Goal: Information Seeking & Learning: Learn about a topic

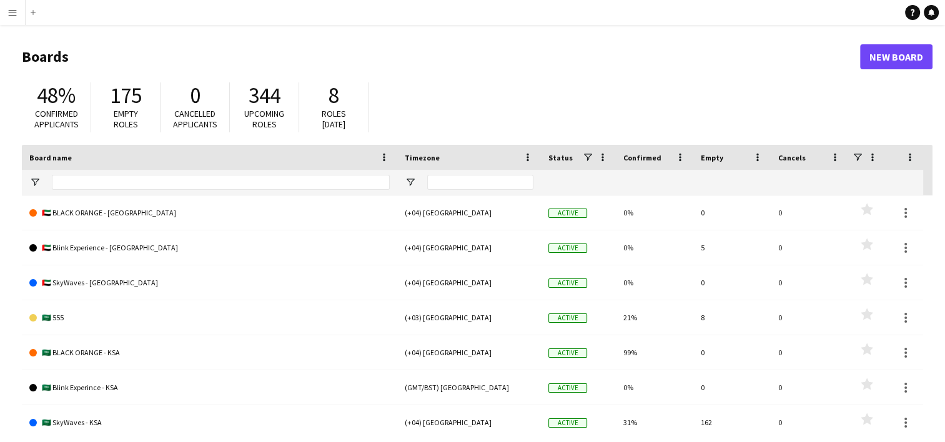
click at [7, 15] on button "Menu" at bounding box center [12, 12] width 25 height 25
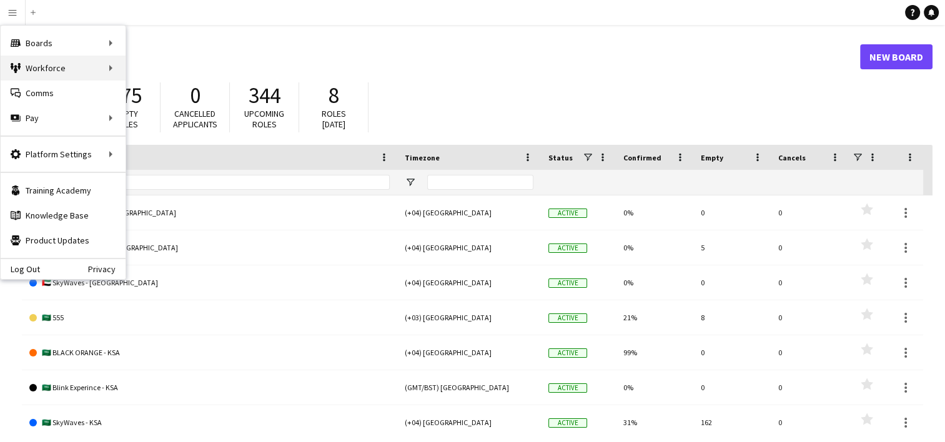
click at [66, 65] on div "Workforce Workforce" at bounding box center [63, 68] width 125 height 25
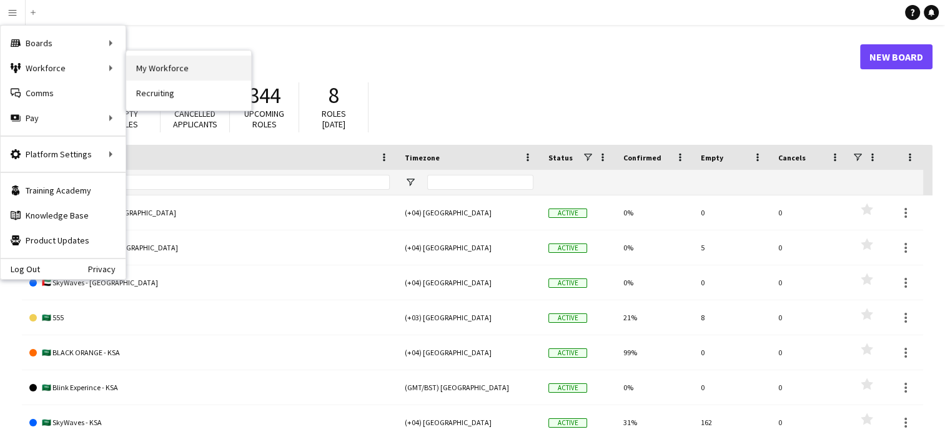
click at [181, 61] on link "My Workforce" at bounding box center [188, 68] width 125 height 25
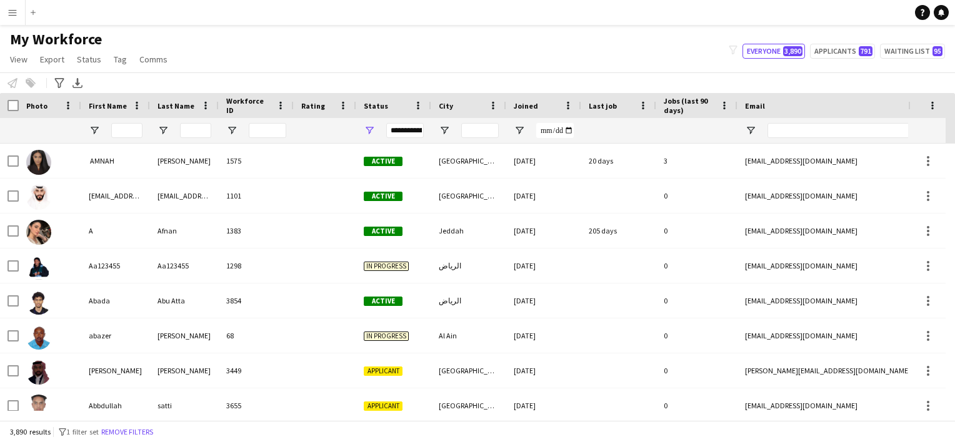
drag, startPoint x: 789, startPoint y: 119, endPoint x: 590, endPoint y: 51, distance: 210.5
click at [476, 51] on main "My Workforce View Views Default view New view Update view Delete view Edit name…" at bounding box center [477, 225] width 955 height 401
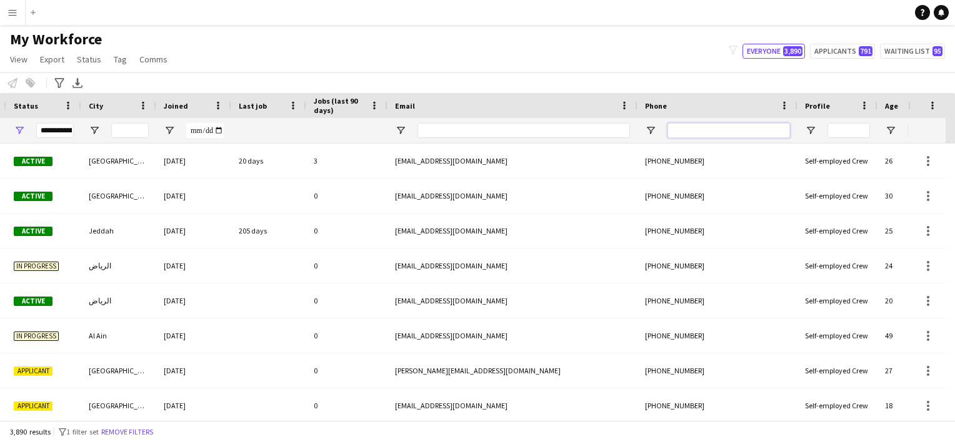
click at [476, 127] on input "Phone Filter Input" at bounding box center [728, 130] width 122 height 15
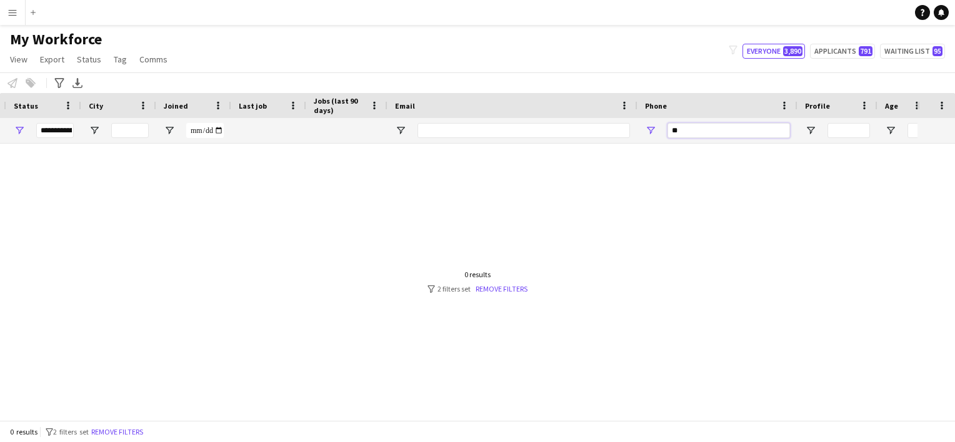
type input "*"
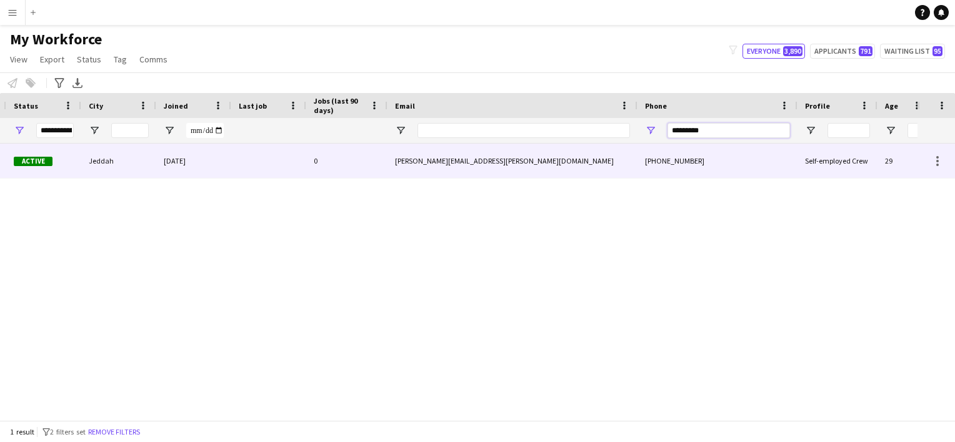
type input "*********"
click at [269, 162] on div at bounding box center [268, 161] width 75 height 34
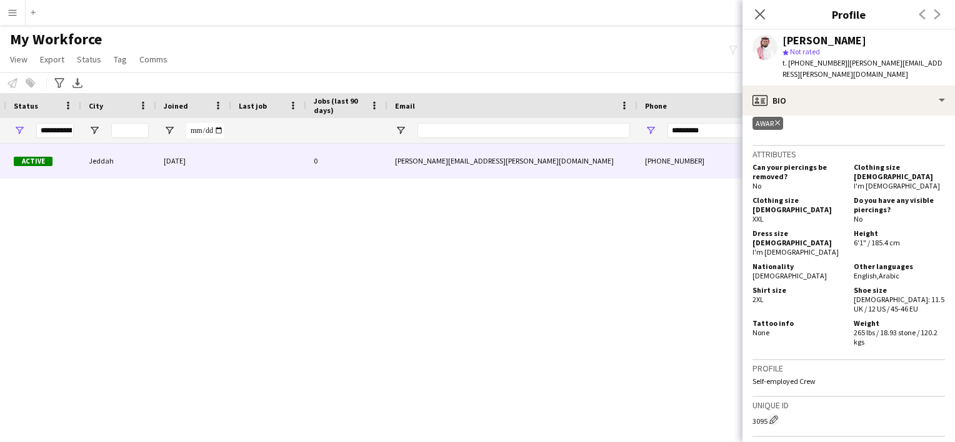
scroll to position [937, 0]
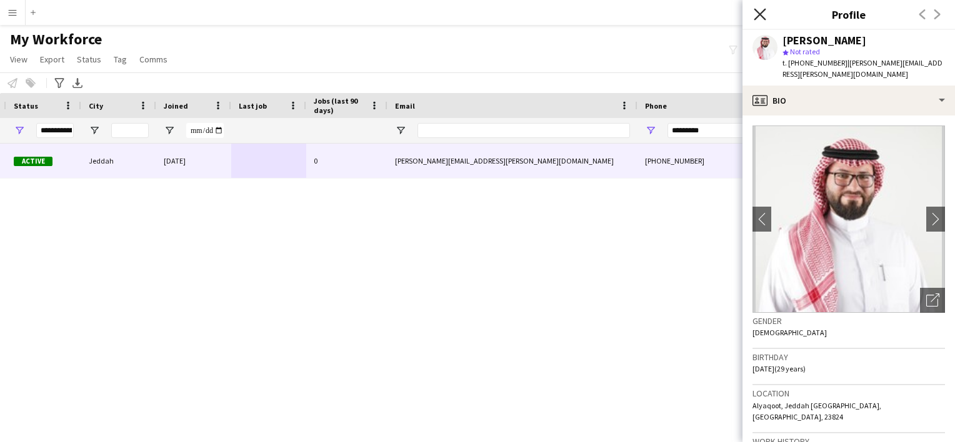
click at [476, 14] on icon "Close pop-in" at bounding box center [760, 14] width 12 height 12
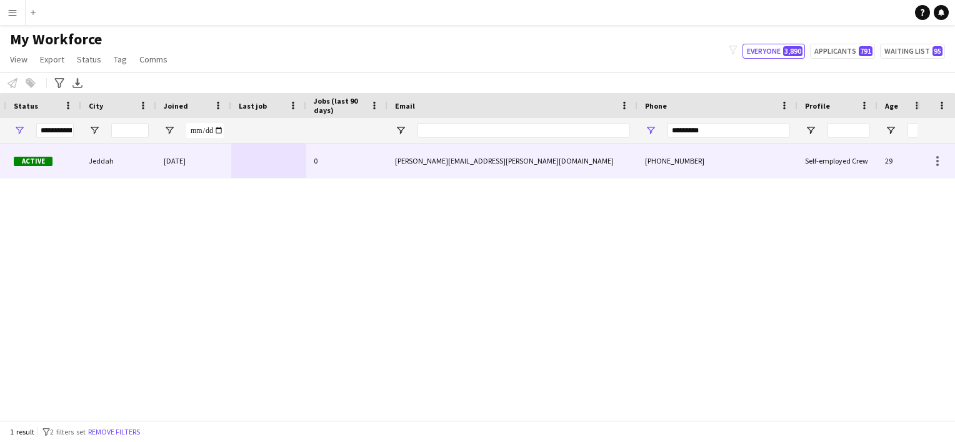
click at [476, 157] on div "aljamal.basil@gmail.com" at bounding box center [512, 161] width 250 height 34
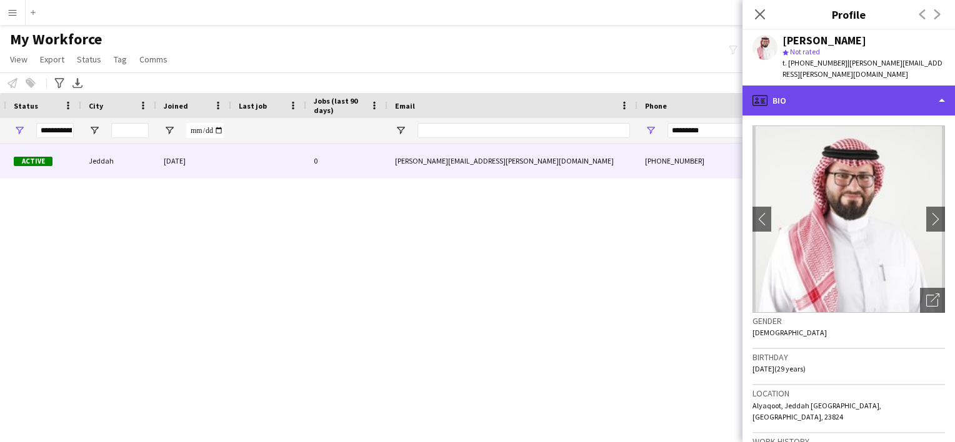
click at [476, 96] on div "profile Bio" at bounding box center [848, 101] width 212 height 30
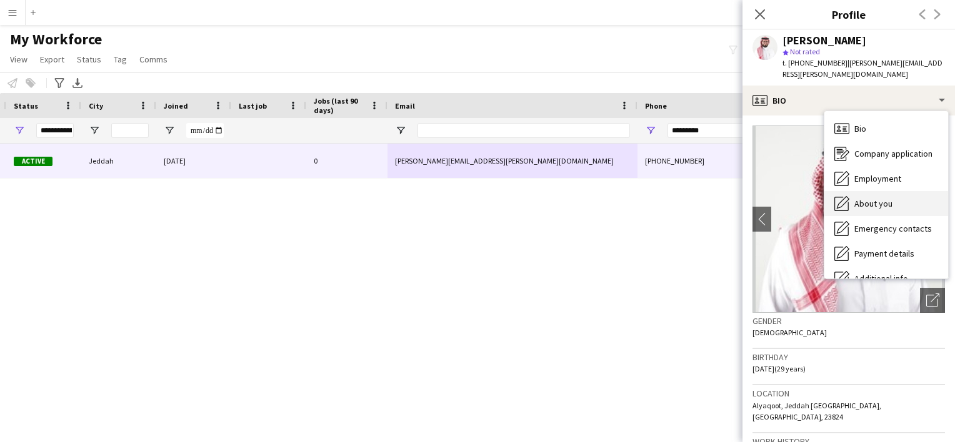
click at [476, 191] on div "About you About you" at bounding box center [886, 203] width 124 height 25
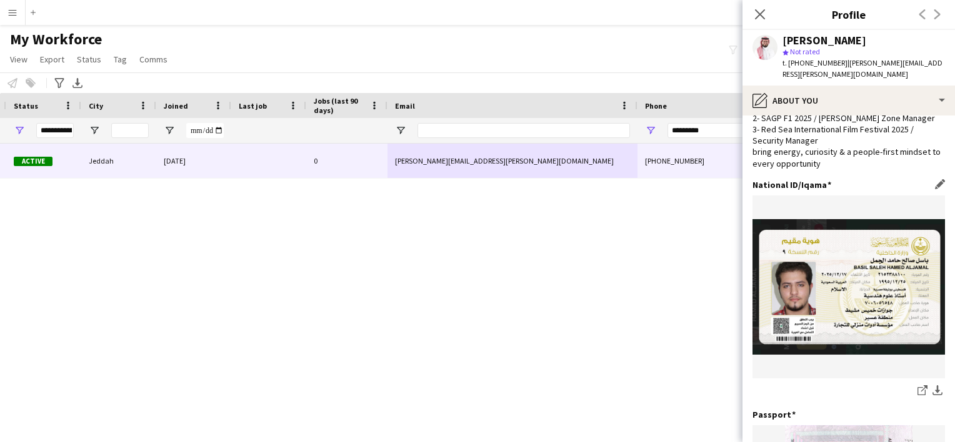
click at [476, 277] on img at bounding box center [848, 287] width 192 height 136
click at [476, 384] on link "share-external-link-1" at bounding box center [922, 391] width 15 height 15
click at [476, 17] on icon "Close pop-in" at bounding box center [760, 14] width 12 height 12
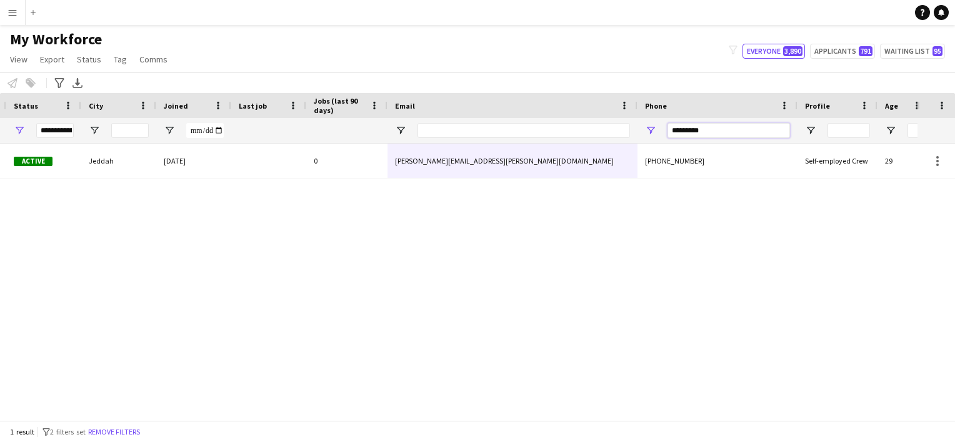
click at [476, 129] on input "*********" at bounding box center [728, 130] width 122 height 15
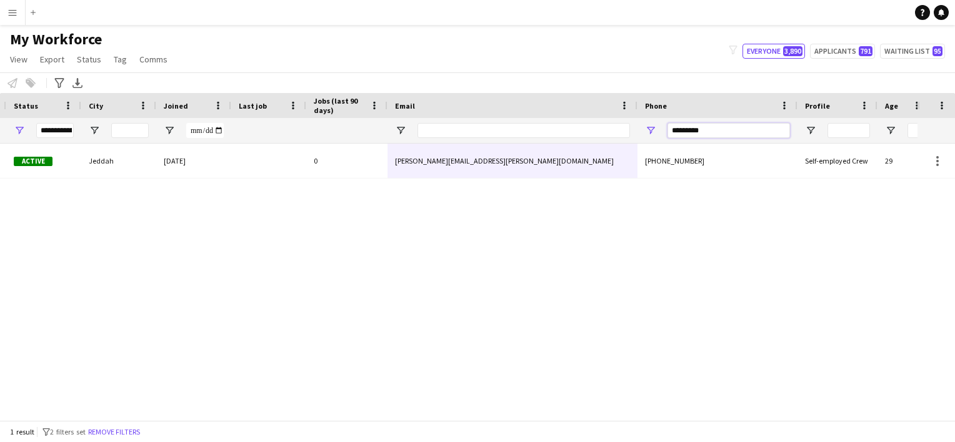
click at [476, 124] on input "*********" at bounding box center [728, 130] width 122 height 15
click at [476, 131] on input "*********" at bounding box center [728, 130] width 122 height 15
type input "*"
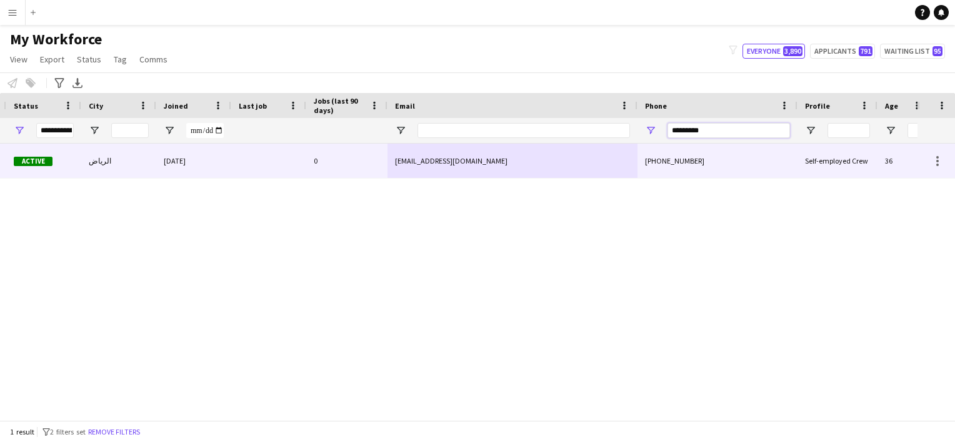
type input "*********"
click at [297, 159] on div at bounding box center [268, 161] width 75 height 34
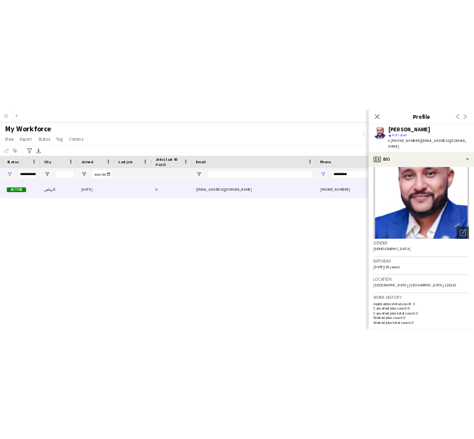
scroll to position [0, 0]
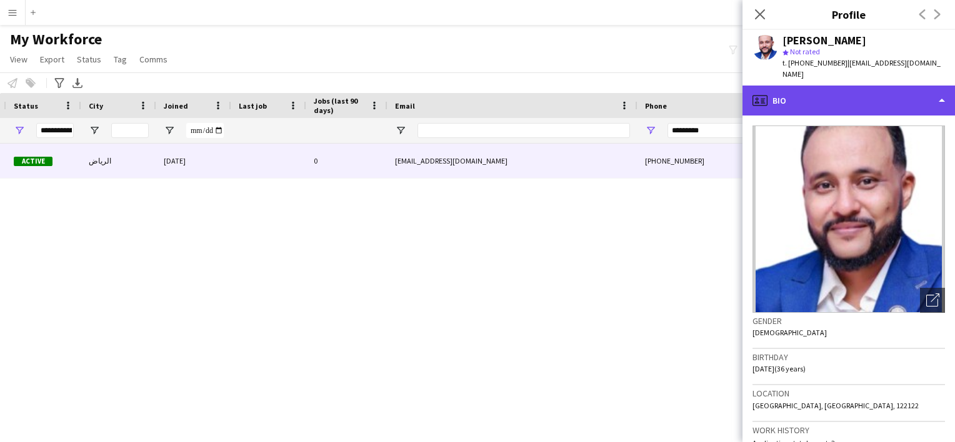
click at [476, 96] on div "profile Bio" at bounding box center [848, 101] width 212 height 30
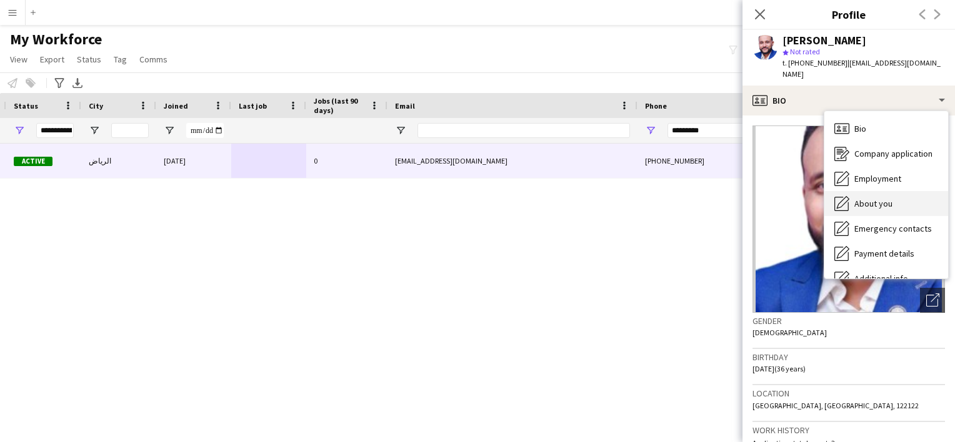
click at [476, 202] on div "About you About you" at bounding box center [886, 203] width 124 height 25
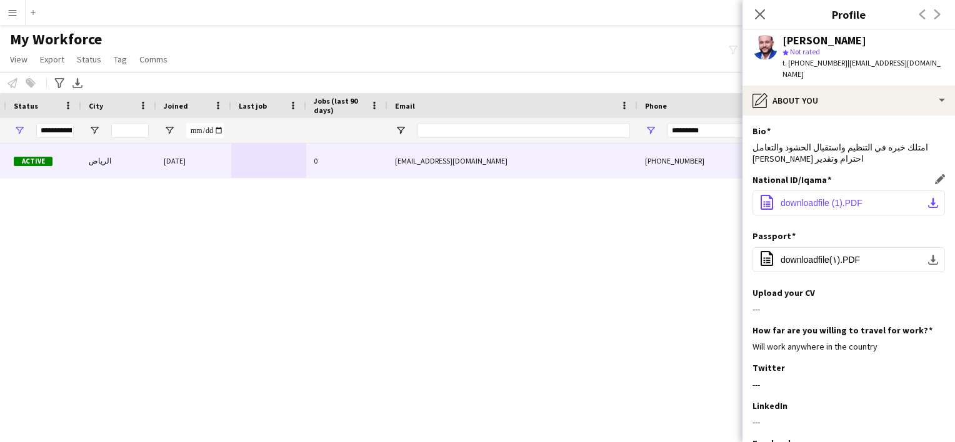
click at [476, 203] on app-icon "download-bottom" at bounding box center [933, 203] width 10 height 10
click at [476, 47] on app-user-avatar at bounding box center [764, 47] width 25 height 25
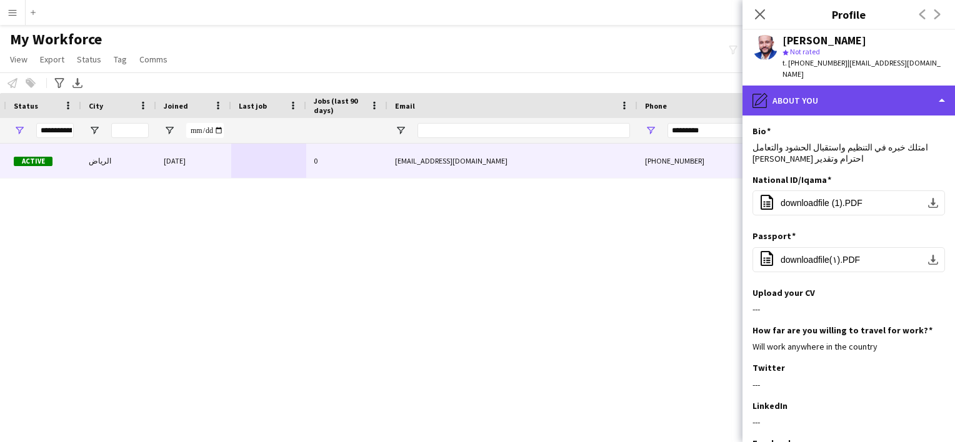
click at [476, 110] on div "pencil4 About you" at bounding box center [848, 101] width 212 height 30
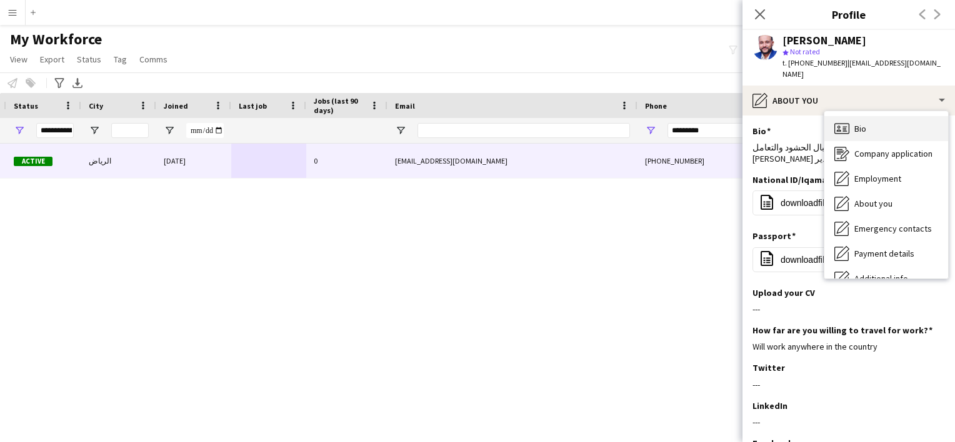
click at [476, 121] on div "Bio Bio" at bounding box center [886, 128] width 124 height 25
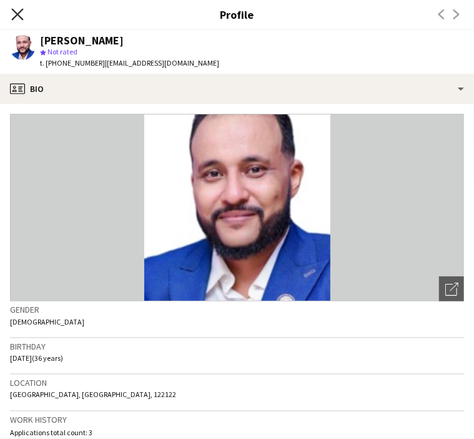
click at [20, 13] on icon "Close pop-in" at bounding box center [17, 14] width 12 height 12
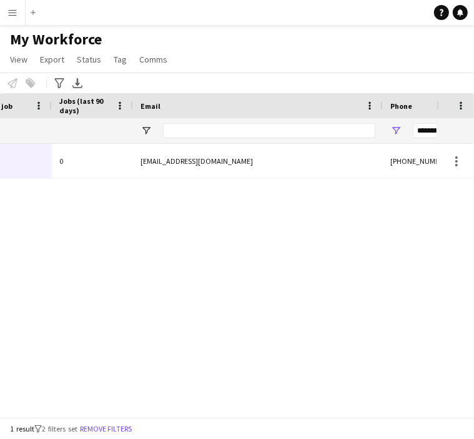
scroll to position [0, 679]
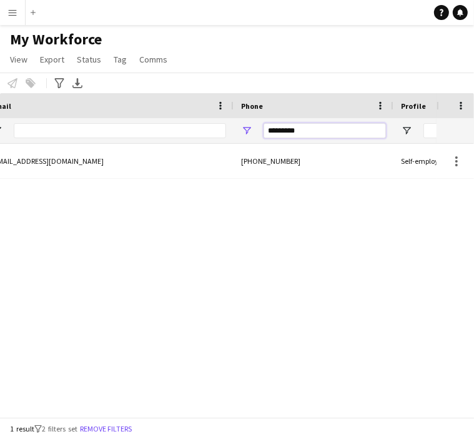
click at [310, 133] on input "*********" at bounding box center [325, 130] width 122 height 15
paste input "Phone Filter Input"
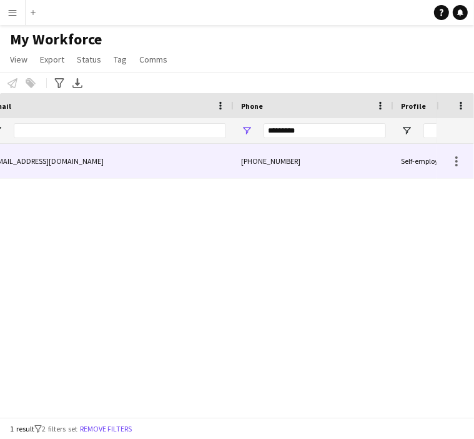
click at [308, 164] on div "+966532401121" at bounding box center [314, 161] width 160 height 34
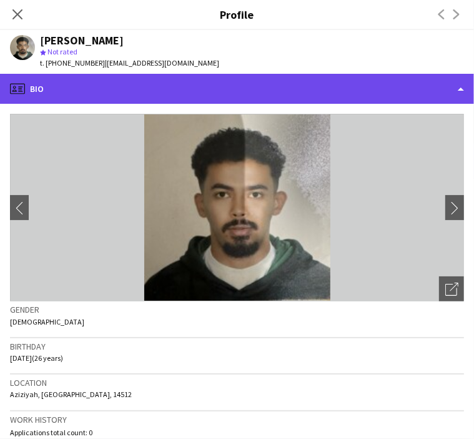
click at [97, 94] on div "profile Bio" at bounding box center [237, 89] width 474 height 30
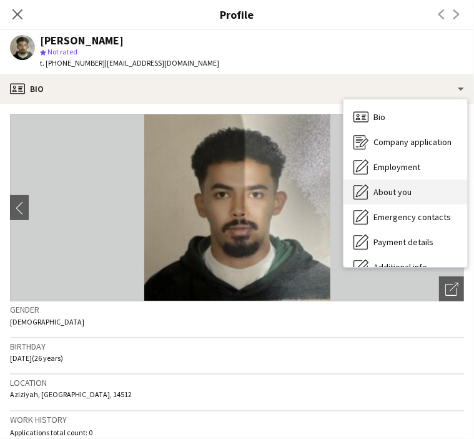
click at [407, 196] on span "About you" at bounding box center [393, 191] width 38 height 11
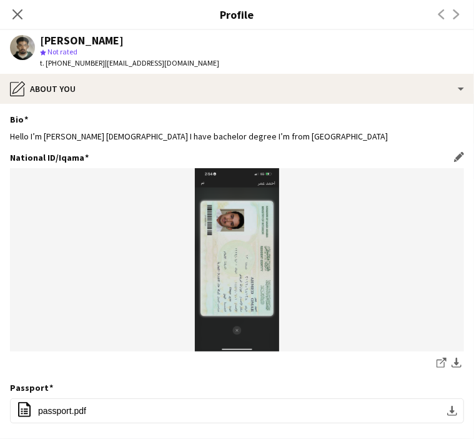
click at [231, 297] on img at bounding box center [237, 259] width 454 height 183
click at [437, 366] on icon "share-external-link-1" at bounding box center [442, 362] width 10 height 10
click at [16, 15] on icon at bounding box center [17, 14] width 12 height 12
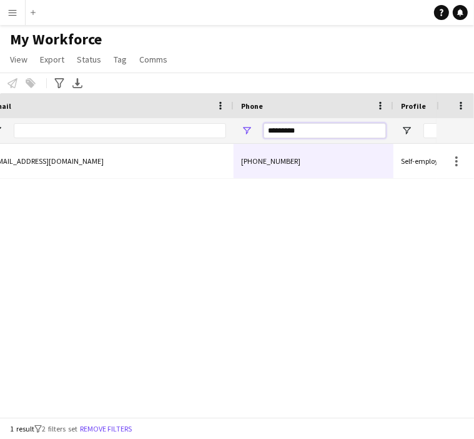
click at [324, 128] on input "*********" at bounding box center [325, 130] width 122 height 15
paste input "Phone Filter Input"
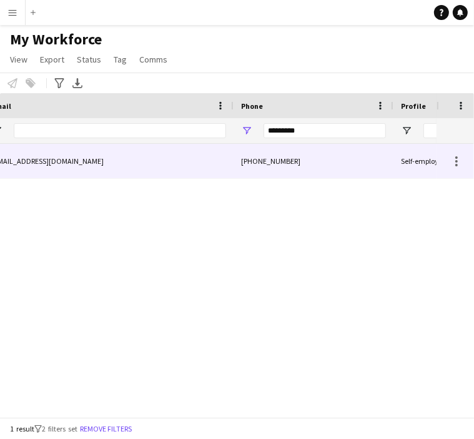
click at [324, 164] on div "+966505580230" at bounding box center [314, 161] width 160 height 34
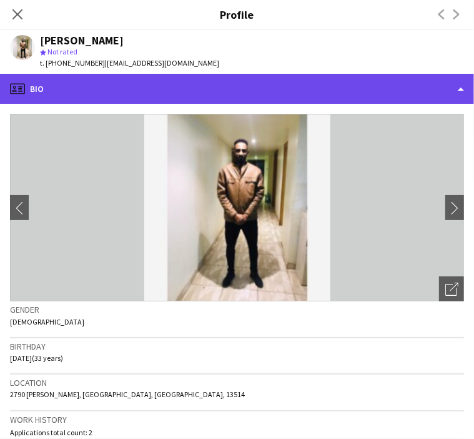
click at [77, 91] on div "profile Bio" at bounding box center [237, 89] width 474 height 30
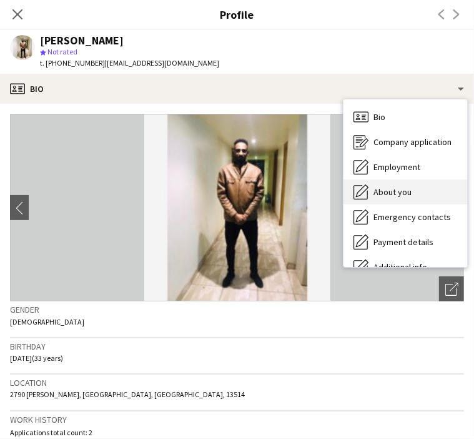
click at [396, 196] on span "About you" at bounding box center [393, 191] width 38 height 11
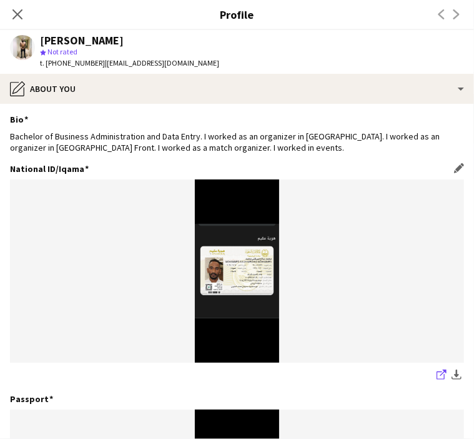
click at [437, 369] on icon "share-external-link-1" at bounding box center [442, 374] width 10 height 10
click at [14, 16] on icon "Close pop-in" at bounding box center [17, 14] width 12 height 12
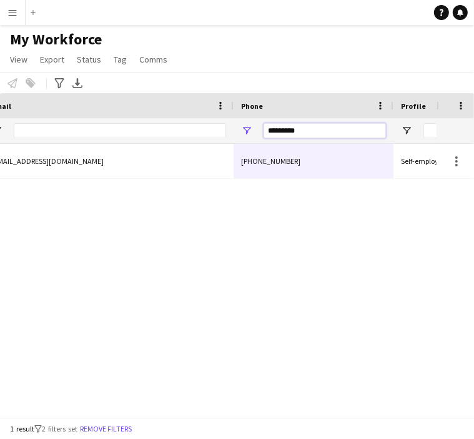
click at [320, 123] on input "*********" at bounding box center [325, 130] width 122 height 15
drag, startPoint x: 320, startPoint y: 123, endPoint x: 324, endPoint y: 129, distance: 7.3
click at [321, 126] on input "*********" at bounding box center [325, 130] width 122 height 15
paste input "Phone Filter Input"
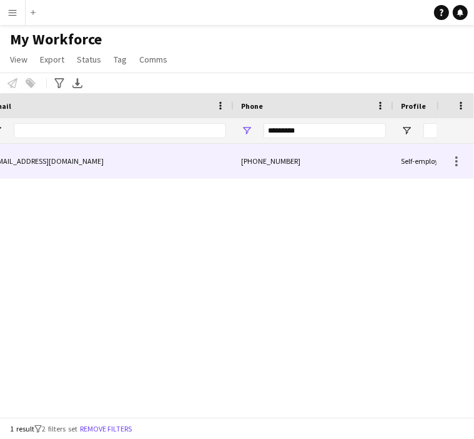
click at [316, 159] on div "+966509791853" at bounding box center [314, 161] width 160 height 34
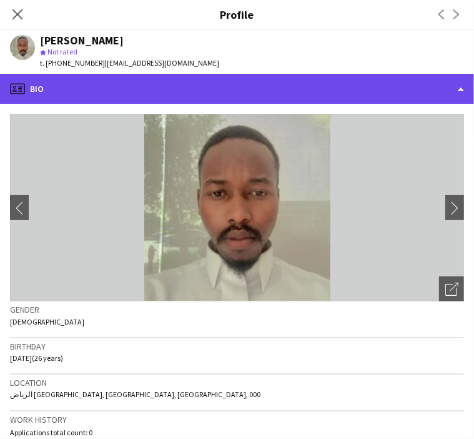
click at [81, 92] on div "profile Bio" at bounding box center [237, 89] width 474 height 30
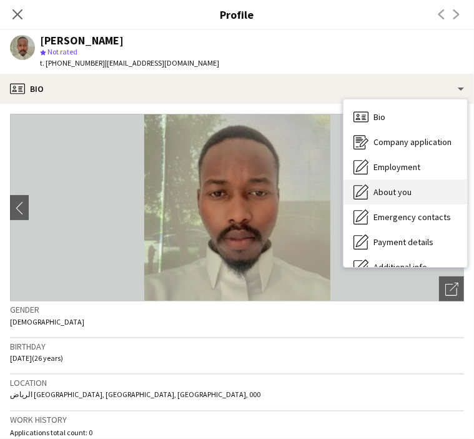
click at [427, 191] on div "About you About you" at bounding box center [406, 191] width 124 height 25
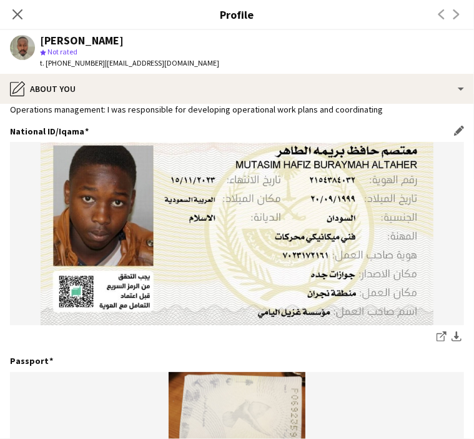
scroll to position [125, 0]
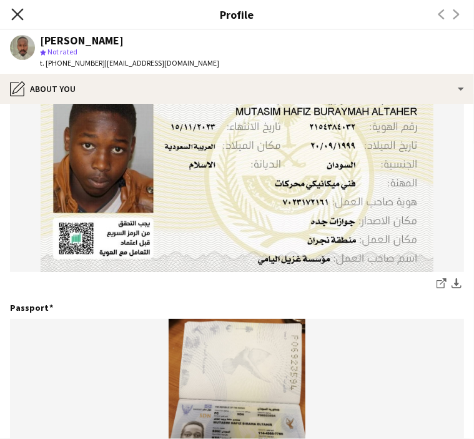
click at [22, 17] on icon "Close pop-in" at bounding box center [17, 14] width 12 height 12
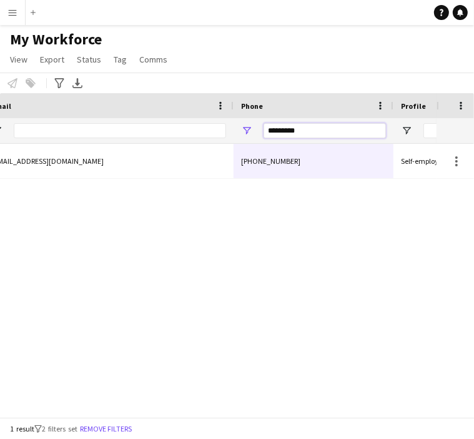
click at [340, 127] on input "*********" at bounding box center [325, 130] width 122 height 15
paste input "Phone Filter Input"
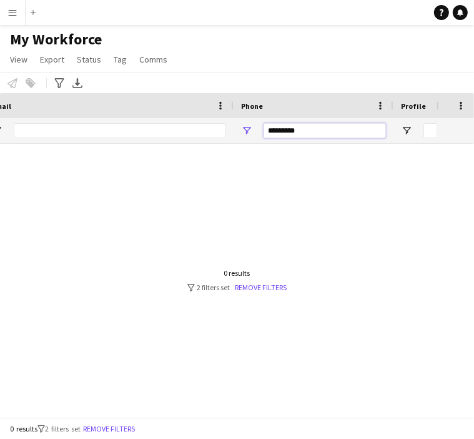
type input "*********"
click at [125, 121] on div at bounding box center [120, 130] width 212 height 25
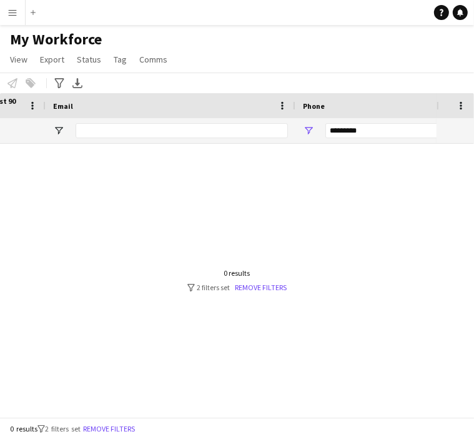
scroll to position [0, 567]
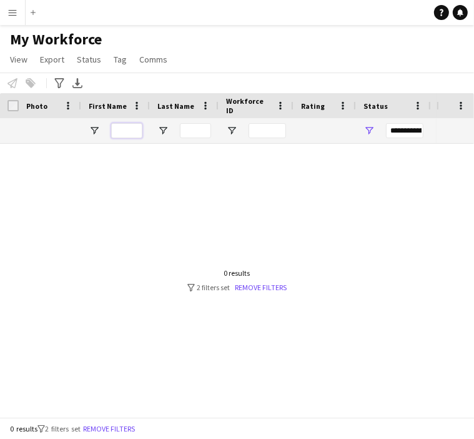
click at [119, 135] on input "First Name Filter Input" at bounding box center [126, 130] width 31 height 15
paste input "*********"
type input "*********"
click at [58, 203] on div at bounding box center [218, 276] width 437 height 264
click at [201, 134] on input "Last Name Filter Input" at bounding box center [195, 130] width 31 height 15
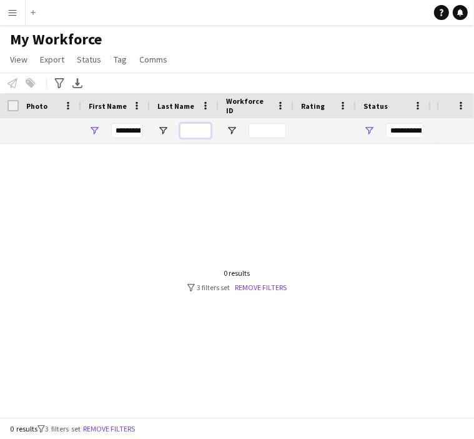
paste input "*********"
type input "*********"
click at [125, 209] on div at bounding box center [218, 276] width 437 height 264
click at [402, 133] on div "**********" at bounding box center [404, 130] width 37 height 15
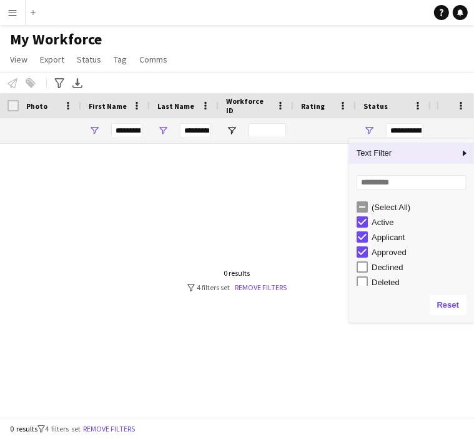
click at [402, 133] on div "**********" at bounding box center [404, 130] width 37 height 15
click at [333, 184] on div at bounding box center [218, 276] width 437 height 264
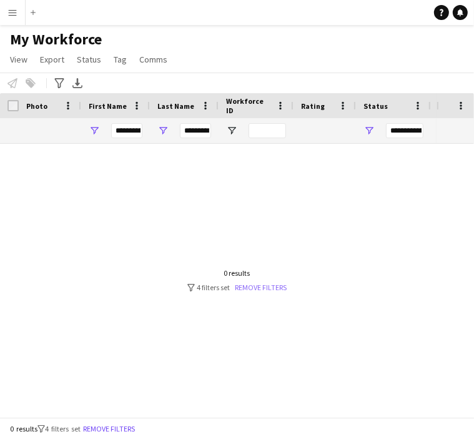
click at [271, 284] on link "Remove filters" at bounding box center [262, 286] width 52 height 9
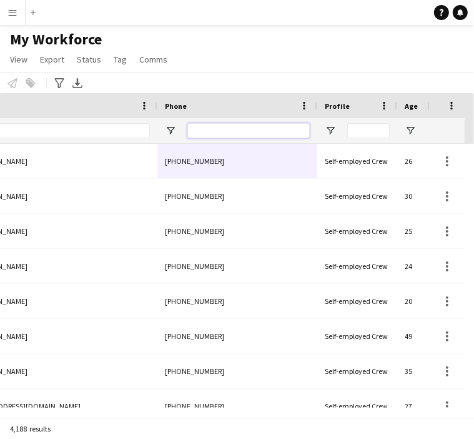
click at [269, 132] on input "Phone Filter Input" at bounding box center [248, 130] width 122 height 15
click at [274, 129] on input "Phone Filter Input" at bounding box center [248, 130] width 122 height 15
paste input "*********"
type input "*********"
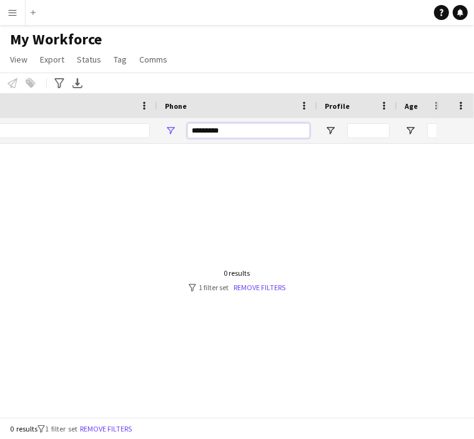
click at [274, 129] on input "*********" at bounding box center [248, 130] width 122 height 15
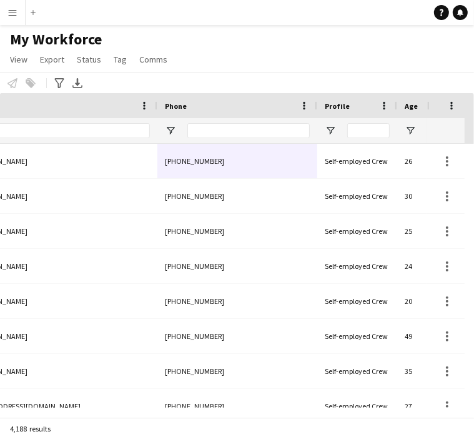
click at [222, 122] on div at bounding box center [248, 130] width 122 height 25
click at [225, 142] on div at bounding box center [248, 130] width 122 height 25
click at [226, 137] on input "Phone Filter Input" at bounding box center [248, 130] width 122 height 15
paste input "*********"
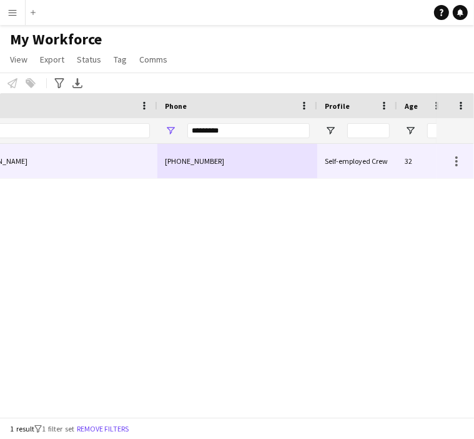
click at [182, 159] on div "[PHONE_NUMBER]" at bounding box center [237, 161] width 160 height 34
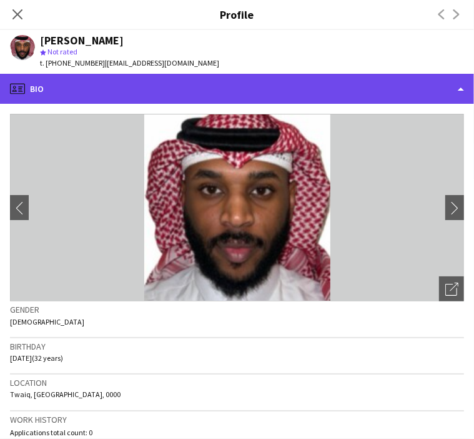
click at [192, 92] on div "profile Bio" at bounding box center [237, 89] width 474 height 30
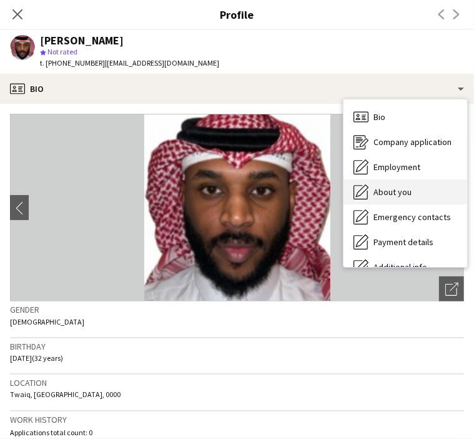
click at [415, 195] on div "About you About you" at bounding box center [406, 191] width 124 height 25
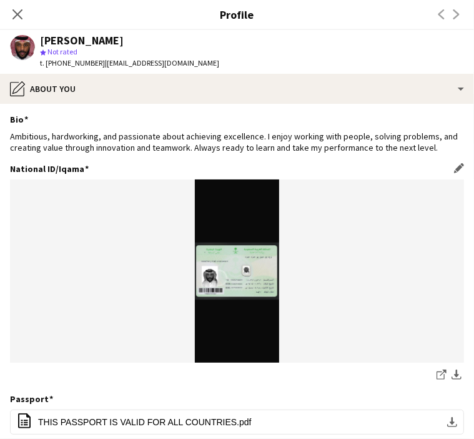
click at [239, 275] on img at bounding box center [237, 270] width 454 height 183
click at [437, 377] on icon "share-external-link-1" at bounding box center [442, 374] width 10 height 10
click at [25, 16] on div "Close pop-in" at bounding box center [17, 14] width 35 height 29
click at [22, 14] on icon "Close pop-in" at bounding box center [17, 14] width 12 height 12
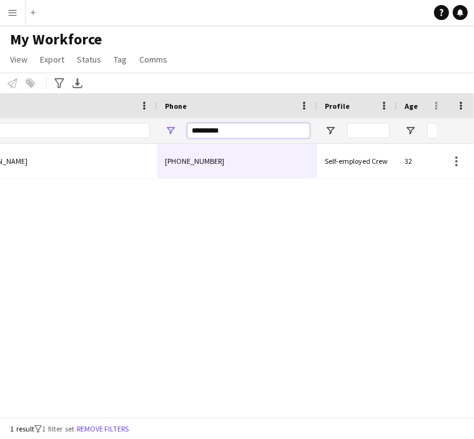
click at [262, 130] on input "*********" at bounding box center [248, 130] width 122 height 15
paste input "Phone Filter Input"
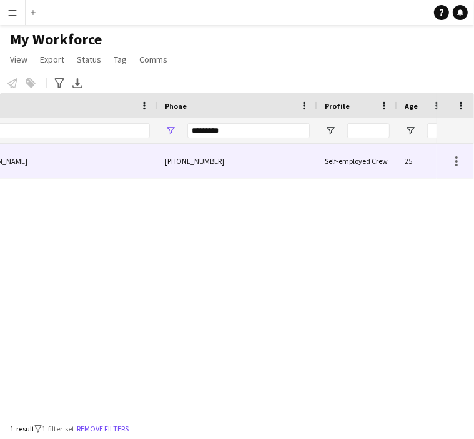
click at [245, 166] on div "+966568294577" at bounding box center [237, 161] width 160 height 34
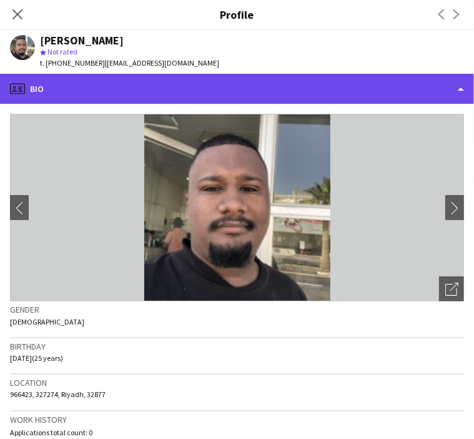
click at [77, 97] on div "profile Bio" at bounding box center [237, 89] width 474 height 30
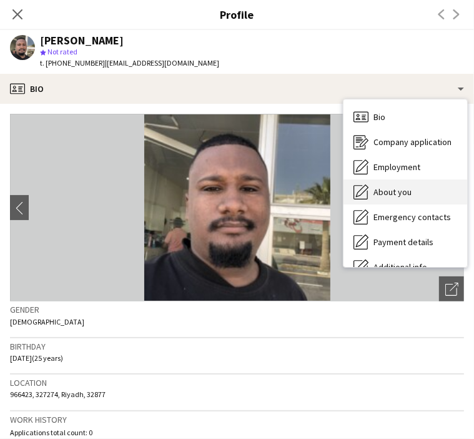
click at [430, 191] on div "About you About you" at bounding box center [406, 191] width 124 height 25
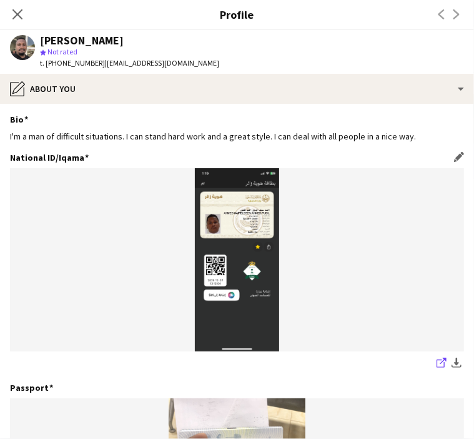
click at [437, 362] on icon "share-external-link-1" at bounding box center [442, 362] width 10 height 10
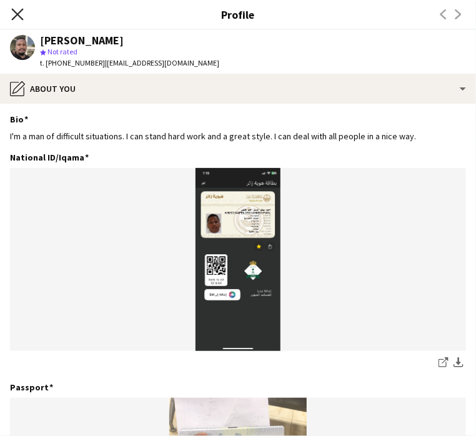
click at [21, 18] on icon at bounding box center [17, 14] width 12 height 12
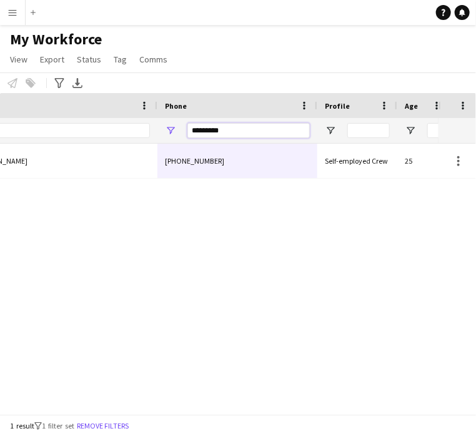
click at [221, 137] on input "*********" at bounding box center [248, 130] width 122 height 15
paste input "Phone Filter Input"
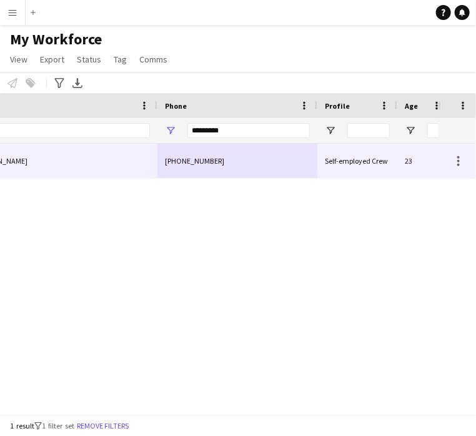
click at [245, 151] on div "+966553919657" at bounding box center [237, 161] width 160 height 34
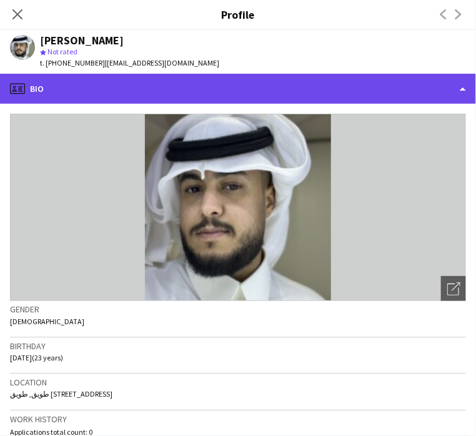
click at [119, 84] on div "profile Bio" at bounding box center [238, 89] width 476 height 30
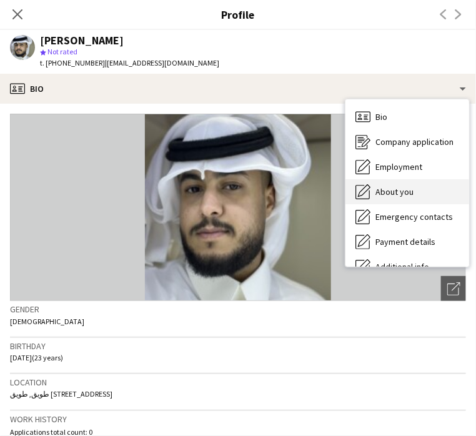
click at [387, 197] on span "About you" at bounding box center [395, 191] width 38 height 11
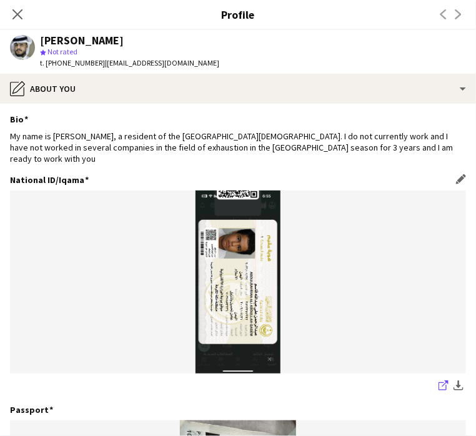
click at [439, 381] on icon "share-external-link-1" at bounding box center [444, 386] width 10 height 10
click at [17, 16] on icon at bounding box center [17, 14] width 12 height 12
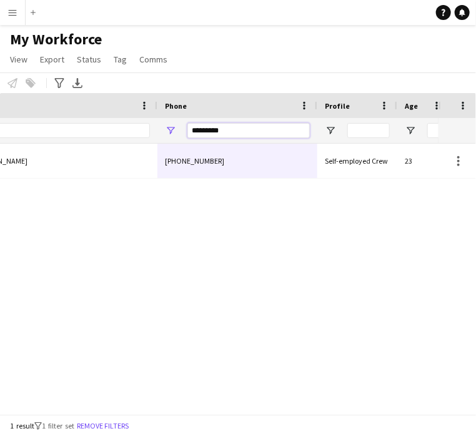
click at [256, 126] on input "*********" at bounding box center [248, 130] width 122 height 15
paste input "Phone Filter Input"
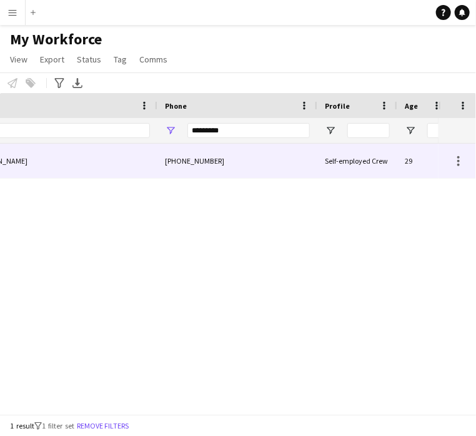
click at [255, 154] on div "+966565579072" at bounding box center [237, 161] width 160 height 34
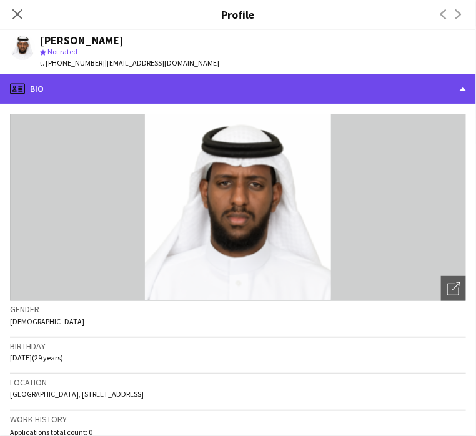
click at [62, 89] on div "profile Bio" at bounding box center [238, 89] width 476 height 30
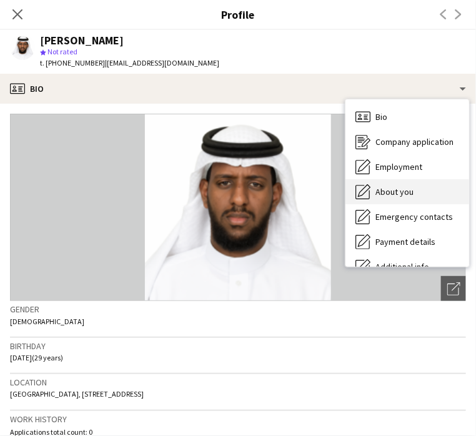
click at [410, 192] on span "About you" at bounding box center [395, 191] width 38 height 11
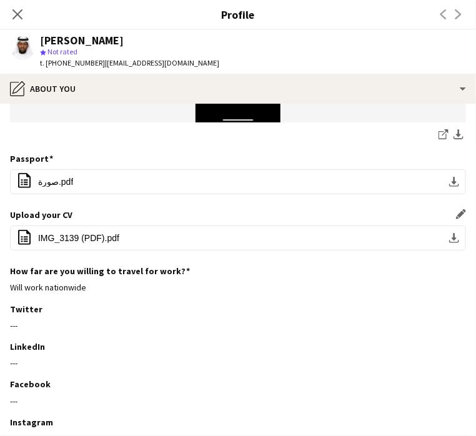
scroll to position [203, 0]
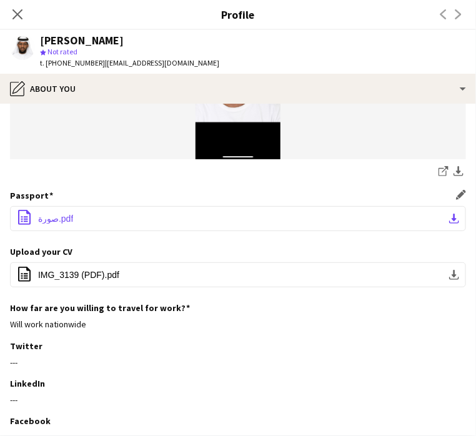
click at [397, 216] on button "office-file-sheet ‎⁨صورة⁩.pdf download-bottom" at bounding box center [238, 218] width 456 height 25
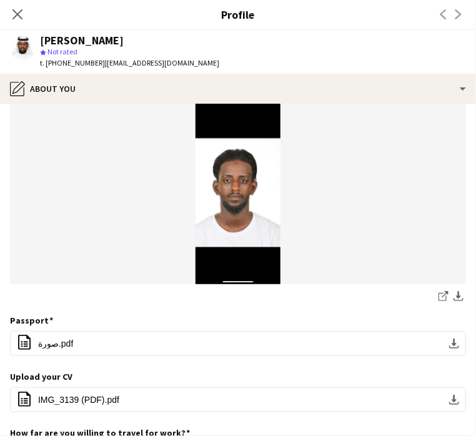
scroll to position [0, 0]
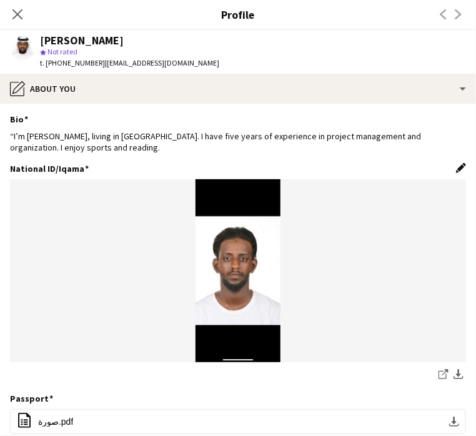
click at [456, 169] on app-icon "Edit this field" at bounding box center [461, 168] width 10 height 10
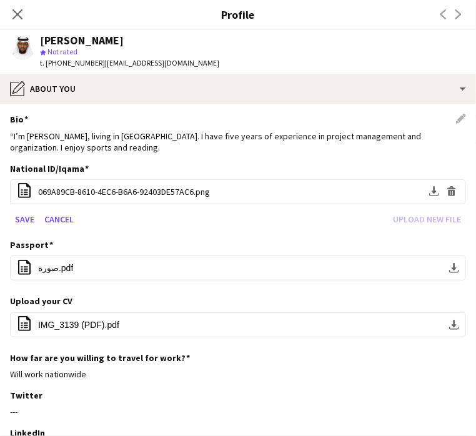
click at [320, 152] on div "“I’m Adam, living in Riyadh. I have five years of experience in project managem…" at bounding box center [238, 142] width 456 height 22
click at [454, 118] on div "Bio Edit this field" at bounding box center [238, 119] width 456 height 11
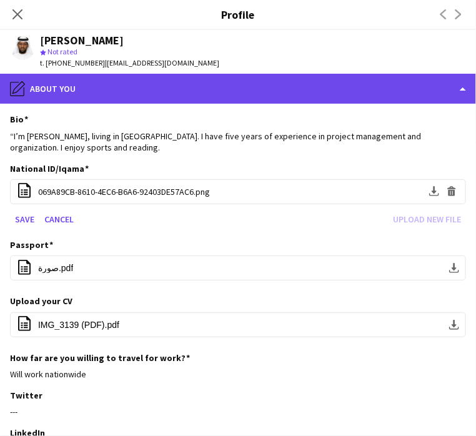
click at [84, 101] on div "pencil4 About you" at bounding box center [238, 89] width 476 height 30
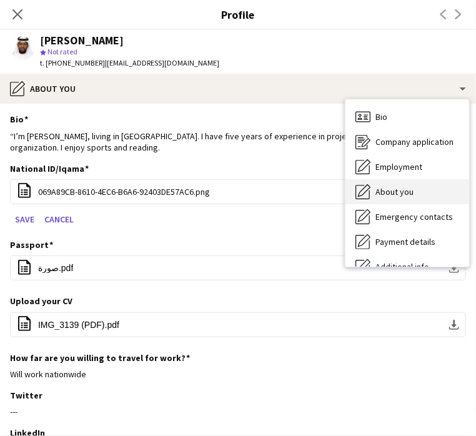
click at [395, 183] on div "About you About you" at bounding box center [408, 191] width 124 height 25
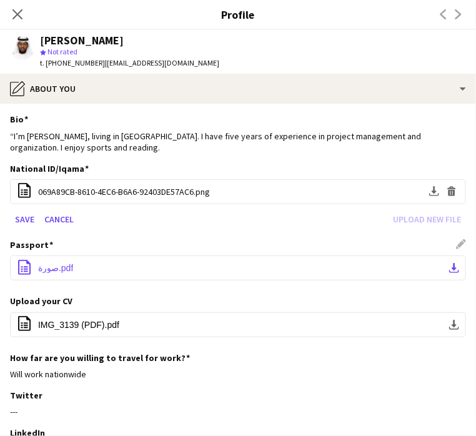
click at [207, 262] on button "office-file-sheet ‎⁨صورة⁩.pdf download-bottom" at bounding box center [238, 268] width 456 height 25
click at [399, 327] on button "office-file-sheet IMG_3139 (PDF).pdf download-bottom" at bounding box center [238, 324] width 456 height 25
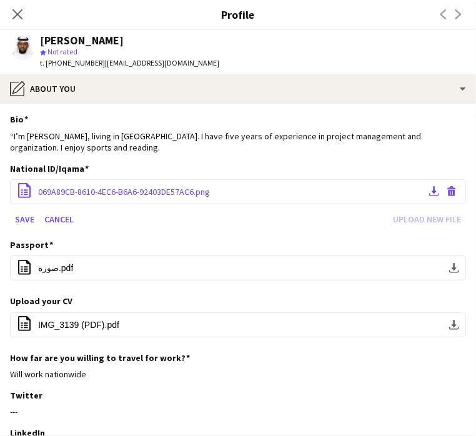
click at [306, 188] on div "office-file-sheet 069A89CB-8610-4EC6-B6A6-92403DE57AC6.png Download file Delete…" at bounding box center [238, 191] width 456 height 25
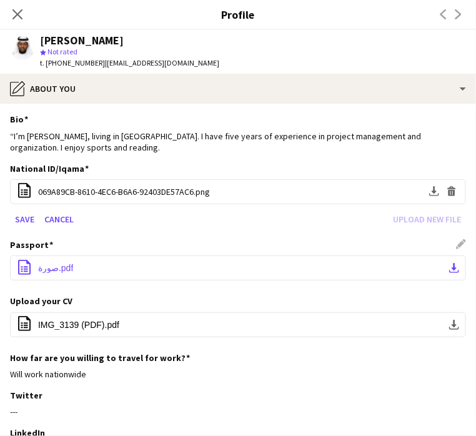
click at [176, 265] on button "office-file-sheet ‎⁨صورة⁩.pdf download-bottom" at bounding box center [238, 268] width 456 height 25
click at [23, 14] on app-icon "Close pop-in" at bounding box center [18, 15] width 18 height 18
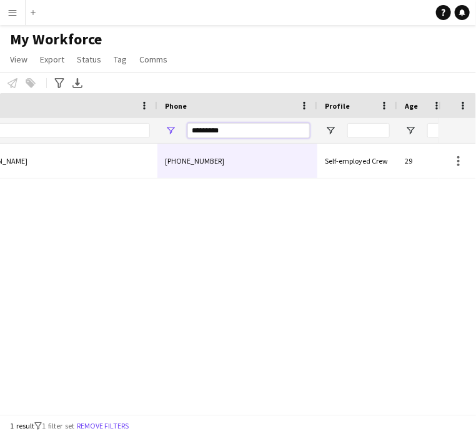
click at [211, 130] on input "*********" at bounding box center [248, 130] width 122 height 15
paste input "Phone Filter Input"
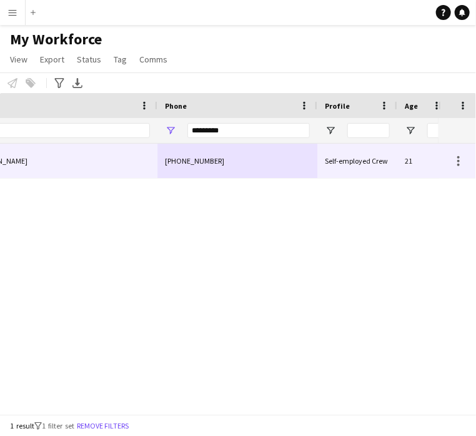
click at [227, 165] on div "+966503048794" at bounding box center [237, 161] width 160 height 34
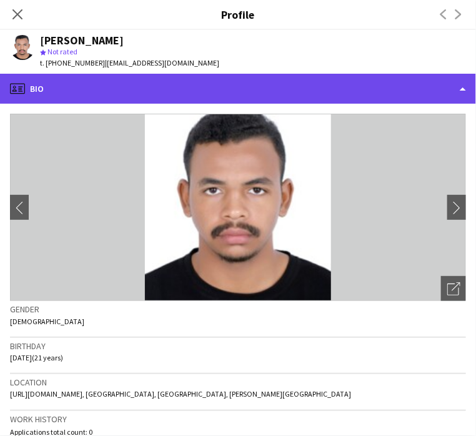
click at [123, 96] on div "profile Bio" at bounding box center [238, 89] width 476 height 30
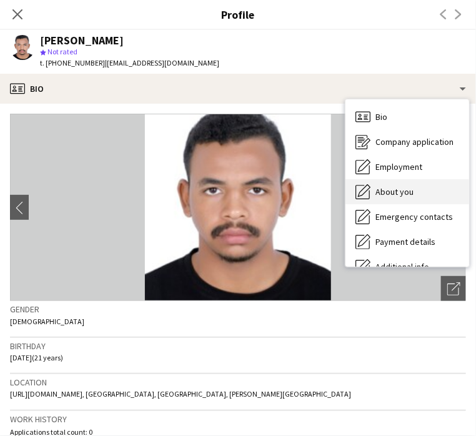
click at [386, 196] on span "About you" at bounding box center [395, 191] width 38 height 11
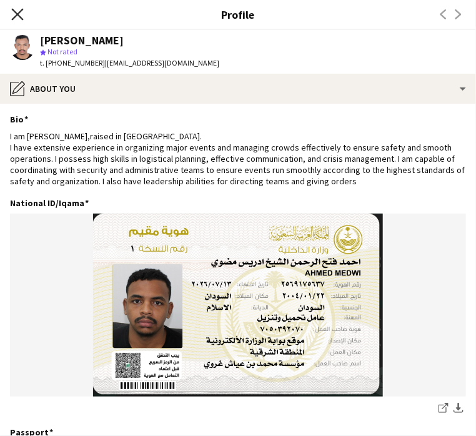
click at [14, 13] on icon "Close pop-in" at bounding box center [17, 14] width 12 height 12
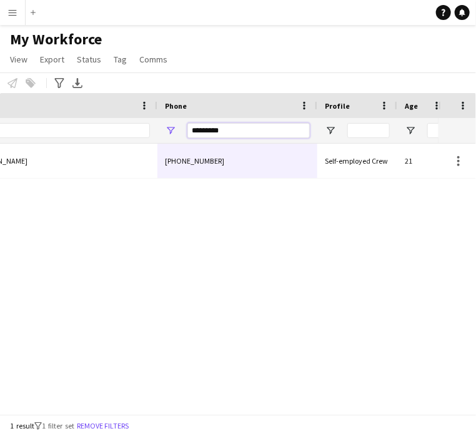
click at [230, 129] on input "*********" at bounding box center [248, 130] width 122 height 15
paste input "Phone Filter Input"
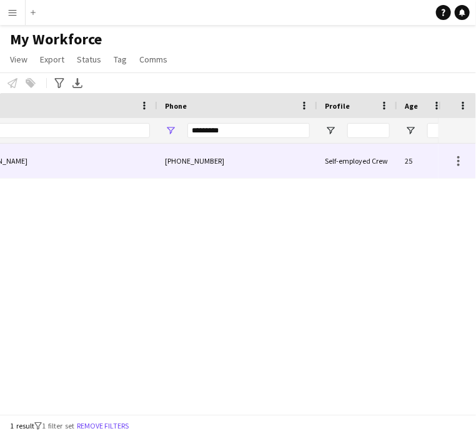
click at [242, 161] on div "[PHONE_NUMBER]" at bounding box center [237, 161] width 160 height 34
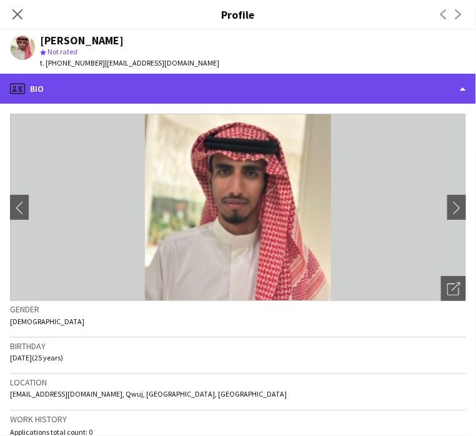
click at [84, 87] on div "profile Bio" at bounding box center [238, 89] width 476 height 30
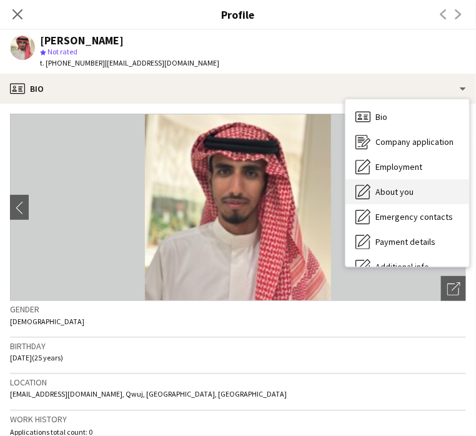
click at [385, 192] on span "About you" at bounding box center [395, 191] width 38 height 11
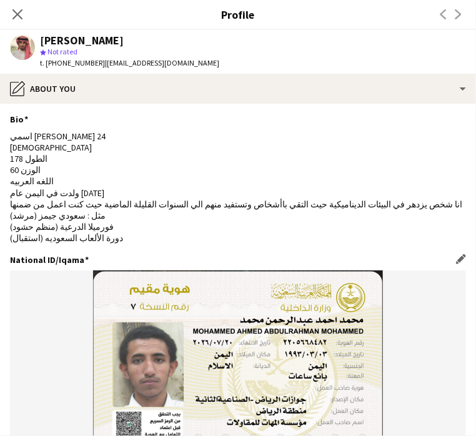
scroll to position [125, 0]
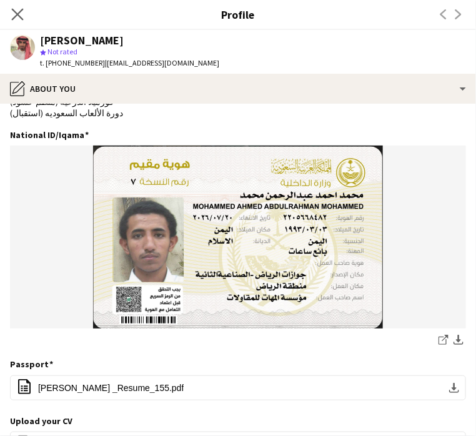
click at [24, 11] on app-icon "Close pop-in" at bounding box center [18, 15] width 18 height 18
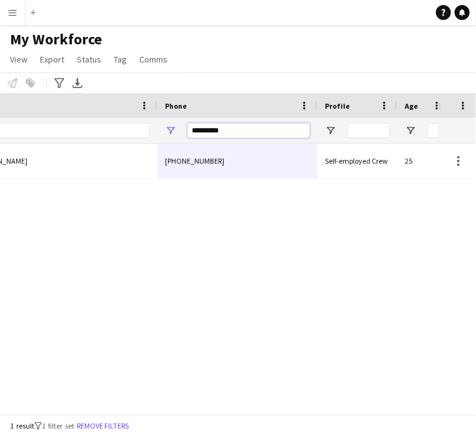
click at [229, 134] on input "*********" at bounding box center [248, 130] width 122 height 15
paste input "Phone Filter Input"
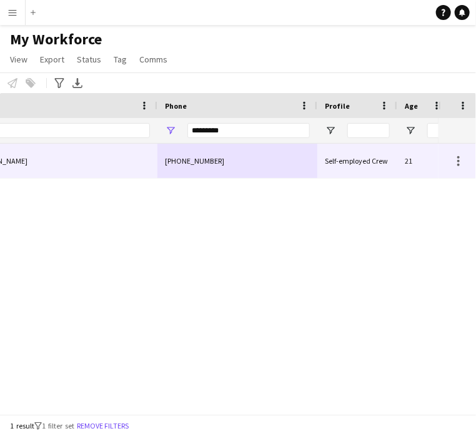
click at [254, 160] on div "+966503048794" at bounding box center [237, 161] width 160 height 34
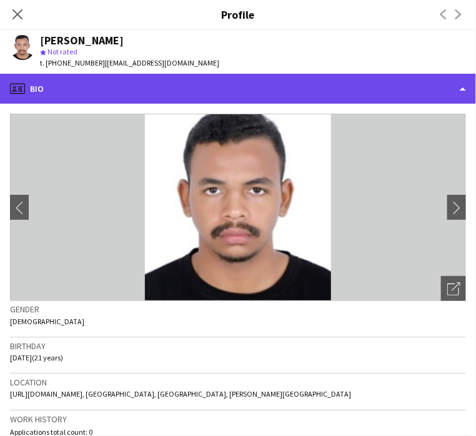
click at [107, 84] on div "profile Bio" at bounding box center [238, 89] width 476 height 30
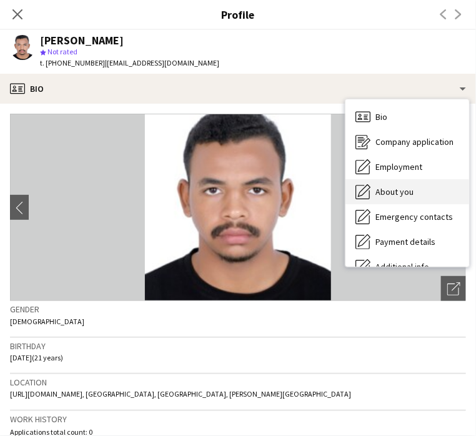
click at [404, 194] on span "About you" at bounding box center [395, 191] width 38 height 11
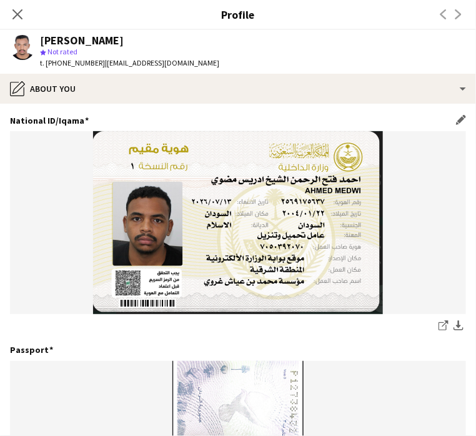
scroll to position [62, 0]
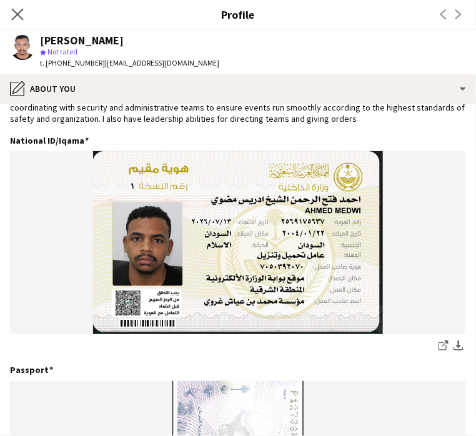
click at [24, 13] on app-icon "Close pop-in" at bounding box center [18, 15] width 18 height 18
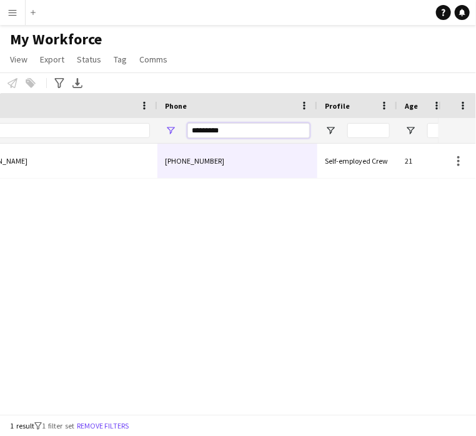
click at [217, 132] on input "*********" at bounding box center [248, 130] width 122 height 15
paste input "Phone Filter Input"
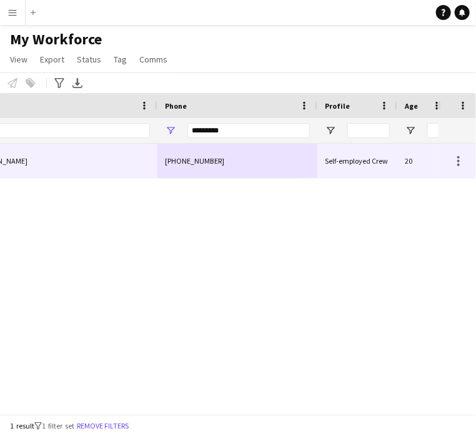
click at [244, 162] on div "+9660577931525" at bounding box center [237, 161] width 160 height 34
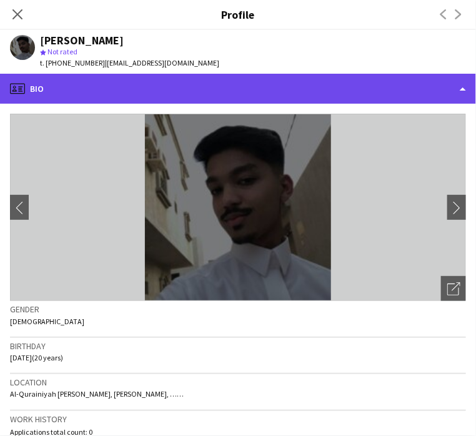
click at [89, 94] on div "profile Bio" at bounding box center [238, 89] width 476 height 30
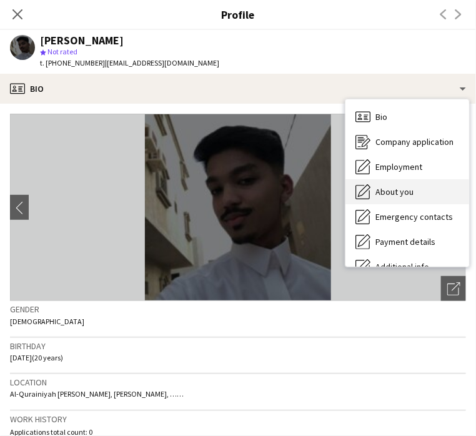
click at [372, 190] on div "About you About you" at bounding box center [408, 191] width 124 height 25
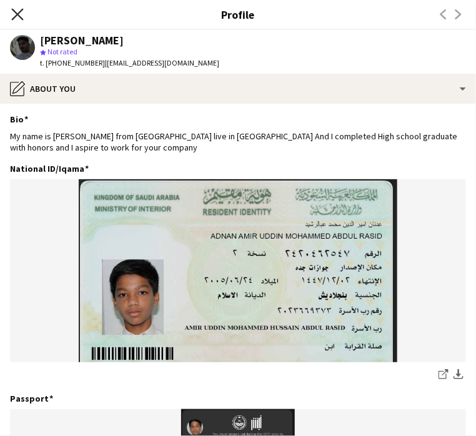
click at [18, 15] on icon at bounding box center [17, 14] width 12 height 12
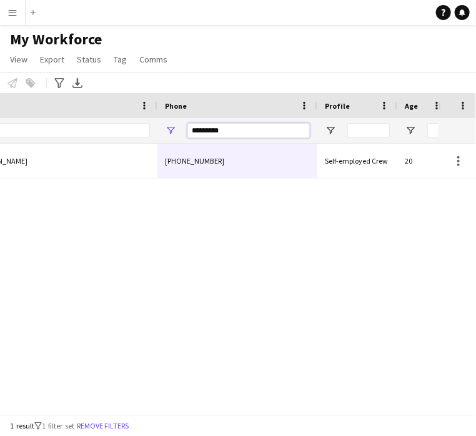
click at [214, 129] on input "*********" at bounding box center [248, 130] width 122 height 15
paste input "Phone Filter Input"
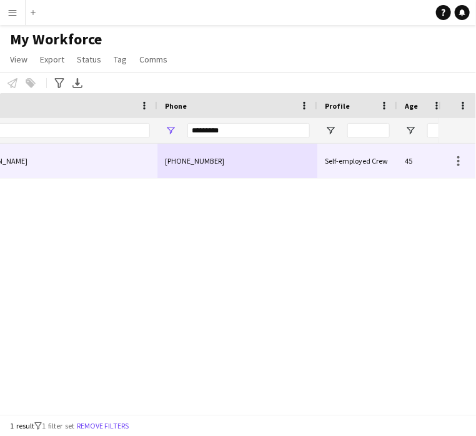
click at [249, 167] on div "+966592959836" at bounding box center [237, 161] width 160 height 34
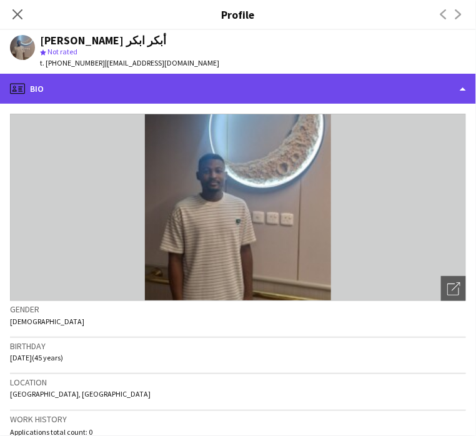
click at [202, 91] on div "profile Bio" at bounding box center [238, 89] width 476 height 30
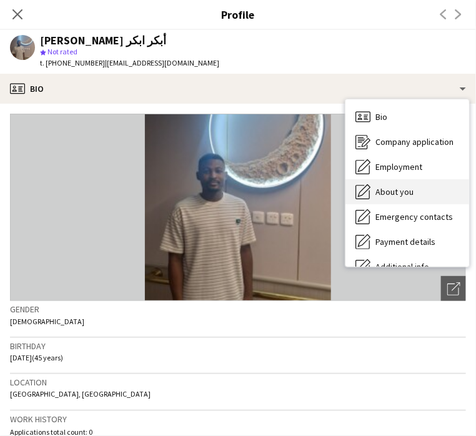
click at [427, 188] on div "About you About you" at bounding box center [408, 191] width 124 height 25
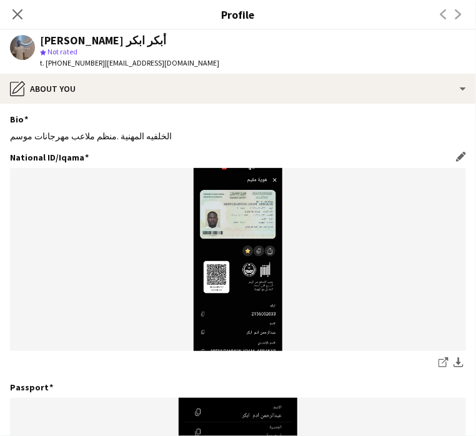
click at [279, 233] on img at bounding box center [238, 259] width 456 height 183
click at [439, 366] on icon "share-external-link-1" at bounding box center [444, 362] width 10 height 10
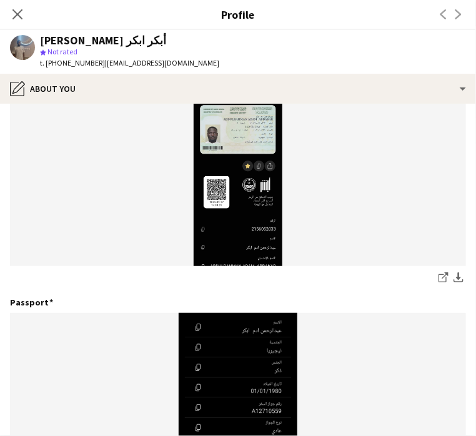
scroll to position [312, 0]
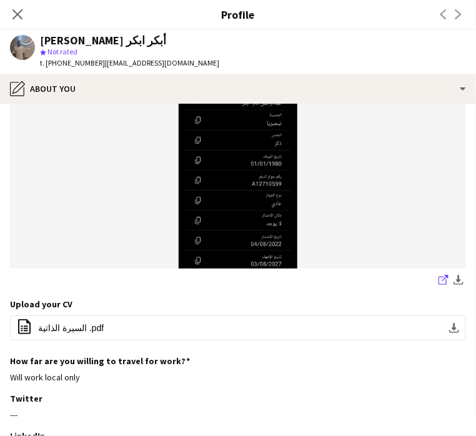
click at [436, 280] on link "share-external-link-1" at bounding box center [443, 281] width 15 height 15
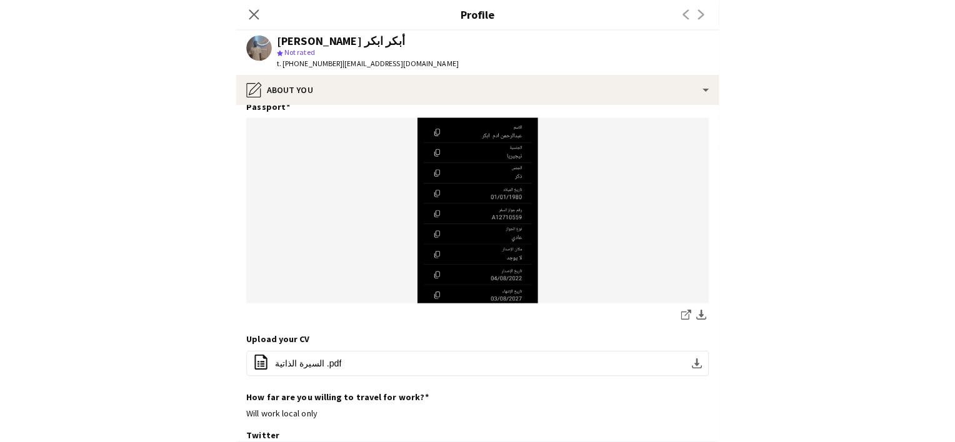
scroll to position [0, 0]
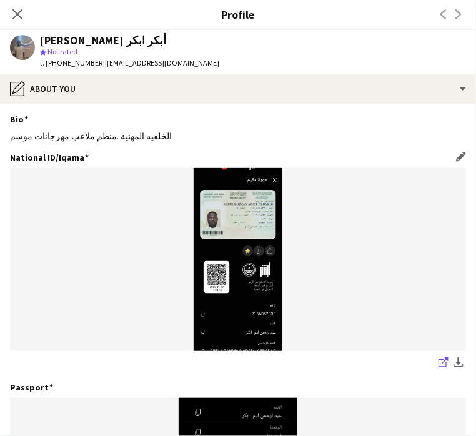
click at [436, 361] on link "share-external-link-1" at bounding box center [443, 364] width 15 height 15
click at [19, 17] on icon "Close pop-in" at bounding box center [17, 14] width 12 height 12
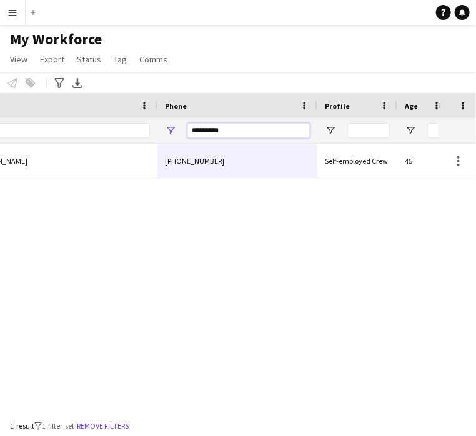
click at [236, 123] on input "*********" at bounding box center [248, 130] width 122 height 15
paste input "Phone Filter Input"
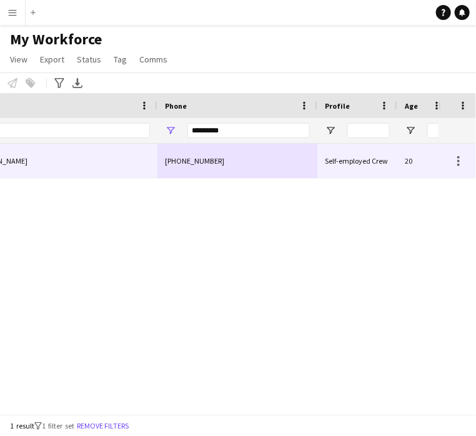
click at [252, 155] on div "+966532050399" at bounding box center [237, 161] width 160 height 34
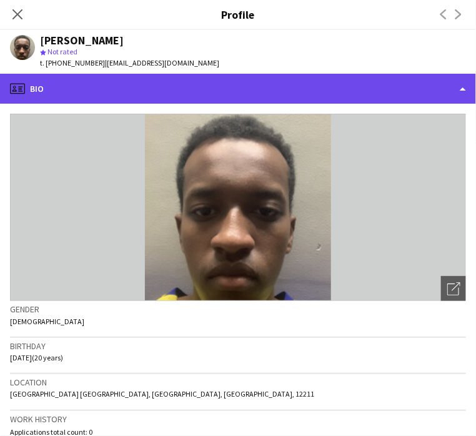
click at [64, 96] on div "profile Bio" at bounding box center [238, 89] width 476 height 30
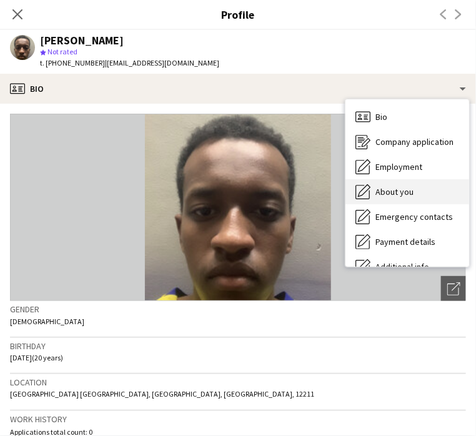
click at [395, 196] on span "About you" at bounding box center [395, 191] width 38 height 11
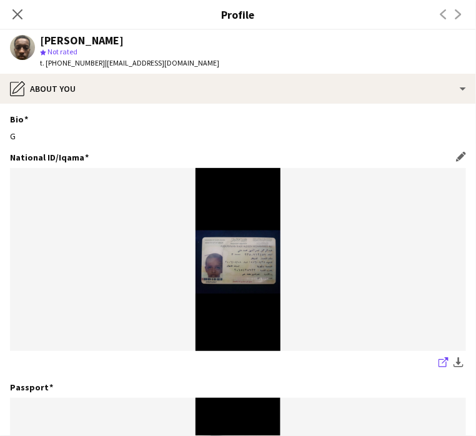
click at [439, 368] on app-icon "share-external-link-1" at bounding box center [444, 363] width 10 height 12
click at [13, 21] on app-icon "Close pop-in" at bounding box center [18, 15] width 18 height 18
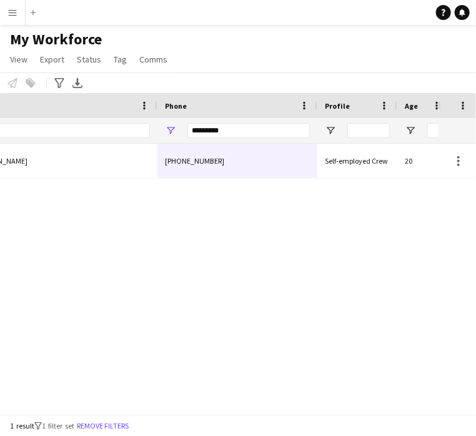
click at [231, 121] on div "*********" at bounding box center [248, 130] width 122 height 25
click at [232, 134] on input "*********" at bounding box center [248, 130] width 122 height 15
paste input "Phone Filter Input"
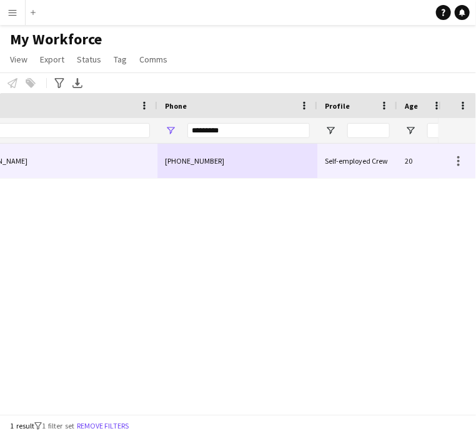
click at [237, 153] on div "+966570768877" at bounding box center [237, 161] width 160 height 34
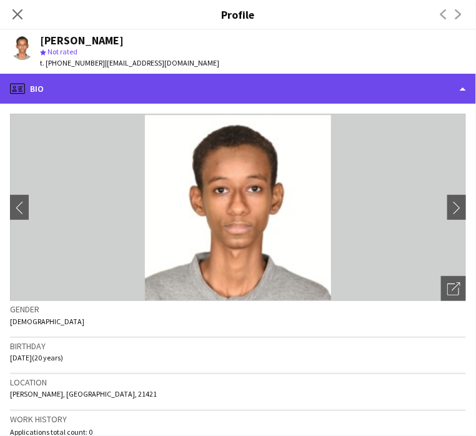
click at [181, 91] on div "profile Bio" at bounding box center [238, 89] width 476 height 30
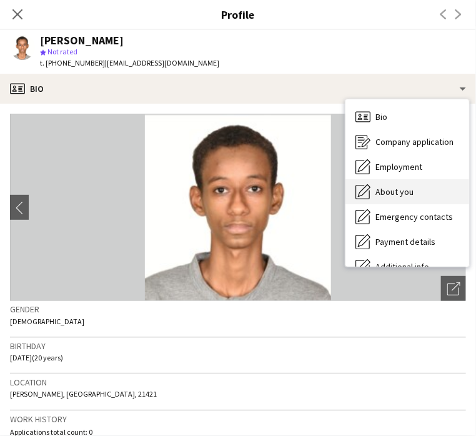
click at [400, 199] on div "About you About you" at bounding box center [408, 191] width 124 height 25
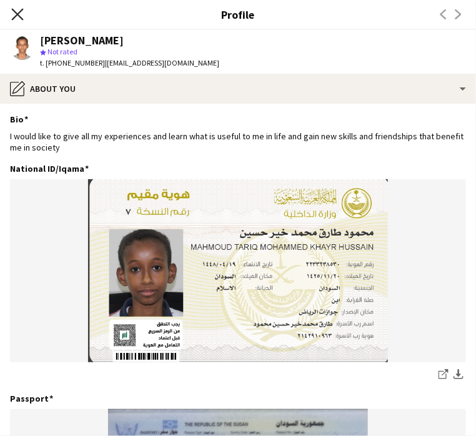
click at [20, 16] on icon at bounding box center [17, 14] width 12 height 12
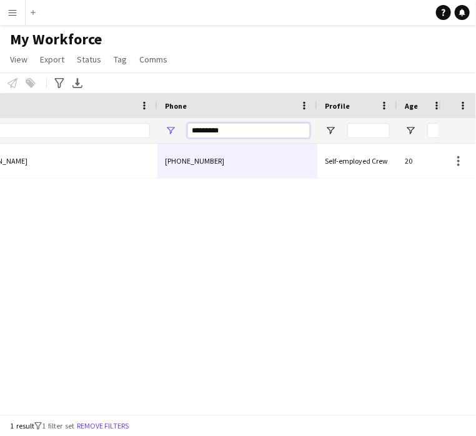
click at [210, 126] on input "*********" at bounding box center [248, 130] width 122 height 15
click at [211, 126] on input "*********" at bounding box center [248, 130] width 122 height 15
paste input "Phone Filter Input"
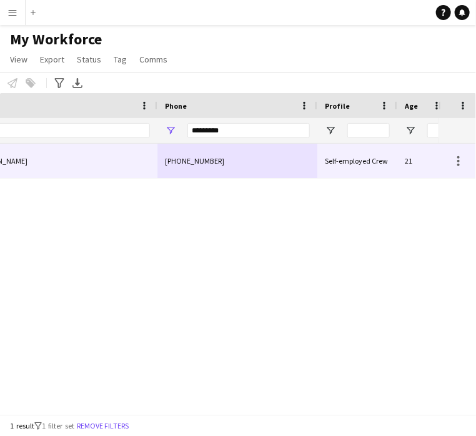
click at [237, 166] on div "+966559957382" at bounding box center [237, 161] width 160 height 34
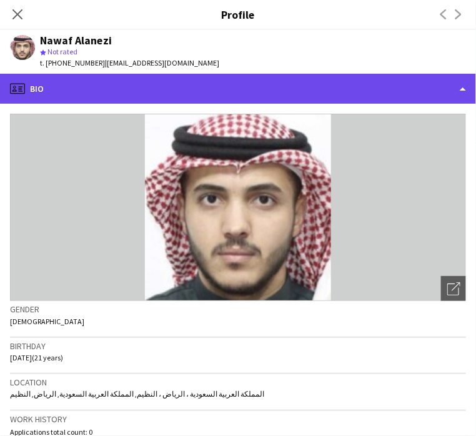
click at [92, 83] on div "profile Bio" at bounding box center [238, 89] width 476 height 30
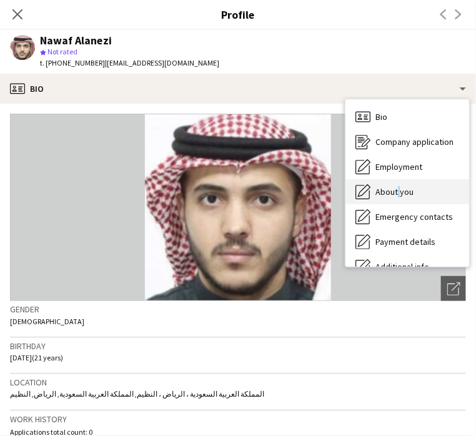
click at [396, 187] on span "About you" at bounding box center [395, 191] width 38 height 11
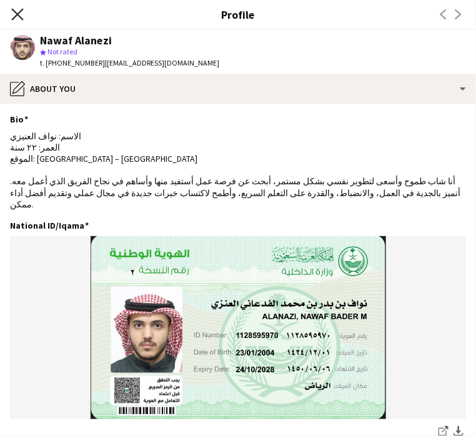
click at [19, 14] on icon "Close pop-in" at bounding box center [17, 14] width 12 height 12
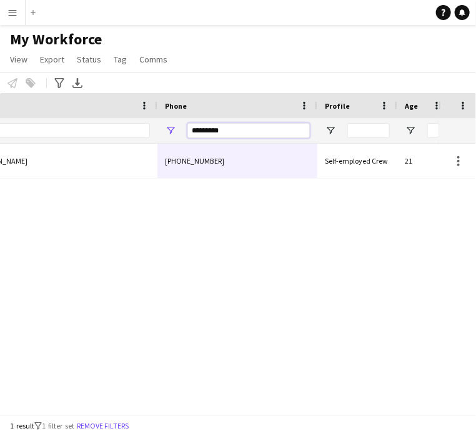
click at [227, 133] on input "*********" at bounding box center [248, 130] width 122 height 15
paste input "Phone Filter Input"
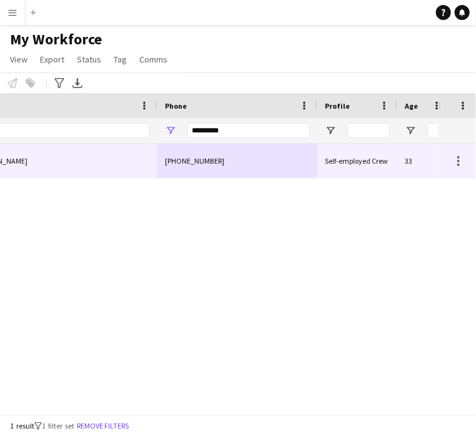
click at [230, 162] on div "+966557515286" at bounding box center [237, 161] width 160 height 34
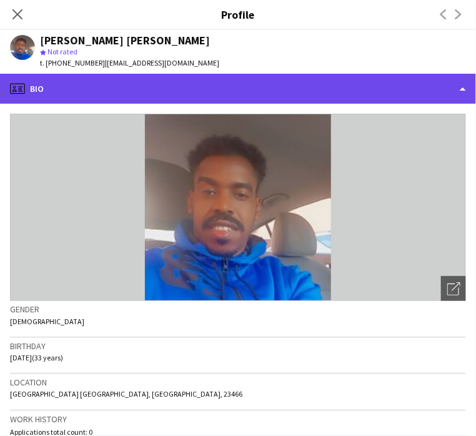
click at [102, 86] on div "profile Bio" at bounding box center [238, 89] width 476 height 30
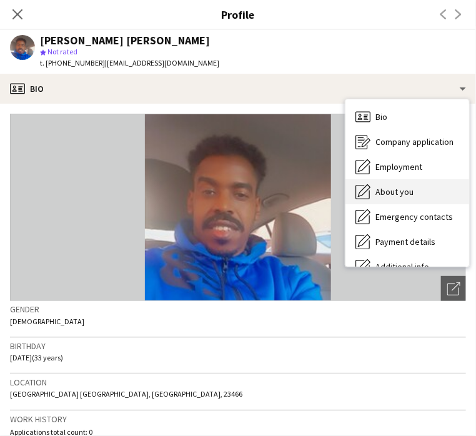
click at [400, 194] on span "About you" at bounding box center [395, 191] width 38 height 11
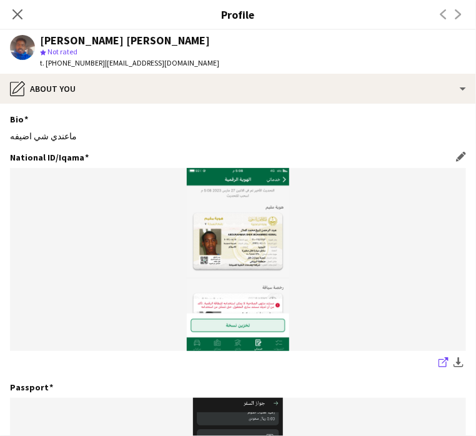
click at [439, 366] on icon "share-external-link-1" at bounding box center [444, 362] width 10 height 10
click at [12, 19] on icon at bounding box center [17, 14] width 12 height 12
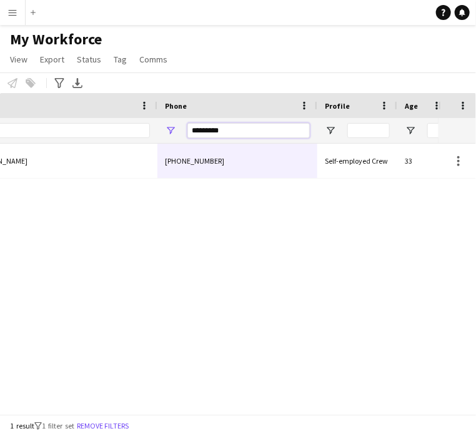
click at [209, 128] on input "*********" at bounding box center [248, 130] width 122 height 15
paste input "Phone Filter Input"
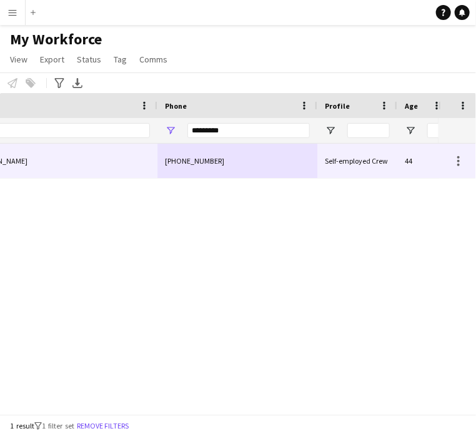
click at [227, 156] on div "+966557834878" at bounding box center [237, 161] width 160 height 34
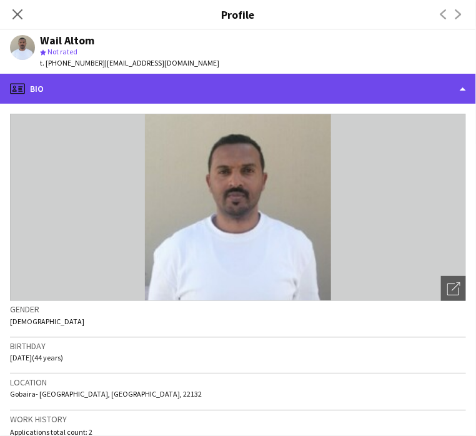
click at [76, 96] on div "profile Bio" at bounding box center [238, 89] width 476 height 30
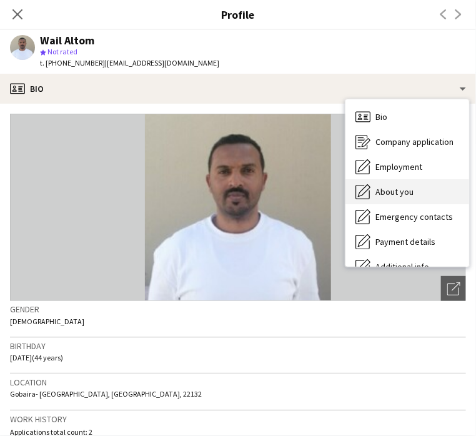
click at [402, 192] on span "About you" at bounding box center [395, 191] width 38 height 11
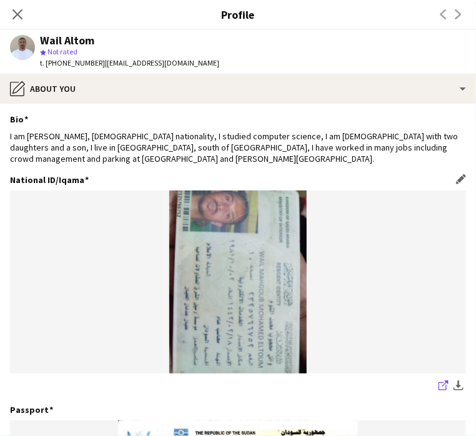
click at [439, 389] on icon "share-external-link-1" at bounding box center [444, 386] width 10 height 10
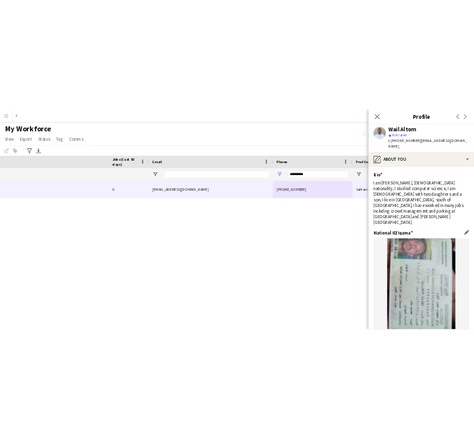
scroll to position [0, 437]
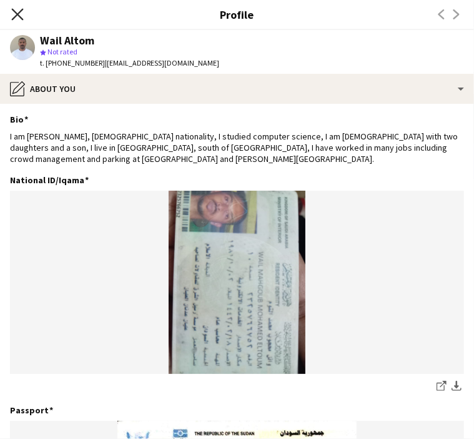
click at [19, 13] on icon at bounding box center [17, 14] width 12 height 12
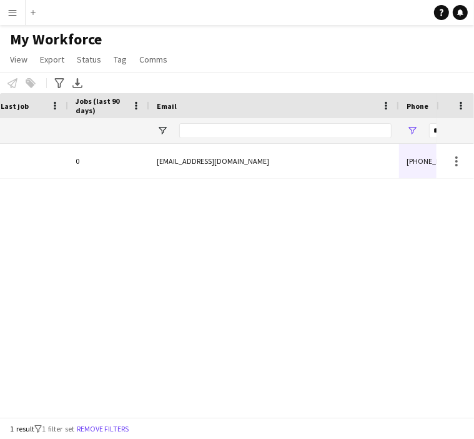
scroll to position [0, 658]
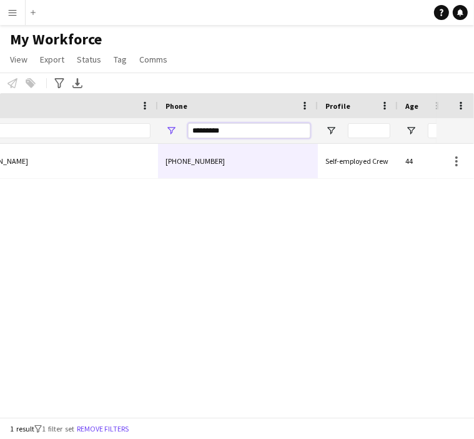
click at [213, 130] on input "*********" at bounding box center [249, 130] width 122 height 15
paste input "Phone Filter Input"
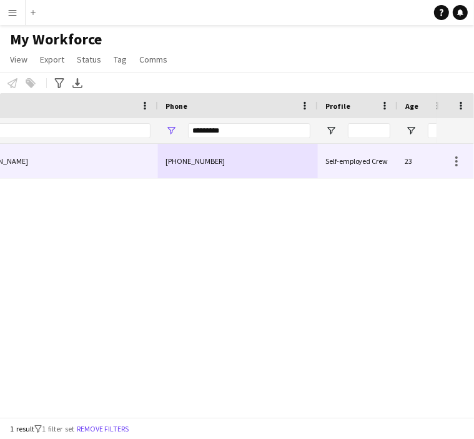
click at [256, 166] on div "[PHONE_NUMBER]" at bounding box center [238, 161] width 160 height 34
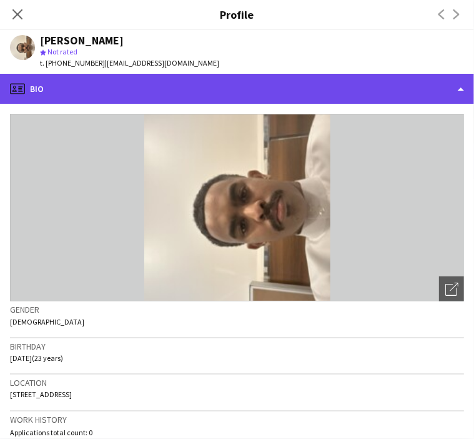
click at [51, 82] on div "profile Bio" at bounding box center [237, 89] width 474 height 30
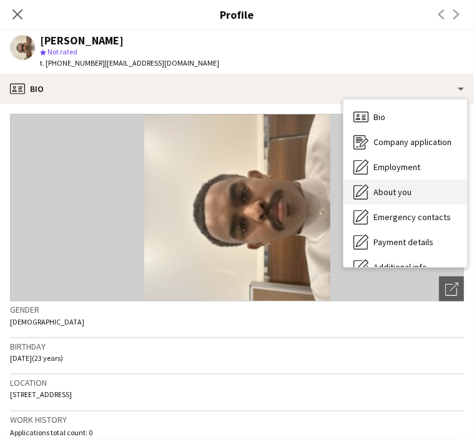
click at [366, 188] on icon "About you" at bounding box center [361, 191] width 15 height 15
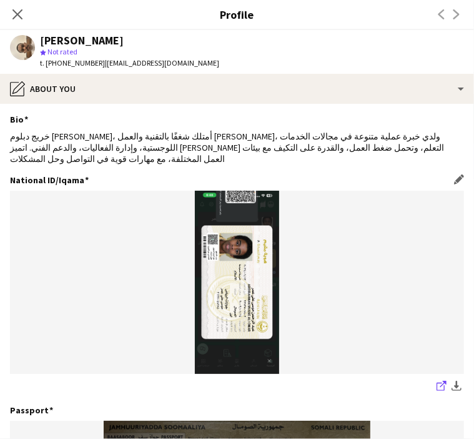
click at [437, 381] on icon "share-external-link-1" at bounding box center [442, 386] width 10 height 10
click at [18, 11] on icon "Close pop-in" at bounding box center [17, 14] width 12 height 12
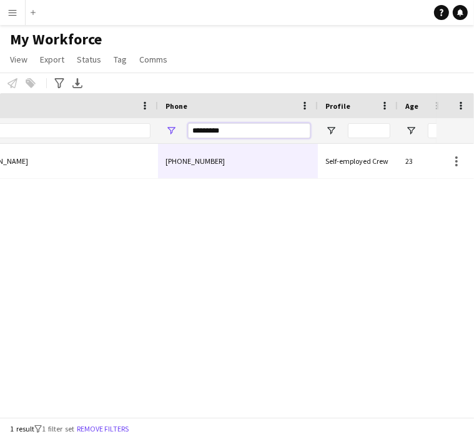
click at [219, 134] on input "*********" at bounding box center [249, 130] width 122 height 15
click at [219, 133] on input "*********" at bounding box center [249, 130] width 122 height 15
paste input "Phone Filter Input"
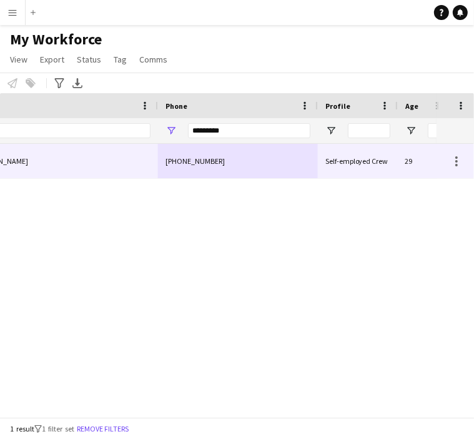
click at [246, 158] on div "+966570060388" at bounding box center [238, 161] width 160 height 34
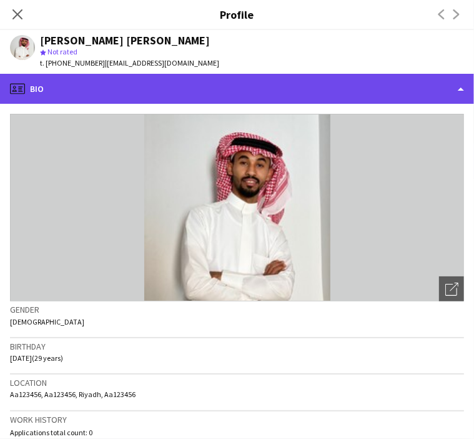
click at [130, 86] on div "profile Bio" at bounding box center [237, 89] width 474 height 30
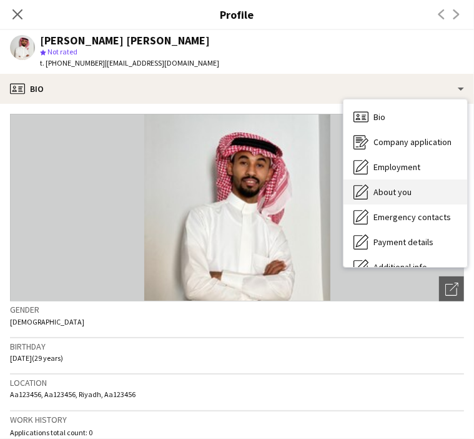
click at [410, 198] on div "About you About you" at bounding box center [406, 191] width 124 height 25
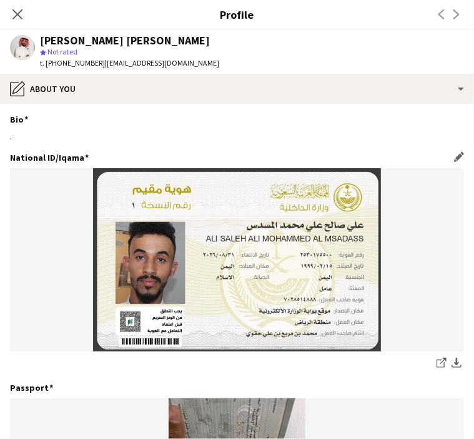
click at [281, 231] on img at bounding box center [237, 259] width 454 height 183
click at [432, 355] on div "share-external-link-1 download-bottom" at bounding box center [237, 270] width 454 height 204
click at [437, 366] on icon "share-external-link-1" at bounding box center [442, 362] width 10 height 10
click at [17, 10] on icon "Close pop-in" at bounding box center [17, 14] width 12 height 12
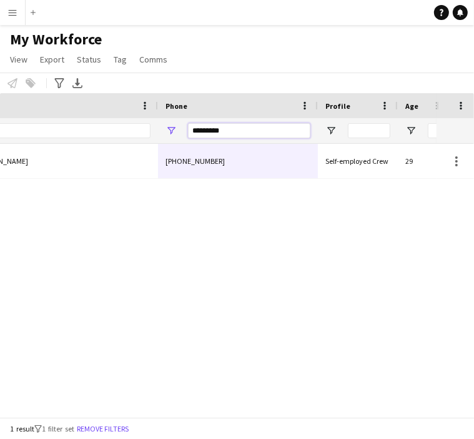
click at [219, 129] on input "*********" at bounding box center [249, 130] width 122 height 15
paste input "Phone Filter Input"
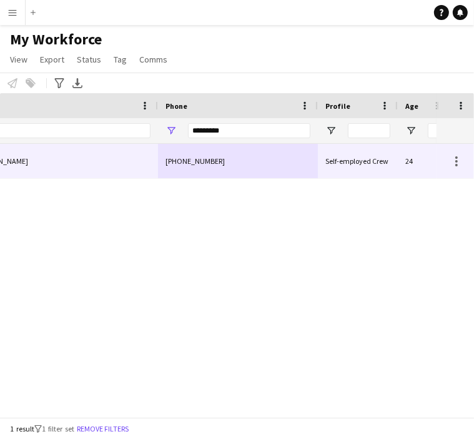
click at [252, 163] on div "+9710563304530" at bounding box center [238, 161] width 160 height 34
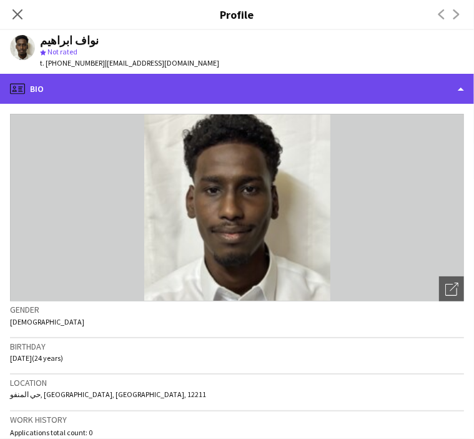
click at [74, 82] on div "profile Bio" at bounding box center [237, 89] width 474 height 30
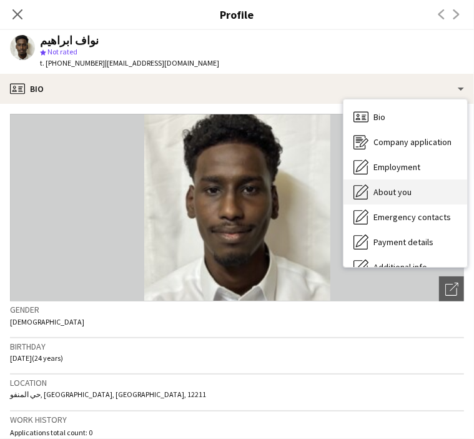
click at [389, 194] on span "About you" at bounding box center [393, 191] width 38 height 11
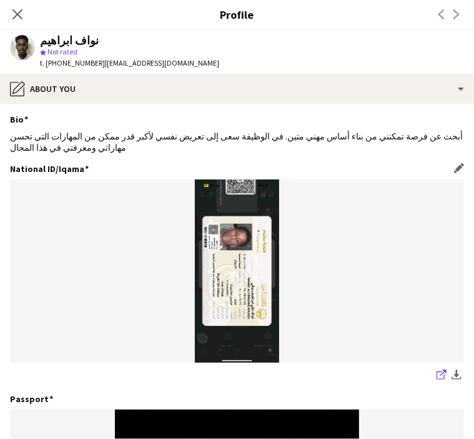
click at [437, 371] on icon at bounding box center [441, 375] width 8 height 8
click at [21, 12] on icon "Close pop-in" at bounding box center [17, 14] width 12 height 12
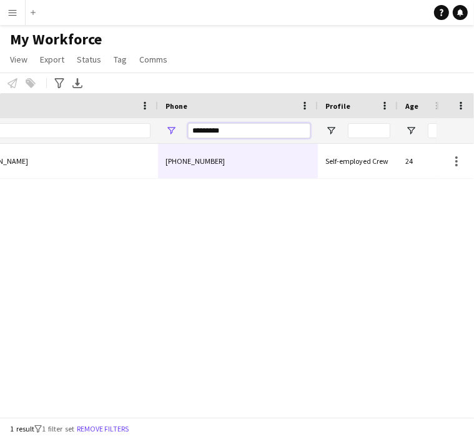
click at [239, 130] on input "*********" at bounding box center [249, 130] width 122 height 15
paste input "Phone Filter Input"
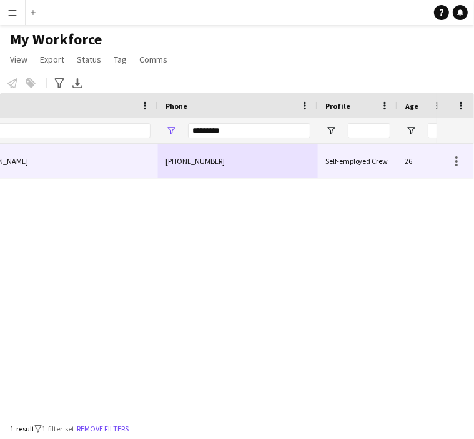
click at [233, 161] on div "+966568221400" at bounding box center [238, 161] width 160 height 34
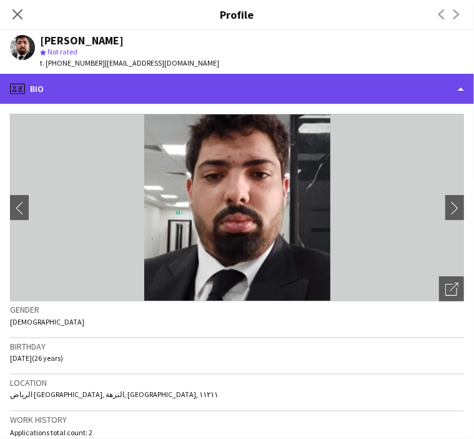
click at [117, 88] on div "profile Bio" at bounding box center [237, 89] width 474 height 30
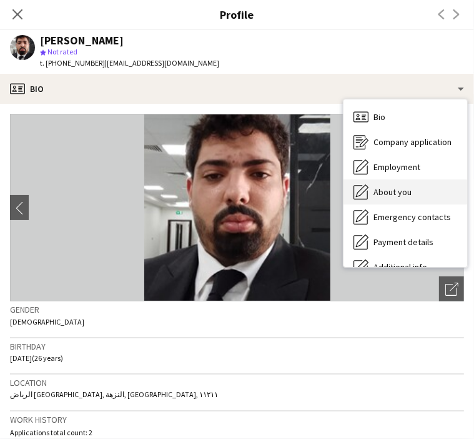
click at [387, 195] on span "About you" at bounding box center [393, 191] width 38 height 11
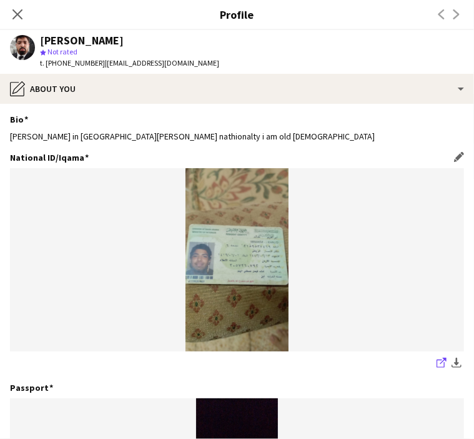
click at [437, 366] on icon "share-external-link-1" at bounding box center [442, 362] width 10 height 10
click at [19, 24] on div "Close pop-in" at bounding box center [17, 14] width 35 height 29
click at [19, 10] on icon "Close pop-in" at bounding box center [17, 14] width 12 height 12
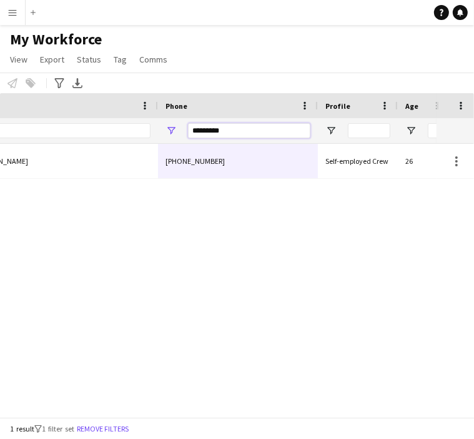
click at [219, 129] on input "*********" at bounding box center [249, 130] width 122 height 15
paste input "*"
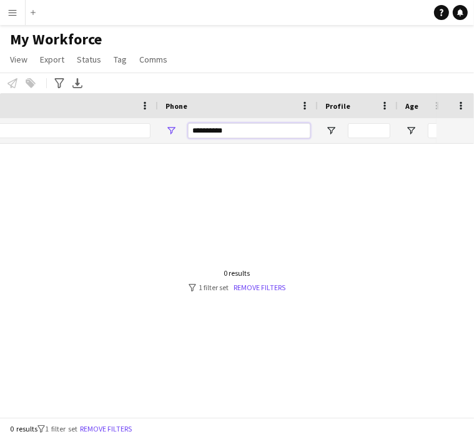
click at [196, 132] on input "**********" at bounding box center [249, 130] width 122 height 15
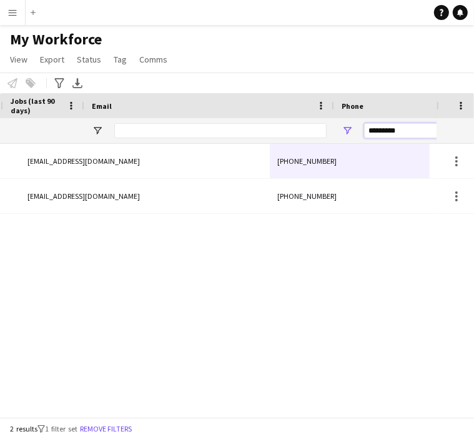
scroll to position [0, 653]
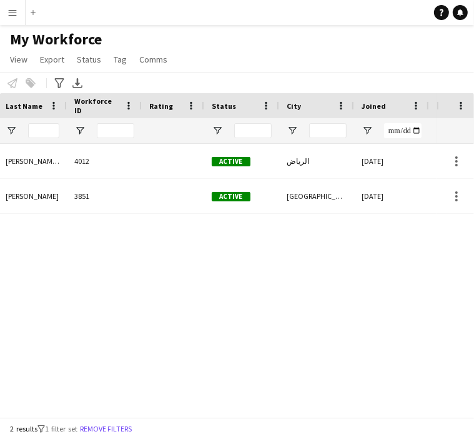
type input "*********"
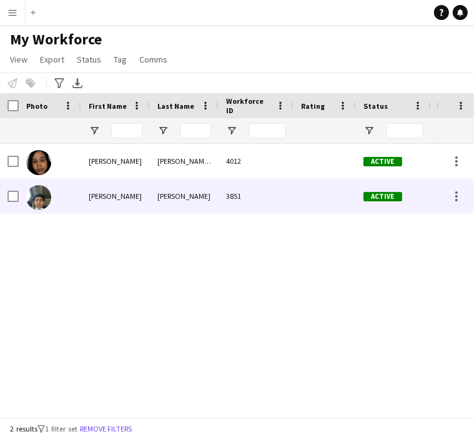
click at [127, 203] on div "Mohammed" at bounding box center [115, 196] width 69 height 34
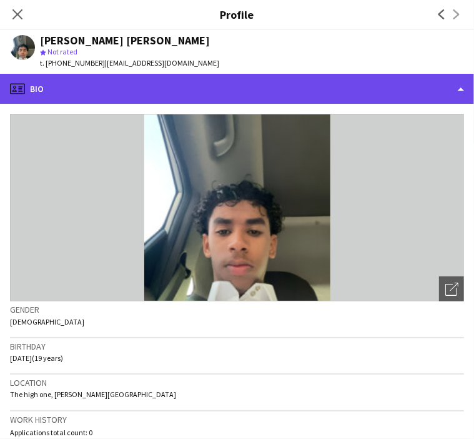
click at [117, 84] on div "profile Bio" at bounding box center [237, 89] width 474 height 30
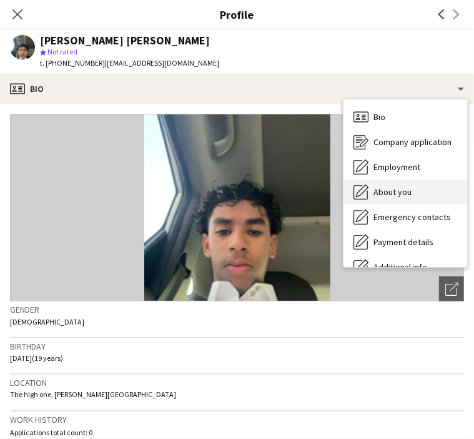
click at [367, 188] on icon at bounding box center [362, 190] width 12 height 12
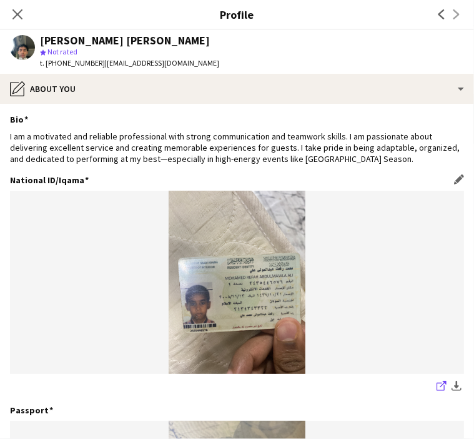
click at [437, 389] on icon "share-external-link-1" at bounding box center [442, 386] width 10 height 10
click at [22, 16] on icon "Close pop-in" at bounding box center [17, 14] width 12 height 12
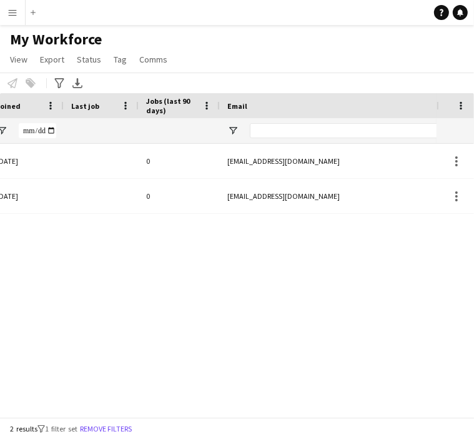
scroll to position [0, 536]
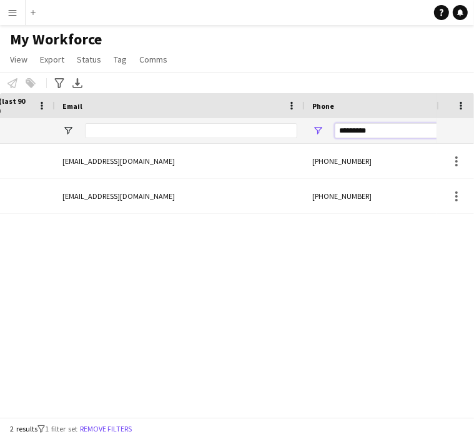
click at [357, 127] on input "*********" at bounding box center [396, 130] width 122 height 15
paste input "Phone Filter Input"
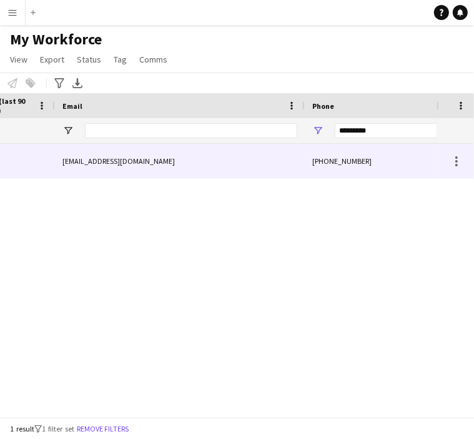
click at [329, 164] on div "+966573201901" at bounding box center [385, 161] width 160 height 34
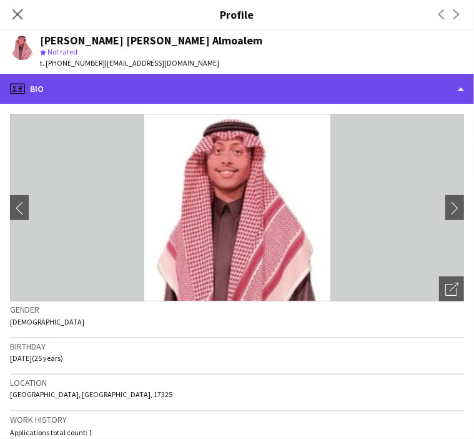
click at [40, 77] on div "profile Bio" at bounding box center [237, 89] width 474 height 30
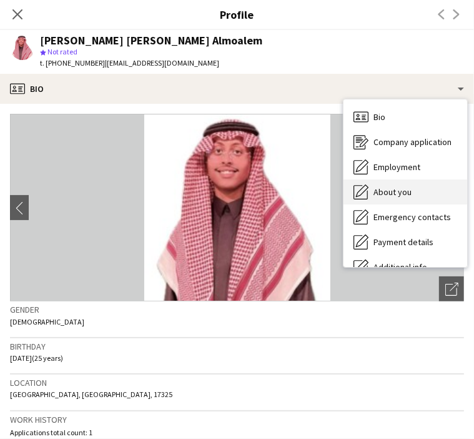
click at [399, 197] on span "About you" at bounding box center [393, 191] width 38 height 11
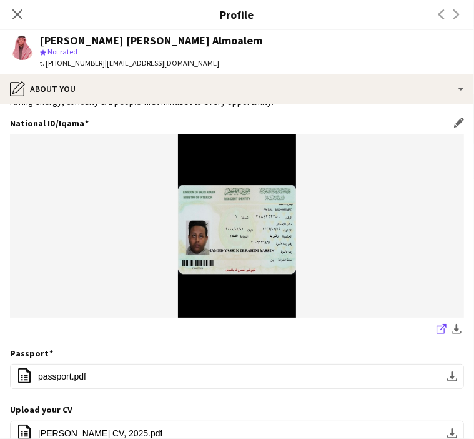
click at [437, 331] on icon "share-external-link-1" at bounding box center [442, 329] width 10 height 10
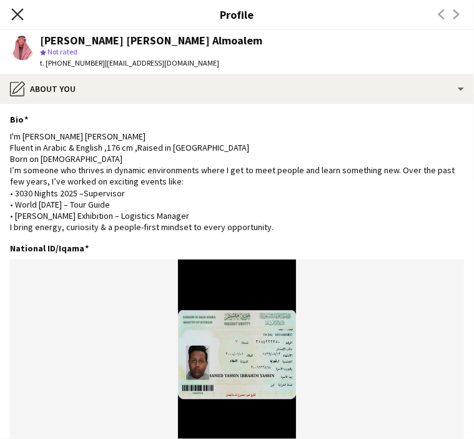
click at [18, 18] on icon "Close pop-in" at bounding box center [17, 14] width 12 height 12
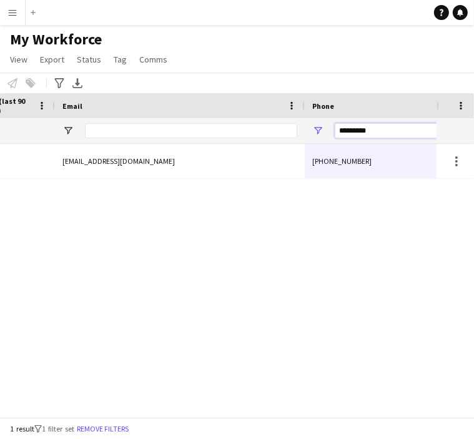
click at [355, 129] on input "*********" at bounding box center [396, 130] width 122 height 15
paste input "**"
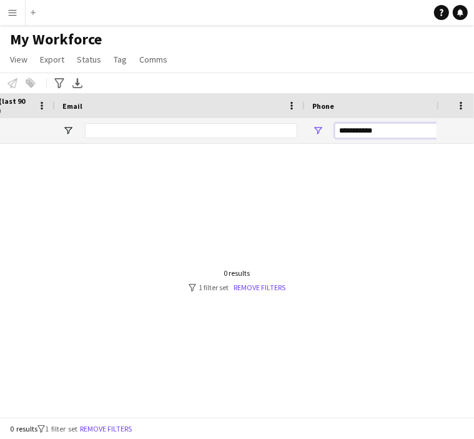
click at [345, 129] on input "**********" at bounding box center [396, 130] width 122 height 15
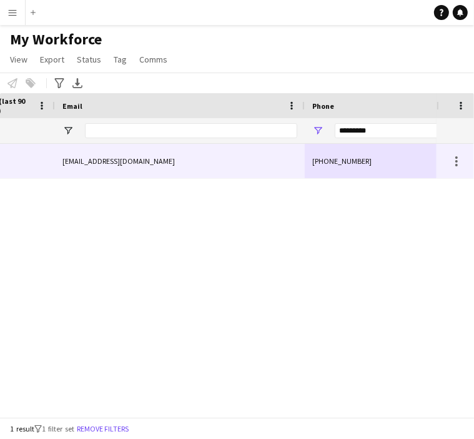
click at [312, 164] on div "+966583647255" at bounding box center [385, 161] width 160 height 34
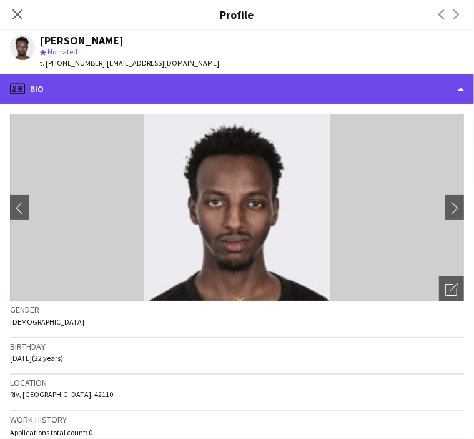
click at [74, 85] on div "profile Bio" at bounding box center [237, 89] width 474 height 30
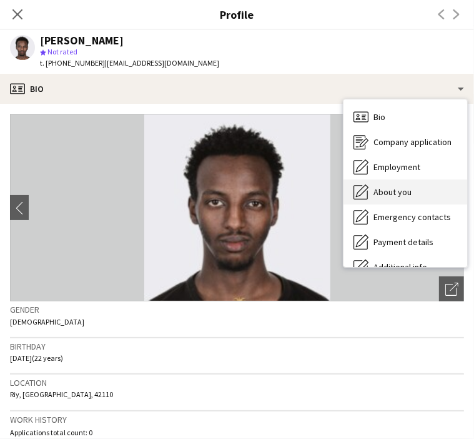
click at [392, 196] on span "About you" at bounding box center [393, 191] width 38 height 11
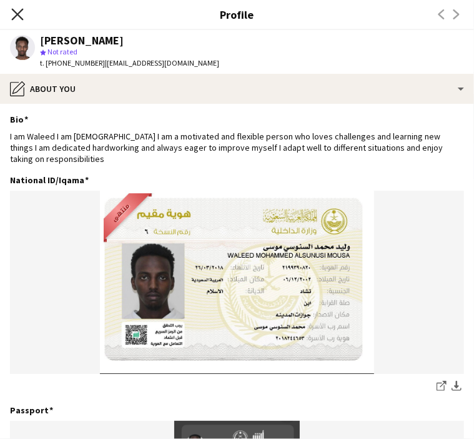
click at [14, 19] on icon "Close pop-in" at bounding box center [17, 14] width 12 height 12
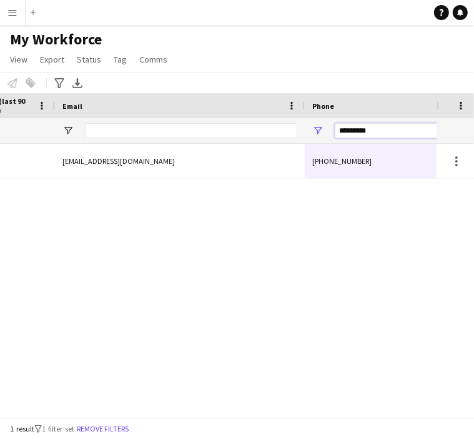
click at [361, 126] on input "*********" at bounding box center [396, 130] width 122 height 15
paste input "Phone Filter Input"
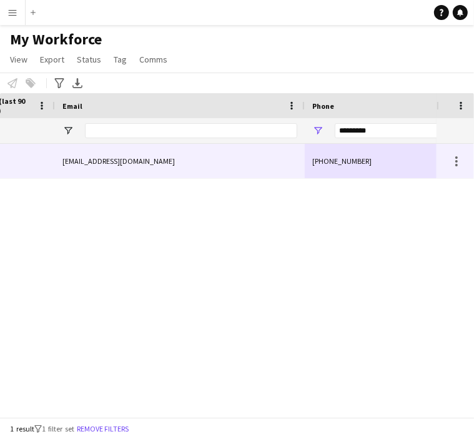
click at [342, 164] on div "+966530560998" at bounding box center [385, 161] width 160 height 34
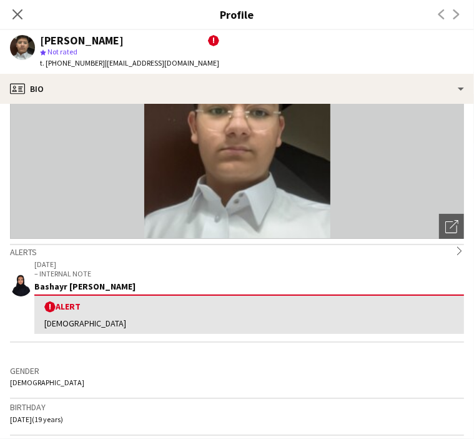
scroll to position [0, 0]
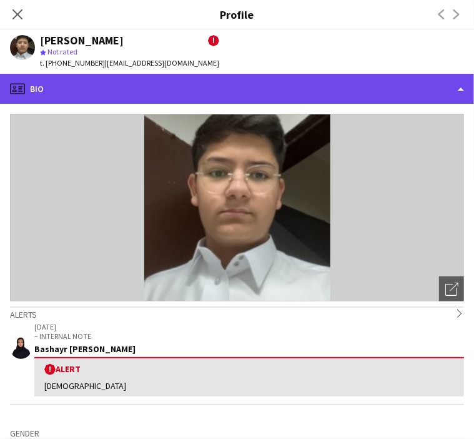
click at [101, 90] on div "profile Bio" at bounding box center [237, 89] width 474 height 30
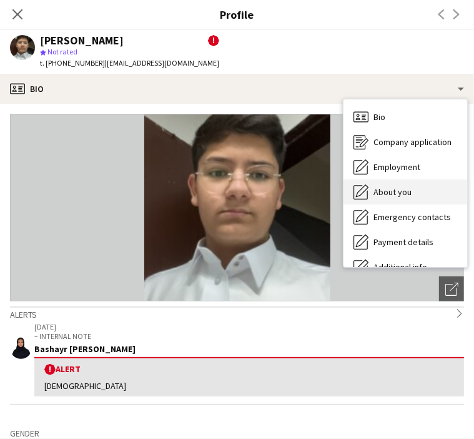
click at [385, 185] on div "About you About you" at bounding box center [406, 191] width 124 height 25
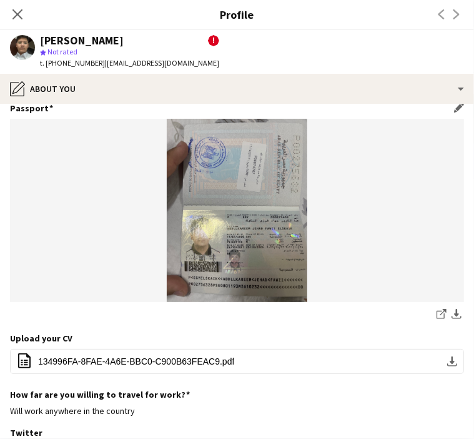
scroll to position [62, 0]
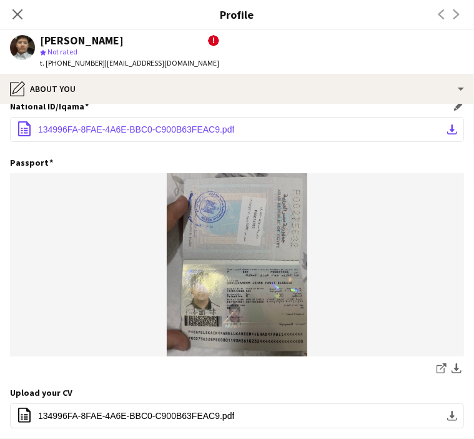
click at [377, 130] on button "office-file-sheet 134996FA-8FAE-4A6E-BBC0-C900B63FEAC9.pdf download-bottom" at bounding box center [237, 129] width 454 height 25
click at [17, 17] on icon "Close pop-in" at bounding box center [17, 14] width 12 height 12
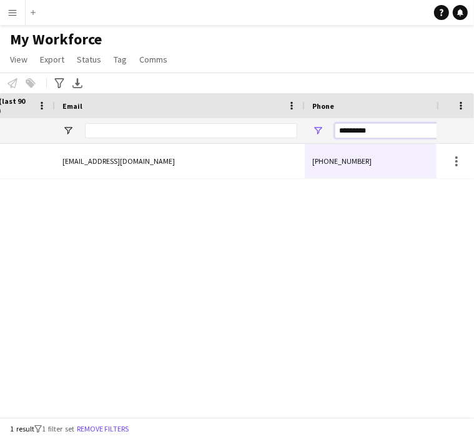
click at [354, 130] on input "*********" at bounding box center [396, 130] width 122 height 15
paste input "*"
click at [344, 134] on input "**********" at bounding box center [396, 130] width 122 height 15
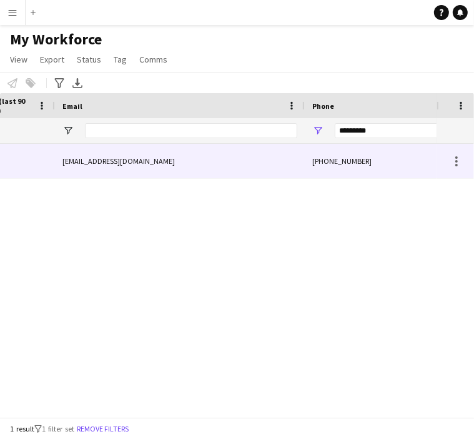
click at [340, 163] on div "+966557360887" at bounding box center [385, 161] width 160 height 34
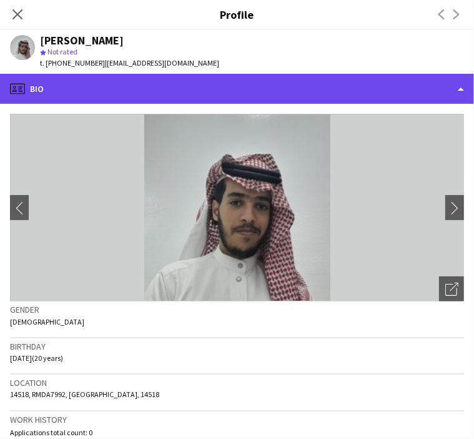
click at [90, 85] on div "profile Bio" at bounding box center [237, 89] width 474 height 30
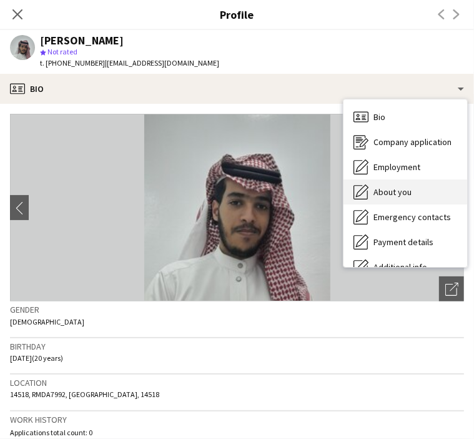
click at [397, 187] on span "About you" at bounding box center [393, 191] width 38 height 11
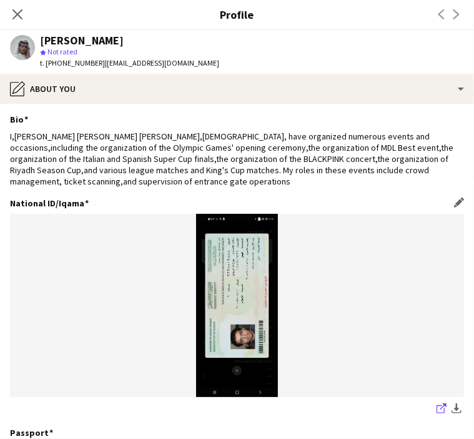
click at [434, 414] on link "share-external-link-1" at bounding box center [441, 409] width 15 height 15
click at [22, 17] on icon "Close pop-in" at bounding box center [17, 14] width 12 height 12
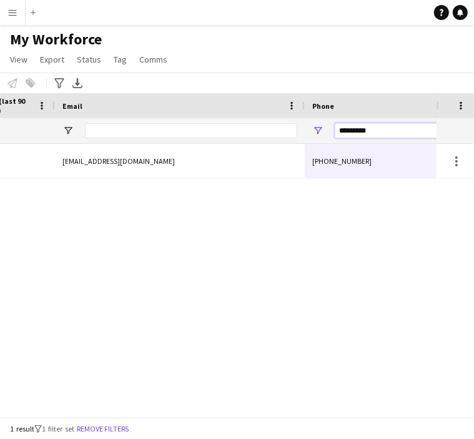
click at [367, 131] on input "*********" at bounding box center [396, 130] width 122 height 15
paste input "Phone Filter Input"
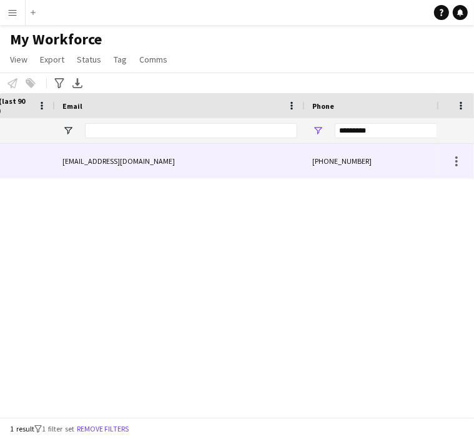
click at [364, 161] on div "+966553849693" at bounding box center [385, 161] width 160 height 34
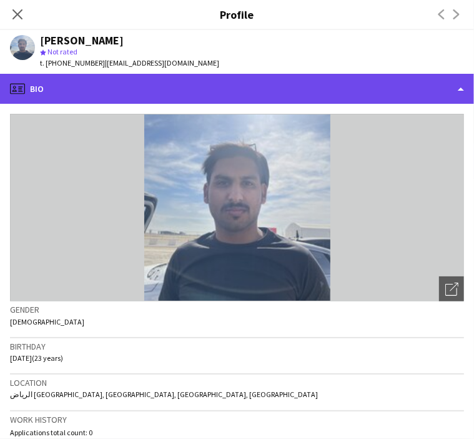
click at [72, 91] on div "profile Bio" at bounding box center [237, 89] width 474 height 30
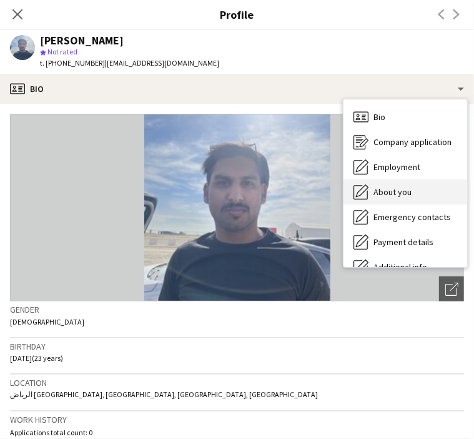
click at [386, 198] on div "About you About you" at bounding box center [406, 191] width 124 height 25
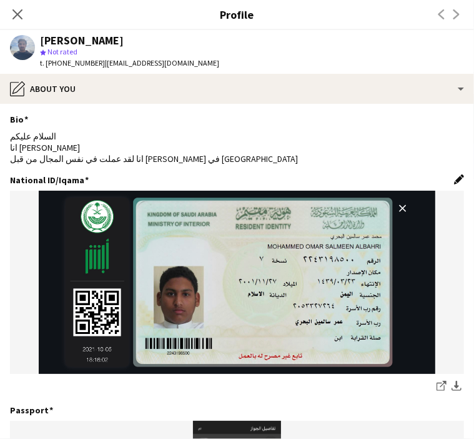
click at [454, 182] on app-icon "Edit this field" at bounding box center [459, 179] width 10 height 10
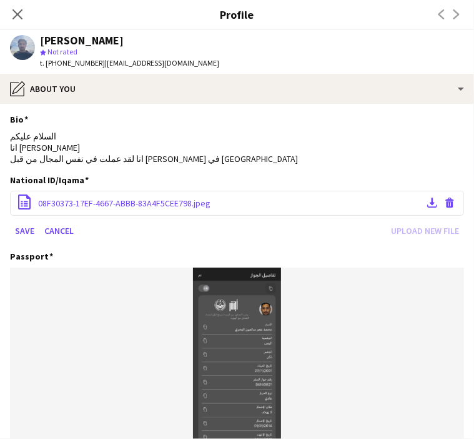
click at [395, 204] on div "office-file-sheet 08F30373-17EF-4667-ABBB-83A4F5CEE798.jpeg Download file Delet…" at bounding box center [237, 203] width 454 height 25
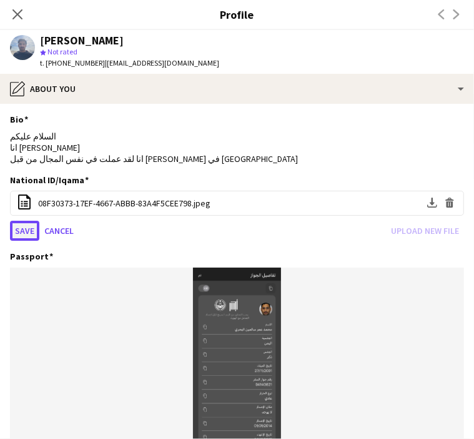
click at [29, 236] on button "Save" at bounding box center [24, 231] width 29 height 20
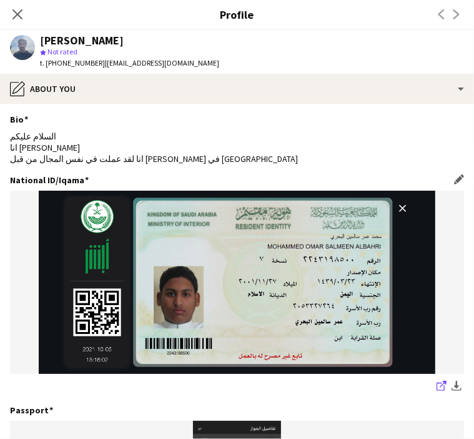
click at [437, 383] on icon at bounding box center [441, 386] width 8 height 8
click at [16, 13] on icon at bounding box center [17, 14] width 12 height 12
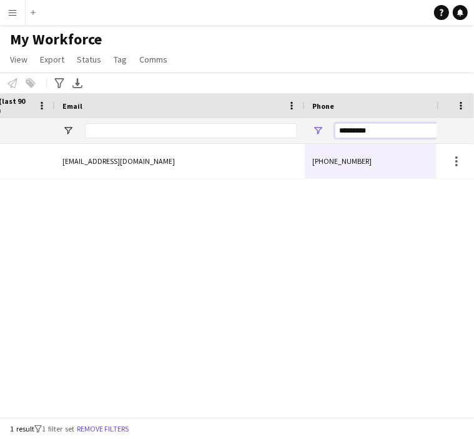
click at [344, 133] on input "*********" at bounding box center [396, 130] width 122 height 15
paste input "Phone Filter Input"
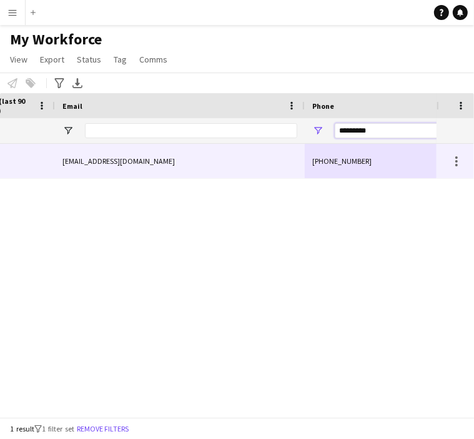
type input "*********"
click at [282, 164] on div "ankrzaed11@gmail.com" at bounding box center [180, 161] width 250 height 34
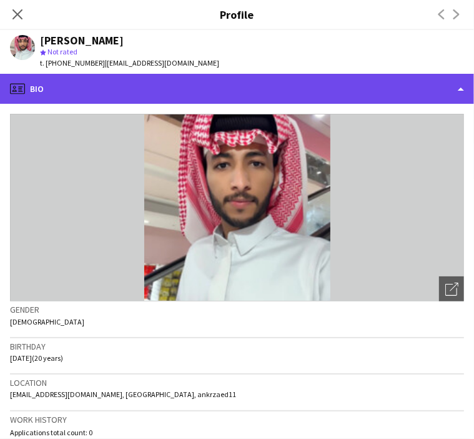
click at [101, 91] on div "profile Bio" at bounding box center [237, 89] width 474 height 30
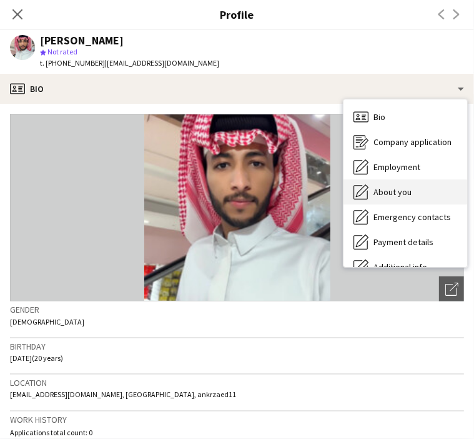
click at [397, 196] on span "About you" at bounding box center [393, 191] width 38 height 11
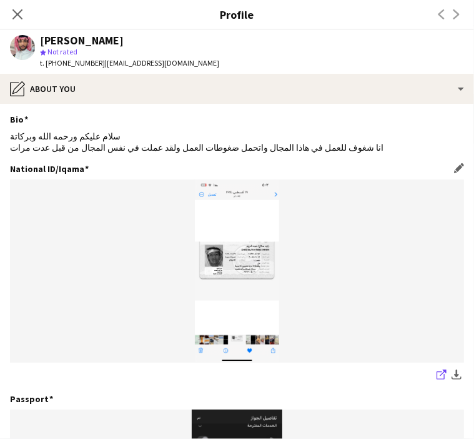
click at [437, 378] on icon at bounding box center [441, 375] width 8 height 8
click at [68, 63] on span "t. +966530716643" at bounding box center [72, 62] width 65 height 9
click at [68, 62] on span "t. +966530716643" at bounding box center [72, 62] width 65 height 9
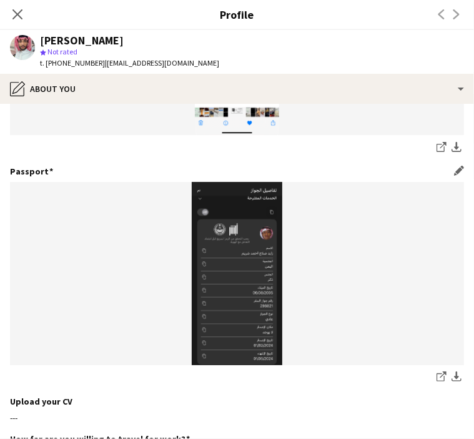
scroll to position [312, 0]
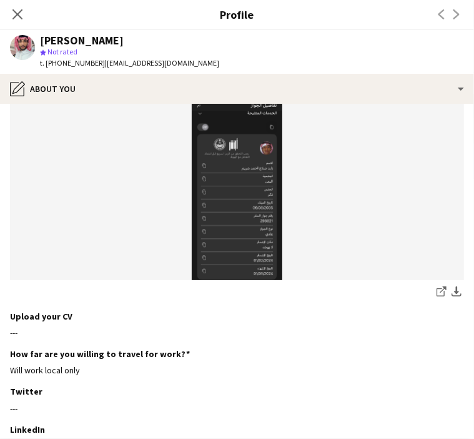
click at [252, 222] on img at bounding box center [237, 188] width 454 height 183
click at [434, 297] on link "share-external-link-1" at bounding box center [441, 293] width 15 height 15
click at [12, 19] on icon at bounding box center [17, 14] width 12 height 12
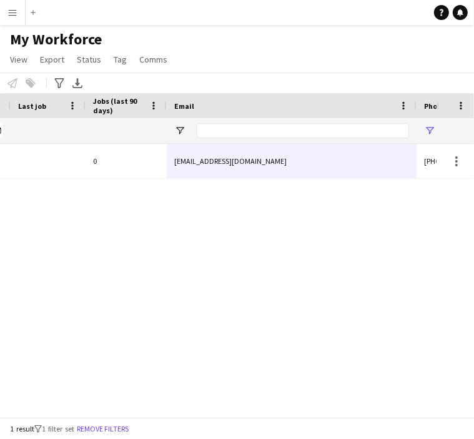
scroll to position [0, 480]
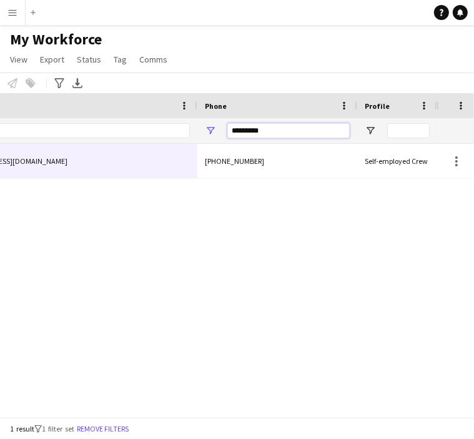
click at [250, 128] on input "*********" at bounding box center [288, 130] width 122 height 15
paste input "Phone Filter Input"
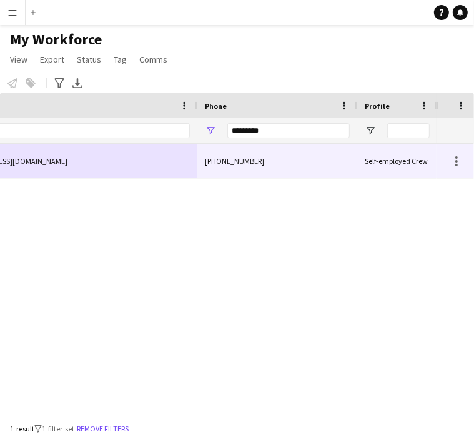
click at [270, 158] on div "+966535317422" at bounding box center [277, 161] width 160 height 34
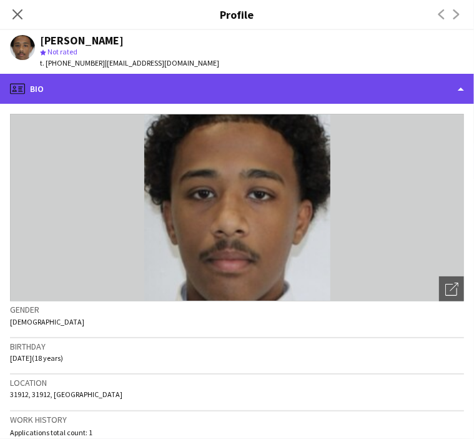
click at [76, 87] on div "profile Bio" at bounding box center [237, 89] width 474 height 30
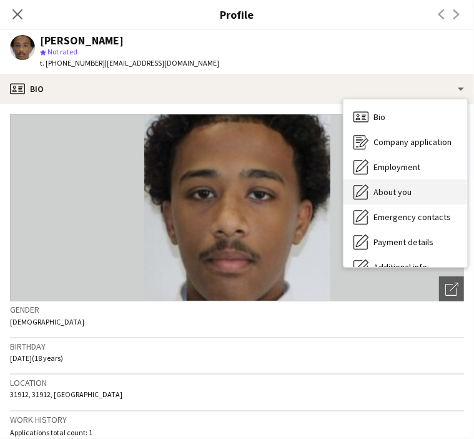
click at [396, 198] on div "About you About you" at bounding box center [406, 191] width 124 height 25
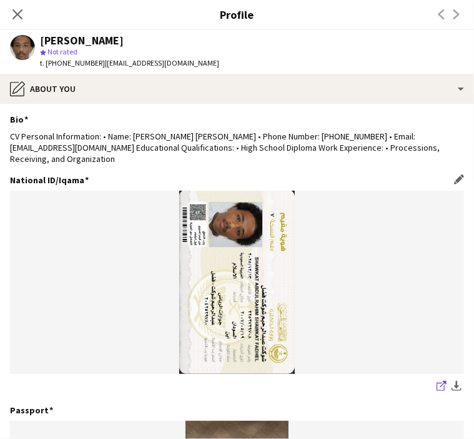
click at [437, 387] on icon at bounding box center [441, 386] width 8 height 8
click at [17, 13] on icon at bounding box center [17, 14] width 12 height 12
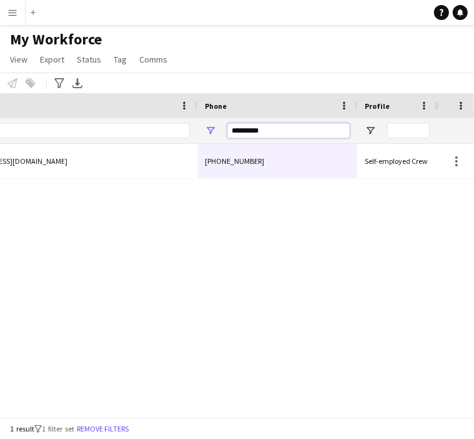
click at [264, 129] on input "*********" at bounding box center [288, 130] width 122 height 15
paste input "Phone Filter Input"
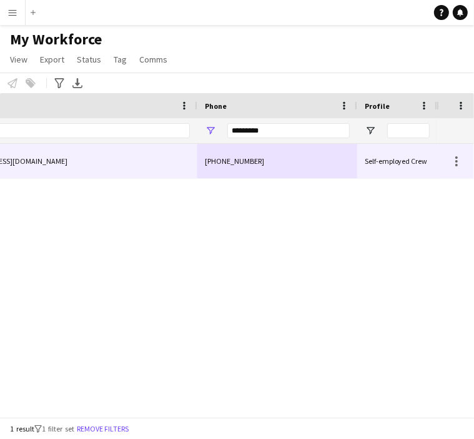
click at [257, 162] on div "+966502946020" at bounding box center [277, 161] width 160 height 34
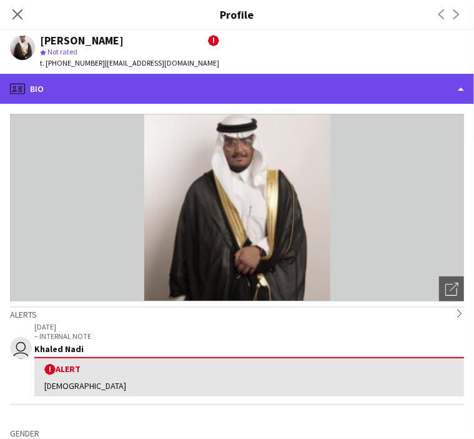
click at [219, 91] on div "profile Bio" at bounding box center [237, 89] width 474 height 30
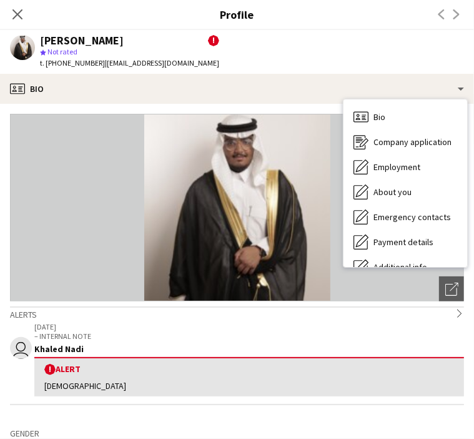
click at [214, 243] on img at bounding box center [237, 207] width 454 height 187
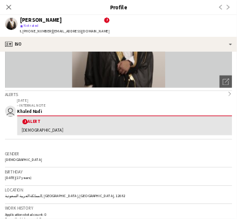
scroll to position [0, 0]
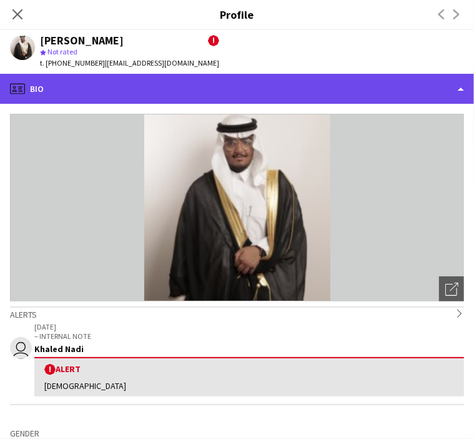
click at [77, 92] on div "profile Bio" at bounding box center [237, 89] width 474 height 30
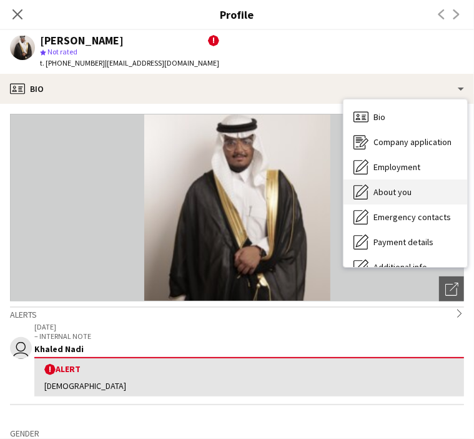
click at [396, 193] on span "About you" at bounding box center [393, 191] width 38 height 11
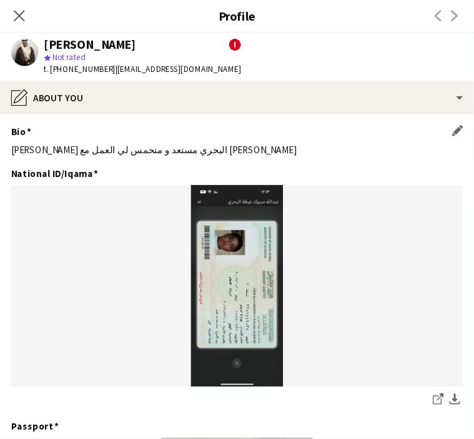
scroll to position [0, 790]
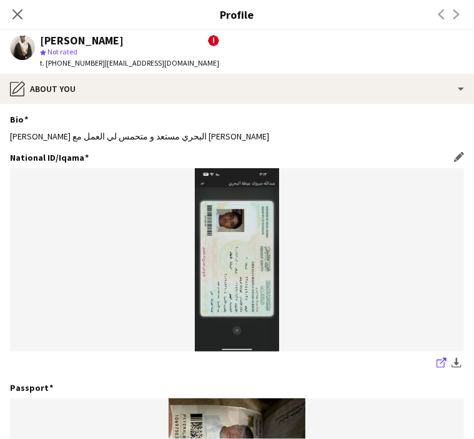
click at [437, 361] on icon "share-external-link-1" at bounding box center [442, 362] width 10 height 10
click at [19, 9] on icon "Close pop-in" at bounding box center [17, 14] width 12 height 12
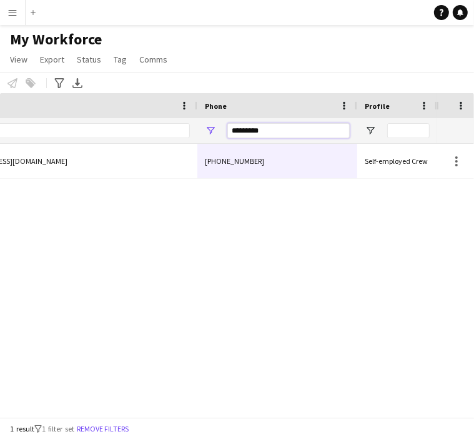
click at [258, 131] on input "*********" at bounding box center [288, 130] width 122 height 15
paste input "Phone Filter Input"
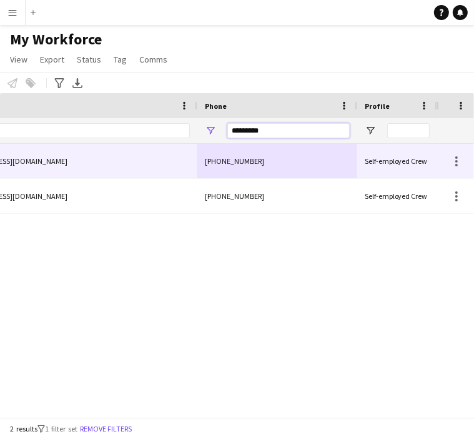
type input "*********"
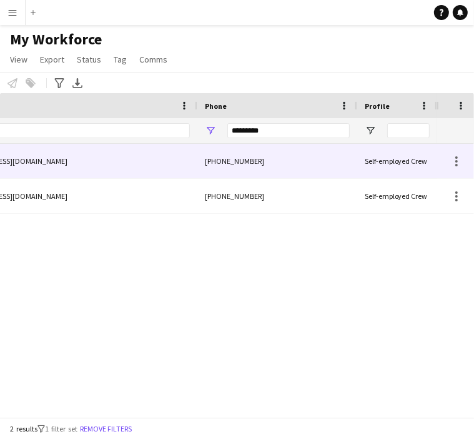
click at [270, 163] on div "+966502334022" at bounding box center [277, 161] width 160 height 34
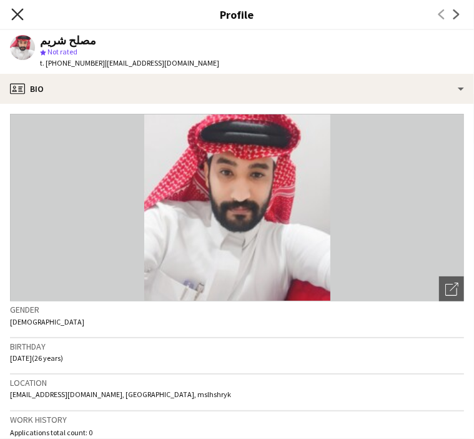
click at [17, 12] on icon "Close pop-in" at bounding box center [17, 14] width 12 height 12
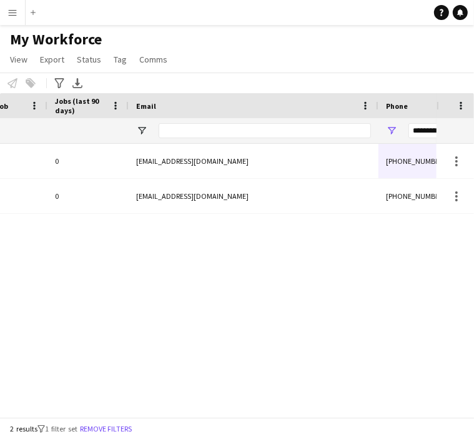
scroll to position [0, 569]
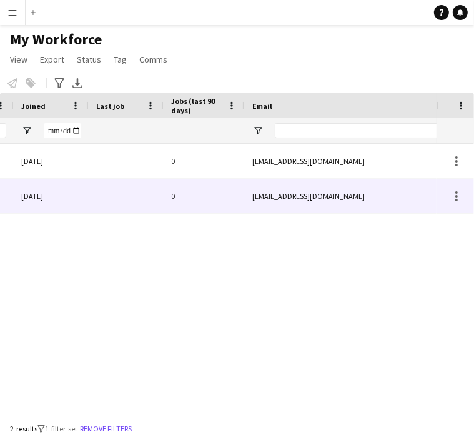
click at [347, 188] on div "mslhshryk@gmail.com" at bounding box center [370, 196] width 250 height 34
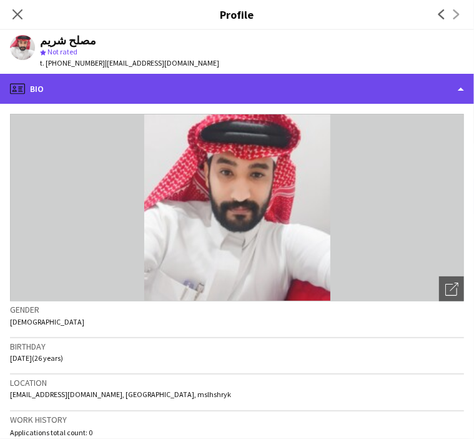
click at [66, 90] on div "profile Bio" at bounding box center [237, 89] width 474 height 30
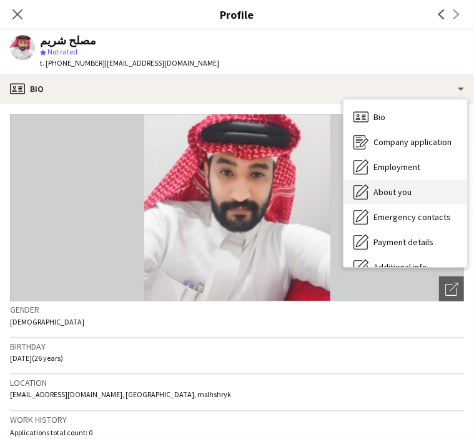
click at [396, 193] on span "About you" at bounding box center [393, 191] width 38 height 11
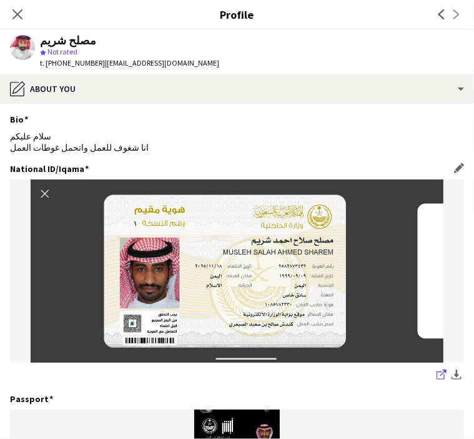
click at [437, 376] on icon "share-external-link-1" at bounding box center [442, 374] width 10 height 10
click at [14, 15] on icon "Close pop-in" at bounding box center [17, 14] width 12 height 12
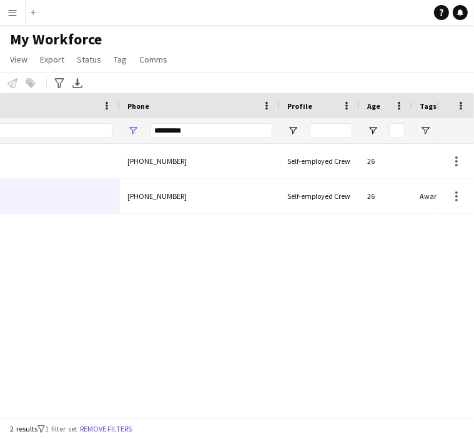
scroll to position [0, 917]
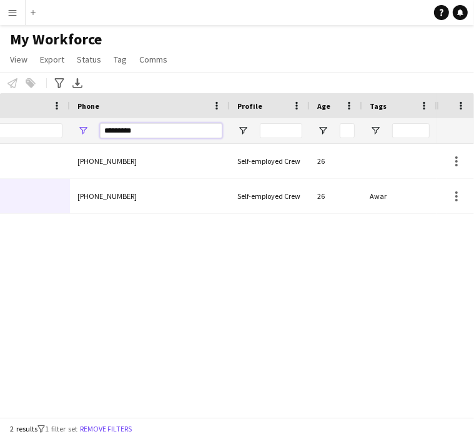
click at [125, 132] on input "*********" at bounding box center [161, 130] width 122 height 15
click at [125, 131] on input "*********" at bounding box center [161, 130] width 122 height 15
paste input "Phone Filter Input"
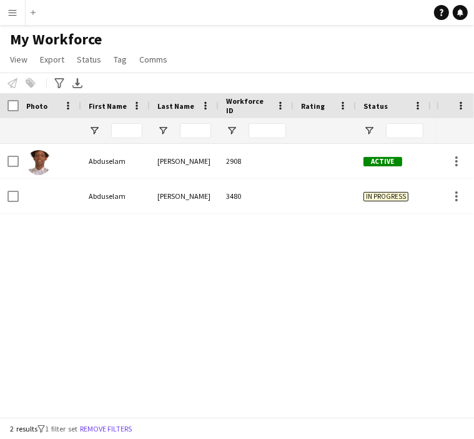
scroll to position [0, 441]
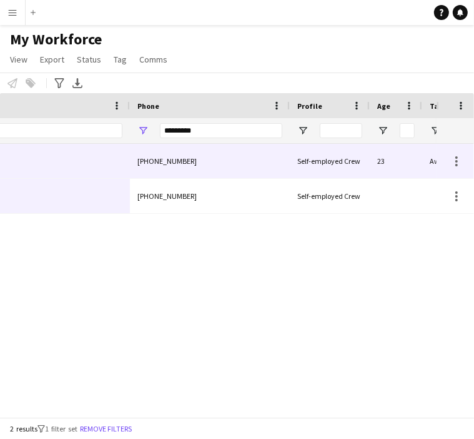
click at [267, 162] on div "+966531569942" at bounding box center [210, 161] width 160 height 34
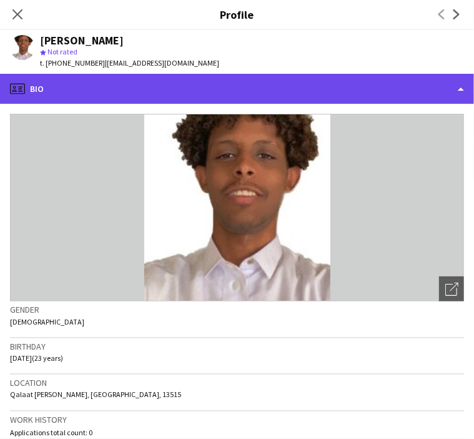
click at [90, 80] on div "profile Bio" at bounding box center [237, 89] width 474 height 30
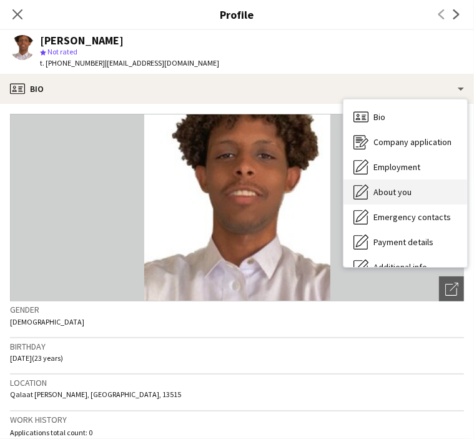
click at [398, 197] on span "About you" at bounding box center [393, 191] width 38 height 11
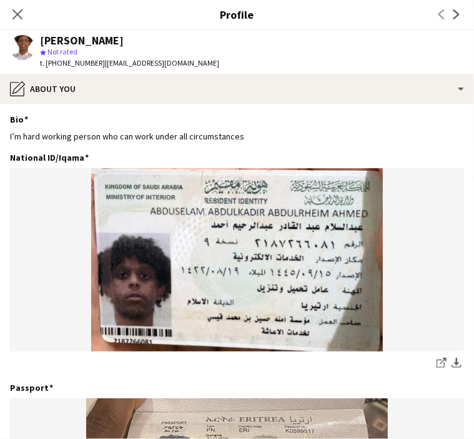
click at [6, 14] on div "Close pop-in" at bounding box center [17, 14] width 35 height 29
click at [11, 14] on icon "Close pop-in" at bounding box center [17, 14] width 12 height 12
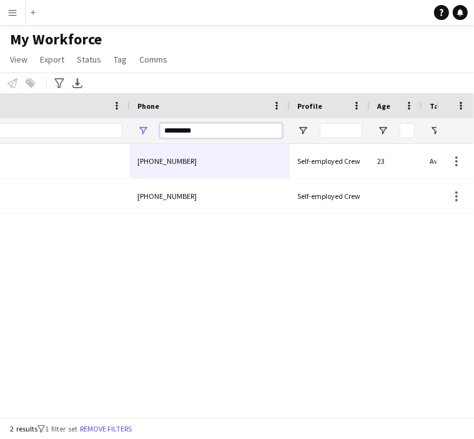
click at [182, 131] on input "*********" at bounding box center [221, 130] width 122 height 15
paste input "**"
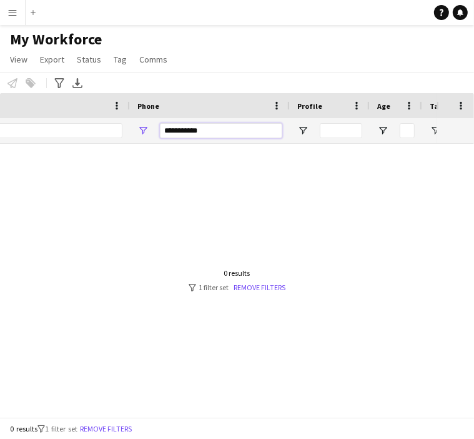
click at [168, 130] on input "**********" at bounding box center [221, 130] width 122 height 15
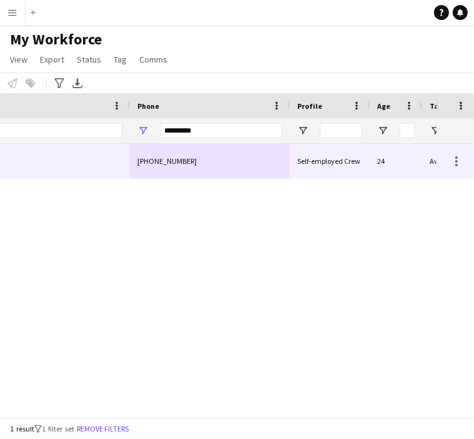
click at [176, 152] on div "+966546175912" at bounding box center [210, 161] width 160 height 34
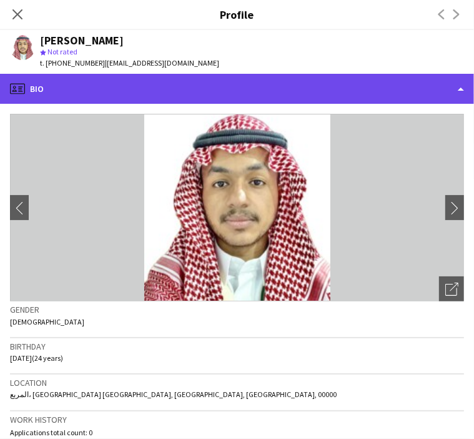
click at [104, 84] on div "profile Bio" at bounding box center [237, 89] width 474 height 30
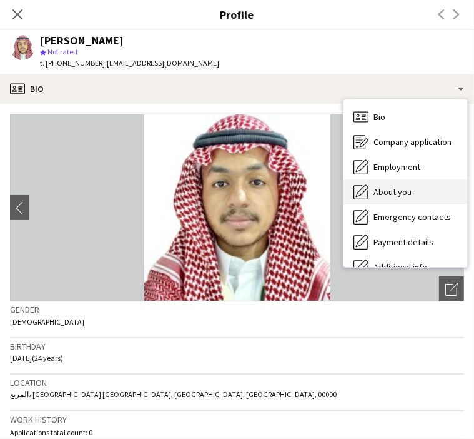
click at [390, 199] on div "About you About you" at bounding box center [406, 191] width 124 height 25
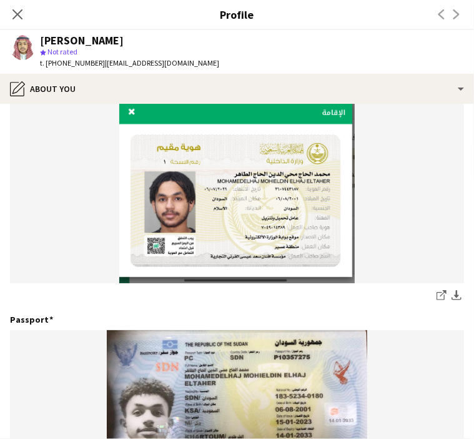
scroll to position [187, 0]
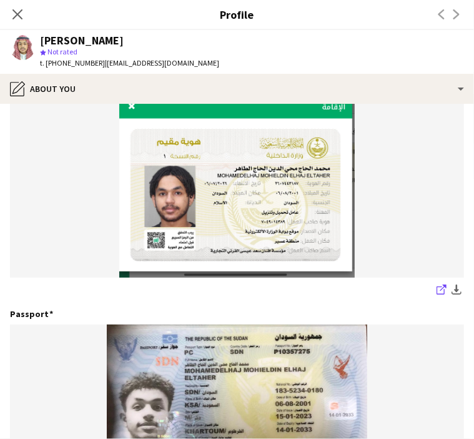
click at [437, 289] on icon "share-external-link-1" at bounding box center [442, 289] width 10 height 10
click at [16, 16] on icon at bounding box center [17, 14] width 12 height 12
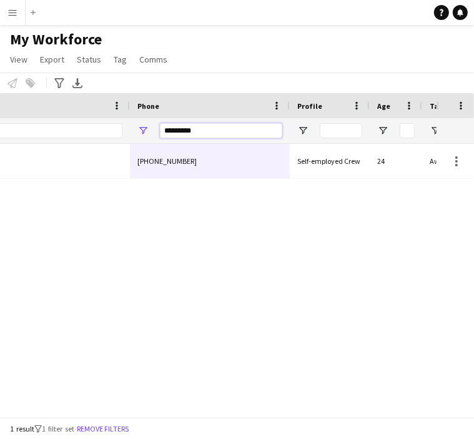
click at [191, 136] on input "*********" at bounding box center [221, 130] width 122 height 15
paste input "Phone Filter Input"
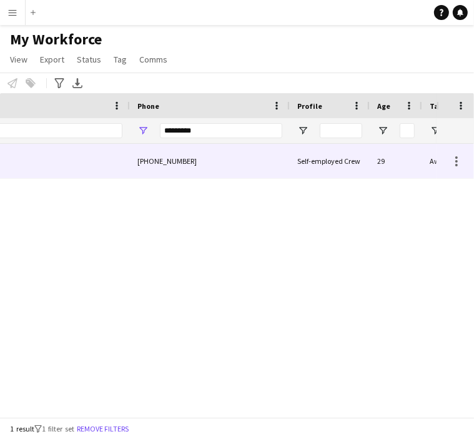
click at [217, 164] on div "+966564237034" at bounding box center [210, 161] width 160 height 34
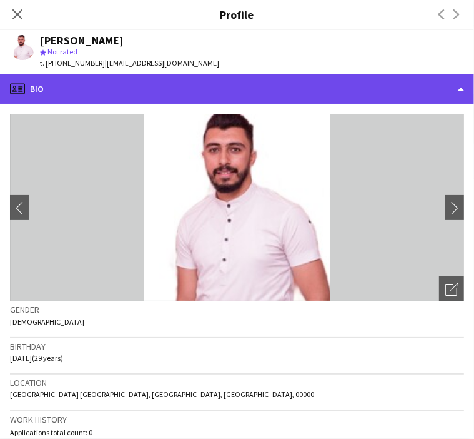
click at [163, 101] on div "profile Bio" at bounding box center [237, 89] width 474 height 30
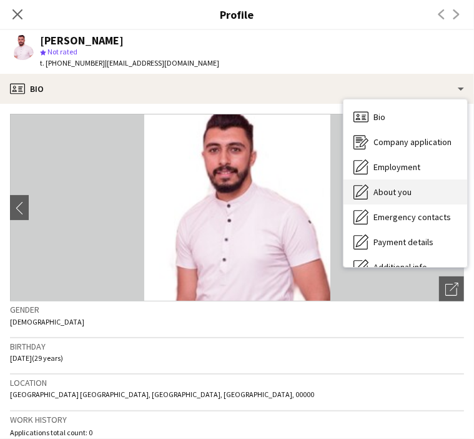
click at [406, 186] on span "About you" at bounding box center [393, 191] width 38 height 11
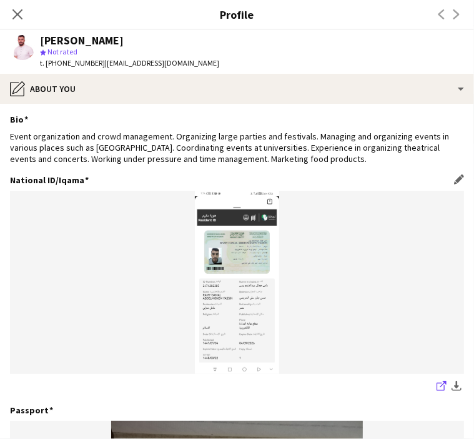
click at [437, 385] on icon "share-external-link-1" at bounding box center [442, 386] width 10 height 10
click at [19, 15] on icon "Close pop-in" at bounding box center [17, 14] width 12 height 12
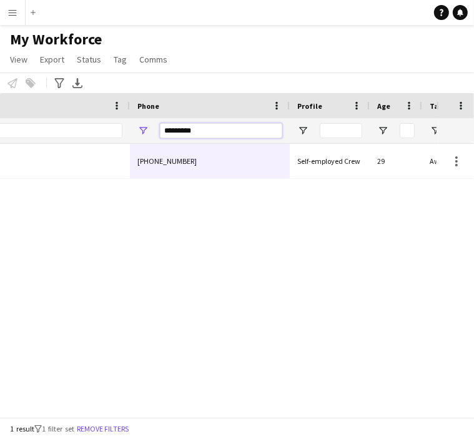
click at [167, 131] on input "*********" at bounding box center [221, 130] width 122 height 15
paste input "**"
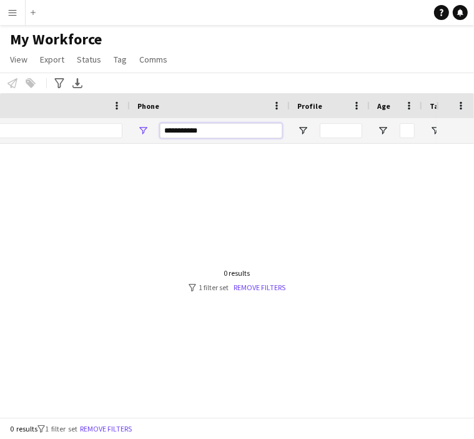
click at [168, 123] on input "**********" at bounding box center [221, 130] width 122 height 15
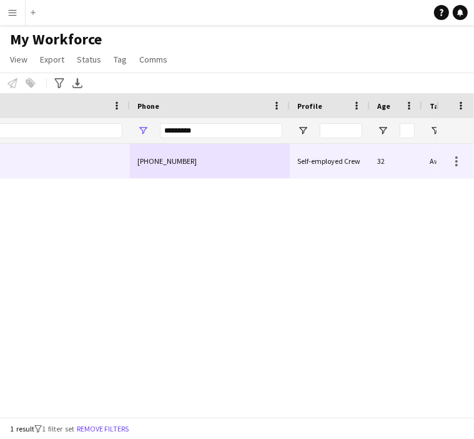
click at [156, 148] on div "+966544457609" at bounding box center [210, 161] width 160 height 34
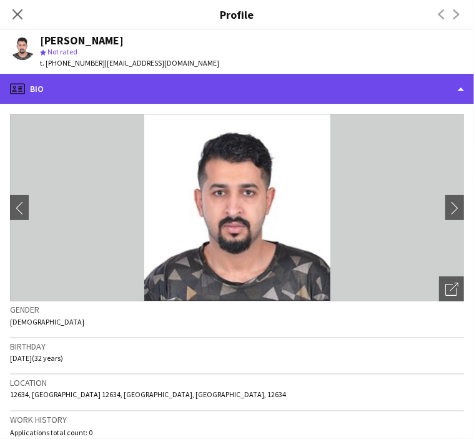
click at [122, 99] on div "profile Bio" at bounding box center [237, 89] width 474 height 30
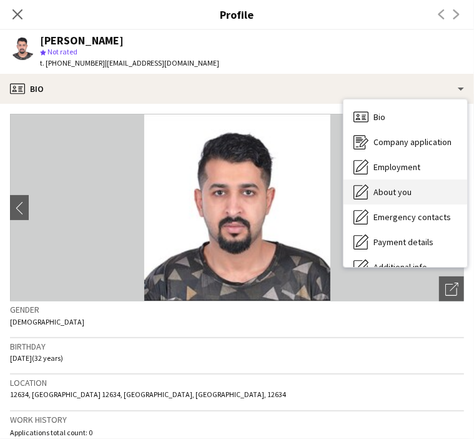
click at [392, 197] on span "About you" at bounding box center [393, 191] width 38 height 11
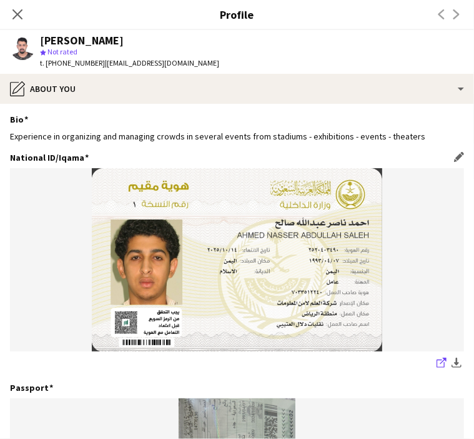
click at [437, 366] on icon at bounding box center [441, 363] width 8 height 8
click at [13, 12] on icon "Close pop-in" at bounding box center [17, 14] width 12 height 12
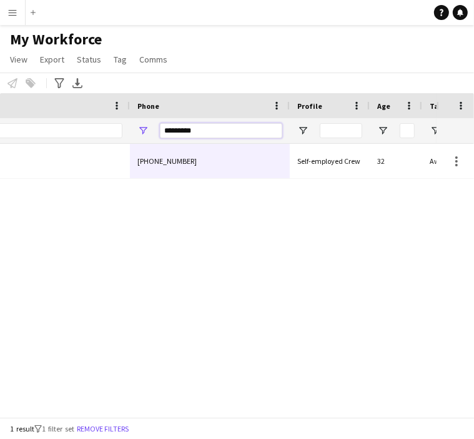
click at [182, 131] on input "*********" at bounding box center [221, 130] width 122 height 15
paste input "**"
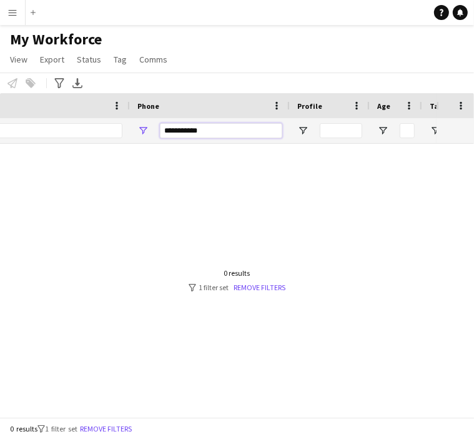
click at [170, 130] on input "**********" at bounding box center [221, 130] width 122 height 15
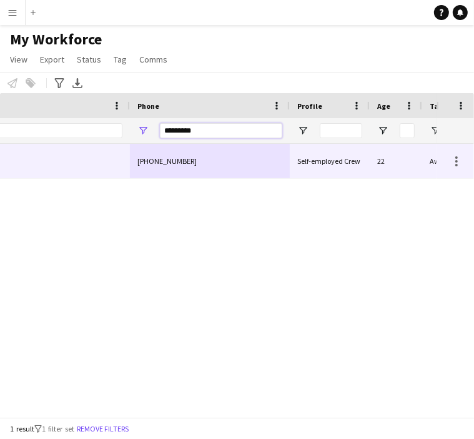
type input "*********"
click at [176, 159] on div "+966552090141" at bounding box center [210, 161] width 160 height 34
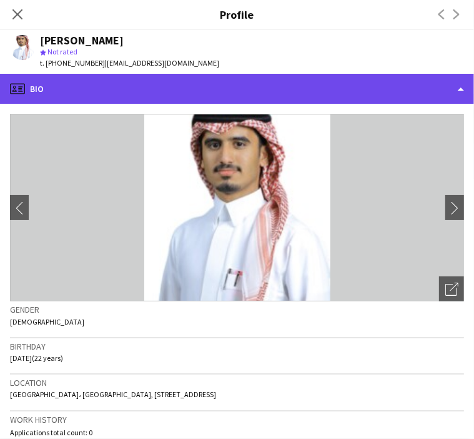
click at [71, 89] on div "profile Bio" at bounding box center [237, 89] width 474 height 30
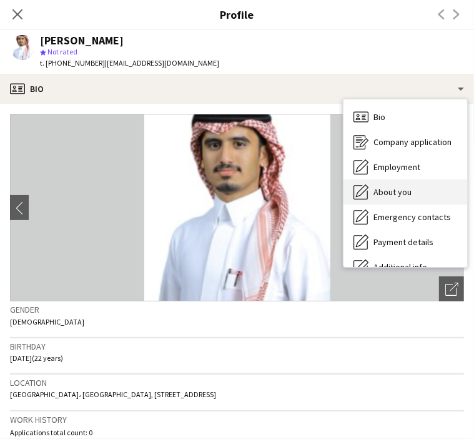
click at [407, 191] on span "About you" at bounding box center [393, 191] width 38 height 11
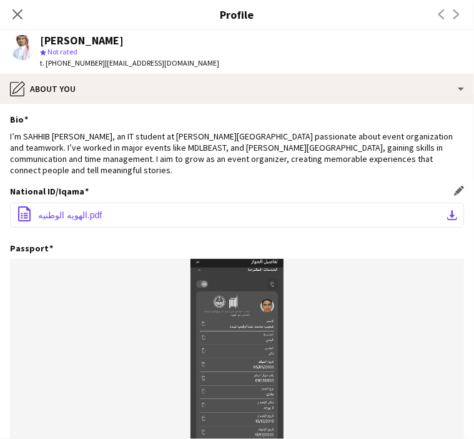
click at [410, 214] on button "office-file-sheet الهويه الوطنيه.pdf download-bottom" at bounding box center [237, 214] width 454 height 25
click at [12, 16] on icon "Close pop-in" at bounding box center [17, 14] width 12 height 12
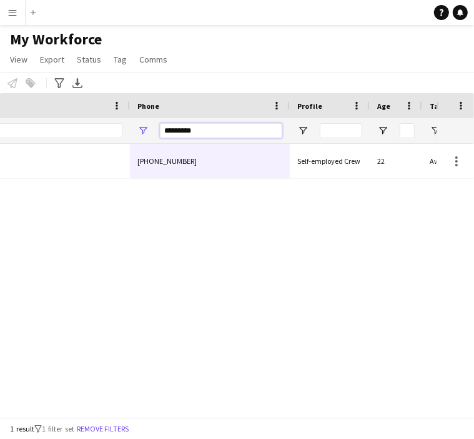
click at [201, 130] on input "*********" at bounding box center [221, 130] width 122 height 15
paste input "Phone Filter Input"
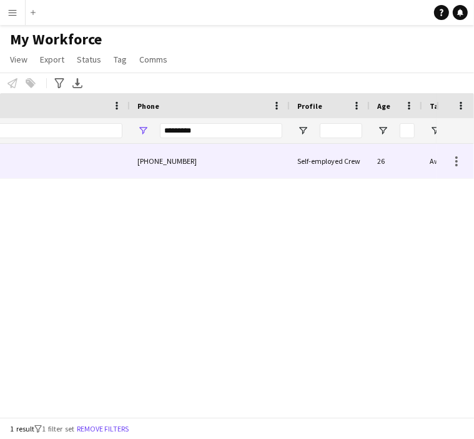
click at [192, 161] on div "+966509791853" at bounding box center [210, 161] width 160 height 34
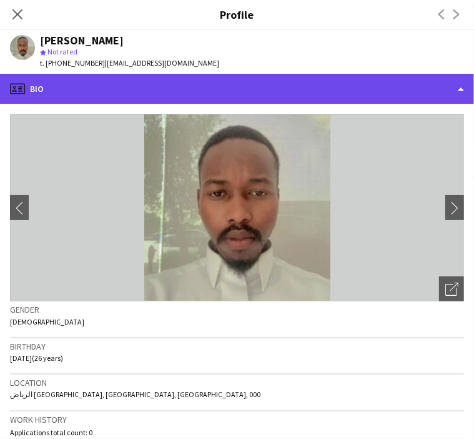
click at [81, 91] on div "profile Bio" at bounding box center [237, 89] width 474 height 30
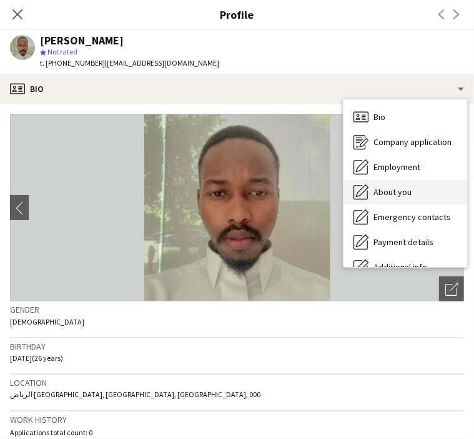
click at [392, 190] on span "About you" at bounding box center [393, 191] width 38 height 11
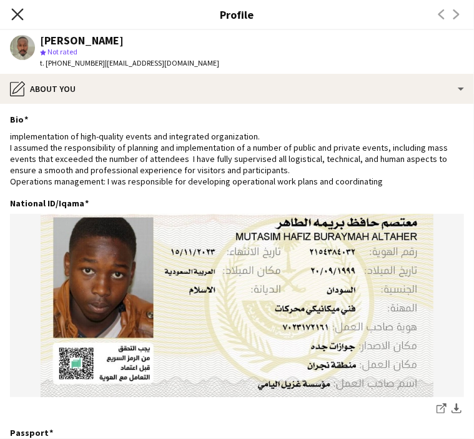
click at [20, 16] on icon "Close pop-in" at bounding box center [17, 14] width 12 height 12
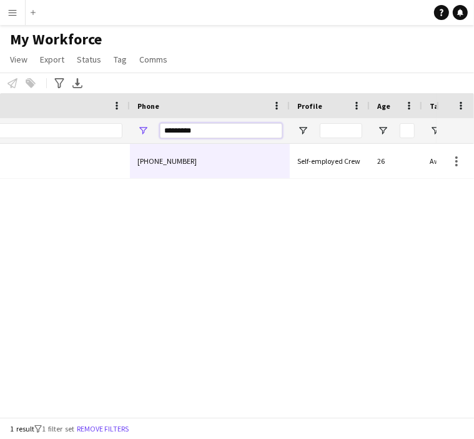
click at [174, 131] on input "*********" at bounding box center [221, 130] width 122 height 15
paste input "Phone Filter Input"
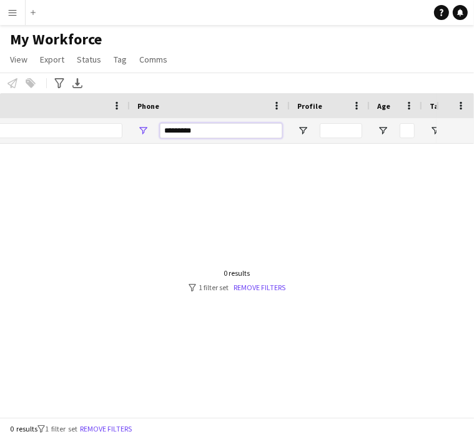
click at [179, 136] on input "*********" at bounding box center [221, 130] width 122 height 15
paste input "Phone Filter Input"
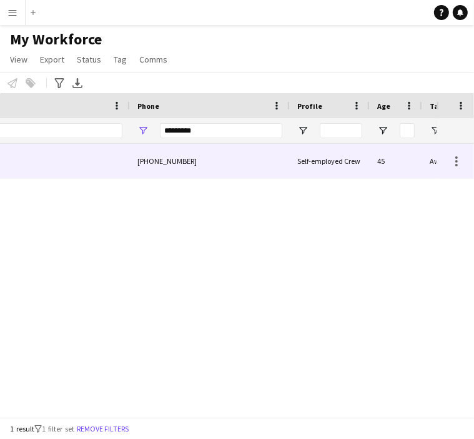
click at [175, 159] on div "+966592959836" at bounding box center [210, 161] width 160 height 34
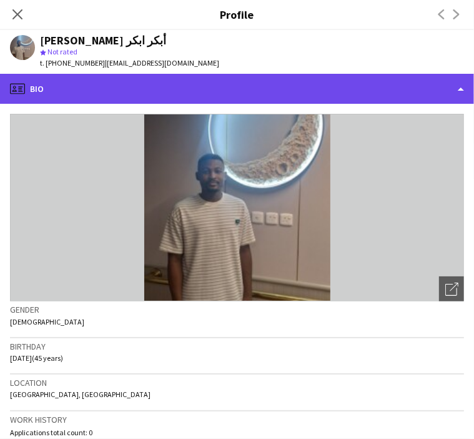
click at [63, 88] on div "profile Bio" at bounding box center [237, 89] width 474 height 30
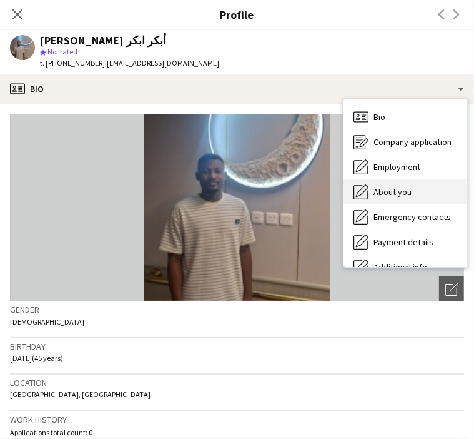
click at [405, 191] on span "About you" at bounding box center [393, 191] width 38 height 11
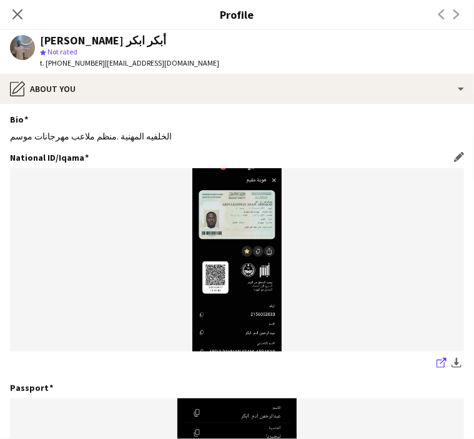
click at [437, 363] on icon "share-external-link-1" at bounding box center [442, 362] width 10 height 10
click at [25, 13] on div "Close pop-in" at bounding box center [17, 14] width 35 height 29
click at [15, 13] on icon "Close pop-in" at bounding box center [17, 14] width 12 height 12
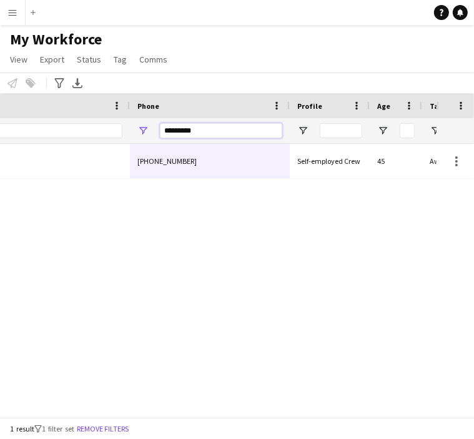
click at [177, 134] on input "*********" at bounding box center [221, 130] width 122 height 15
paste input "Phone Filter Input"
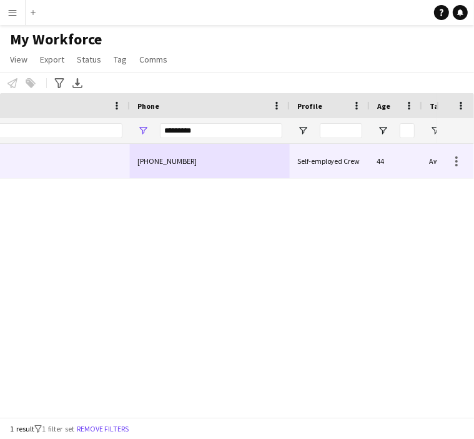
click at [192, 158] on div "+966557834878" at bounding box center [210, 161] width 160 height 34
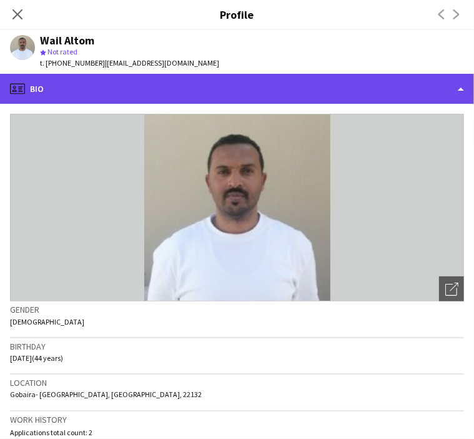
click at [98, 82] on div "profile Bio" at bounding box center [237, 89] width 474 height 30
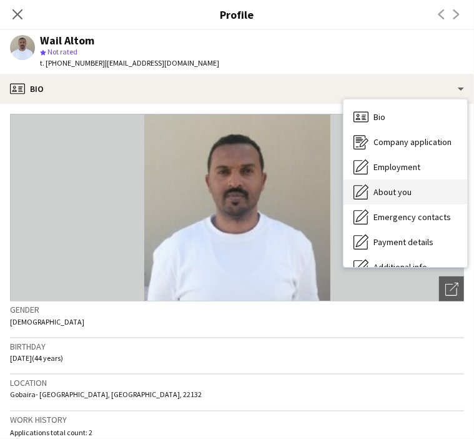
click at [383, 193] on span "About you" at bounding box center [393, 191] width 38 height 11
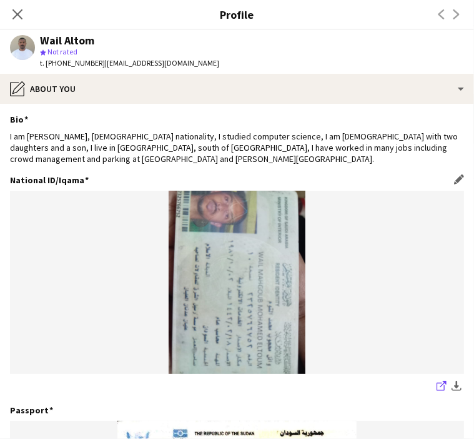
click at [437, 388] on icon "share-external-link-1" at bounding box center [442, 386] width 10 height 10
click at [17, 13] on icon at bounding box center [17, 14] width 12 height 12
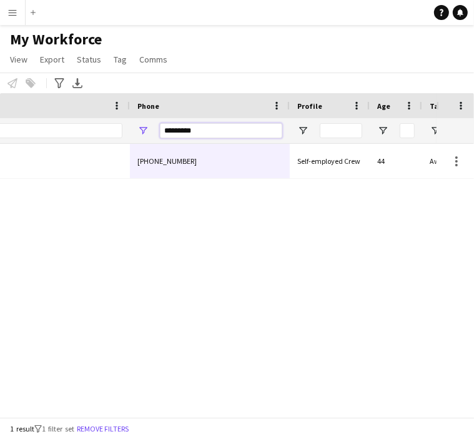
click at [166, 133] on input "*********" at bounding box center [221, 130] width 122 height 15
paste input "Phone Filter Input"
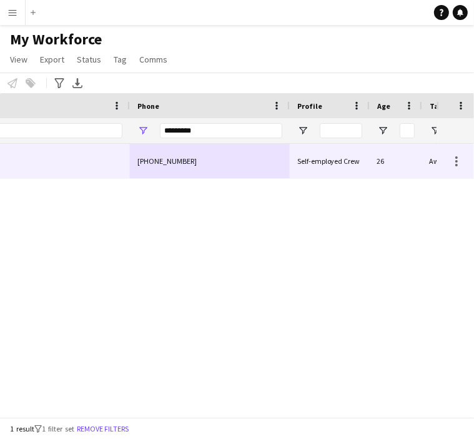
click at [195, 156] on div "+966568221400" at bounding box center [210, 161] width 160 height 34
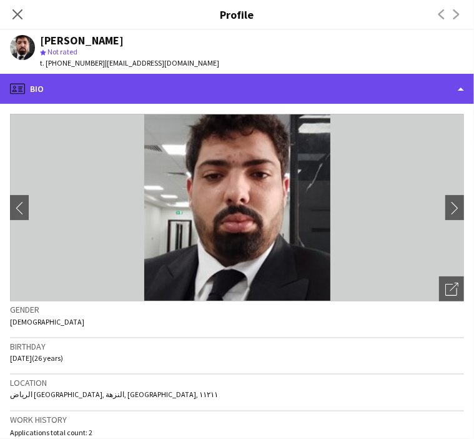
click at [90, 83] on div "profile Bio" at bounding box center [237, 89] width 474 height 30
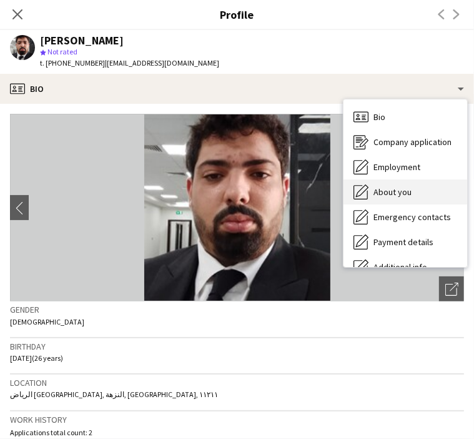
click at [389, 201] on div "About you About you" at bounding box center [406, 191] width 124 height 25
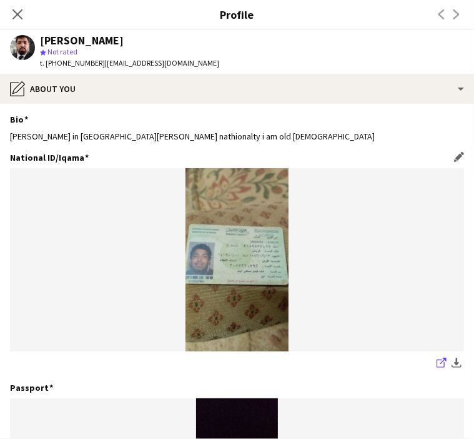
click at [437, 364] on icon "share-external-link-1" at bounding box center [442, 362] width 10 height 10
click at [424, 365] on div "share-external-link-1 download-bottom" at bounding box center [237, 364] width 454 height 16
click at [437, 365] on icon "share-external-link-1" at bounding box center [442, 362] width 10 height 10
click at [24, 16] on app-icon "Close pop-in" at bounding box center [18, 15] width 18 height 18
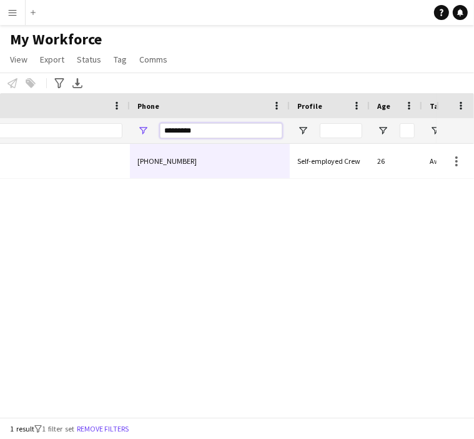
click at [177, 137] on input "*********" at bounding box center [221, 130] width 122 height 15
paste input "**"
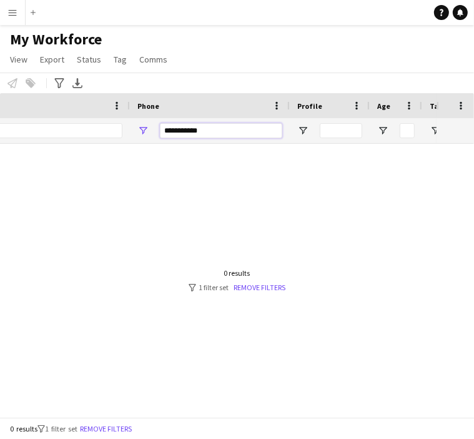
click at [167, 132] on input "**********" at bounding box center [221, 130] width 122 height 15
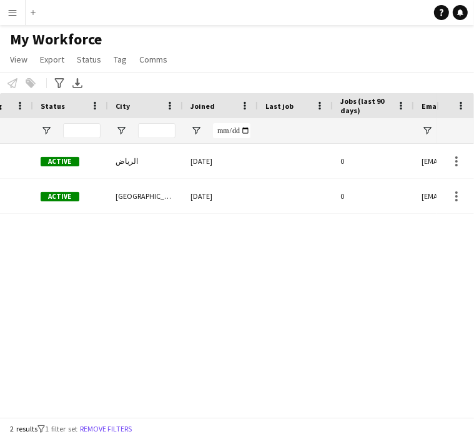
scroll to position [0, 37]
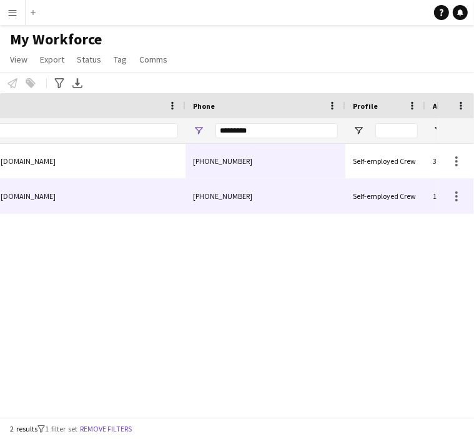
click at [268, 202] on div "+966559048724" at bounding box center [266, 196] width 160 height 34
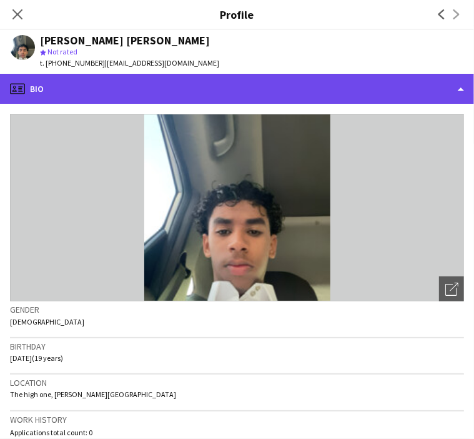
click at [95, 94] on div "profile Bio" at bounding box center [237, 89] width 474 height 30
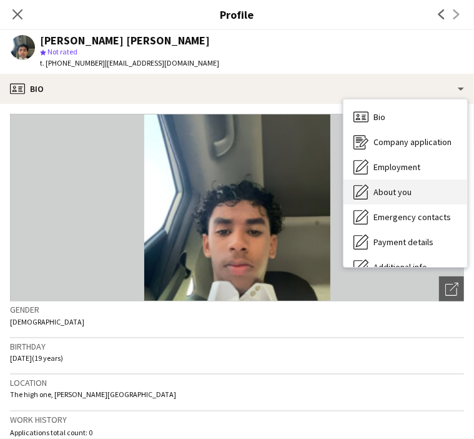
click at [407, 197] on span "About you" at bounding box center [393, 191] width 38 height 11
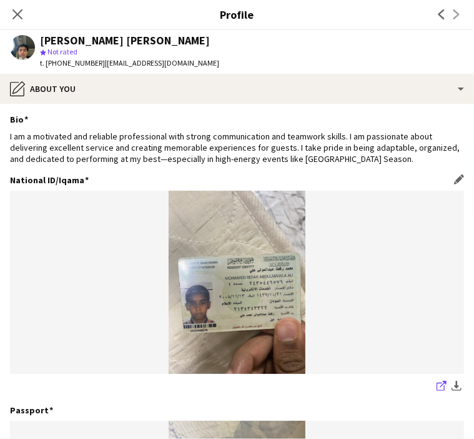
click at [437, 381] on icon "share-external-link-1" at bounding box center [442, 386] width 10 height 10
click at [20, 11] on icon "Close pop-in" at bounding box center [17, 14] width 12 height 12
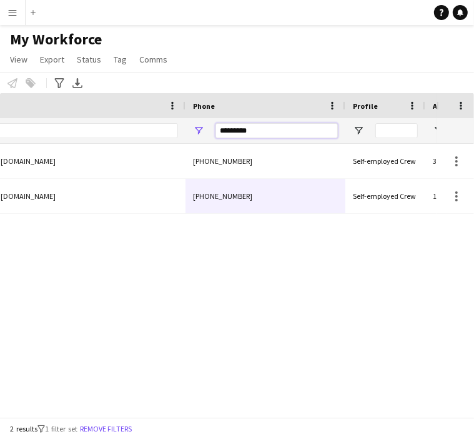
click at [232, 127] on input "*********" at bounding box center [277, 130] width 122 height 15
paste input "Phone Filter Input"
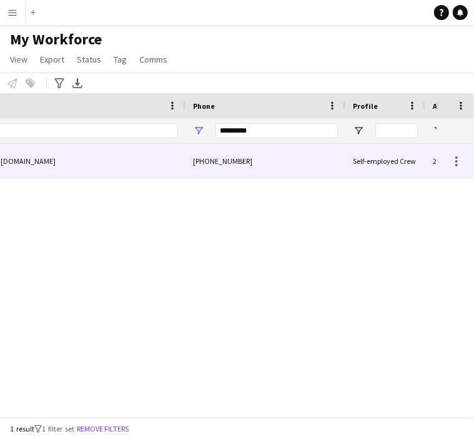
click at [163, 156] on div "fasool2014fasool@gmail.com" at bounding box center [61, 161] width 250 height 34
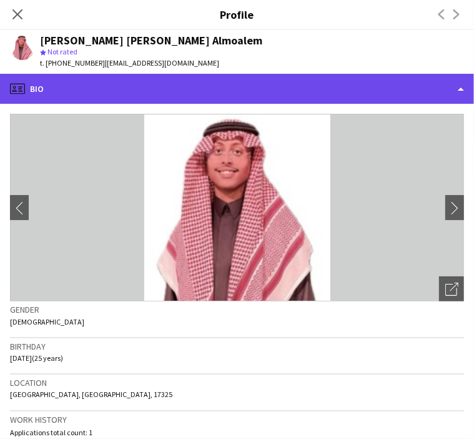
click at [74, 84] on div "profile Bio" at bounding box center [237, 89] width 474 height 30
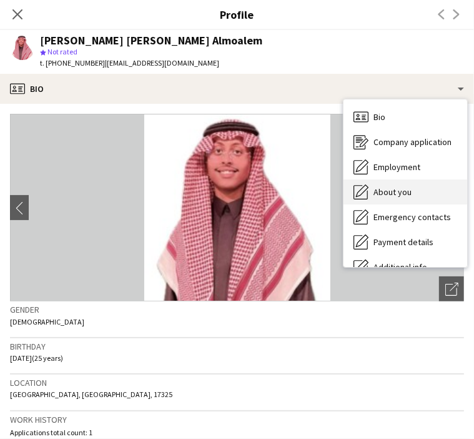
click at [364, 191] on icon "About you" at bounding box center [361, 191] width 15 height 15
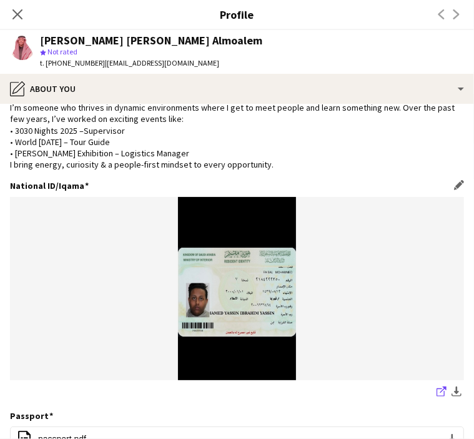
click at [437, 392] on icon "share-external-link-1" at bounding box center [442, 391] width 10 height 10
click at [22, 14] on icon "Close pop-in" at bounding box center [17, 14] width 12 height 12
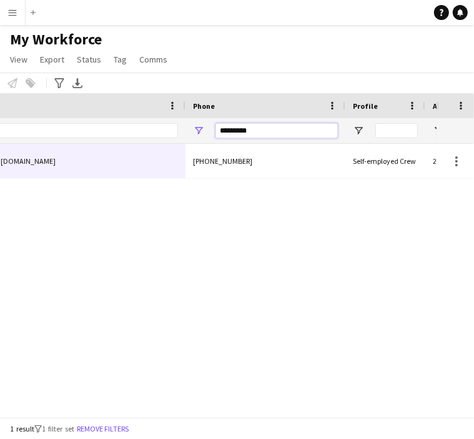
click at [243, 129] on input "*********" at bounding box center [277, 130] width 122 height 15
paste input "**"
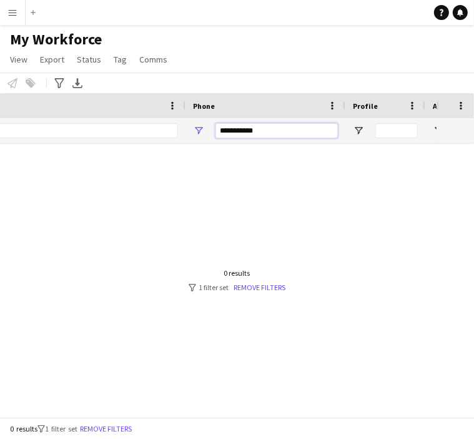
click at [221, 132] on input "**********" at bounding box center [277, 130] width 122 height 15
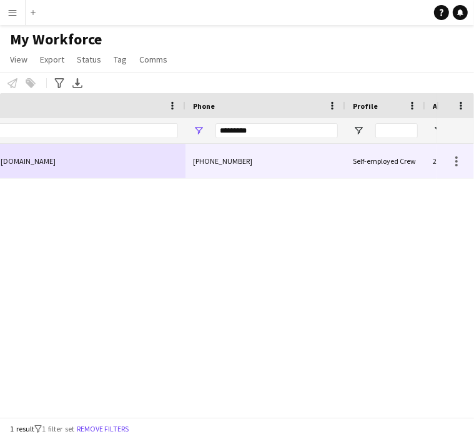
click at [215, 162] on div "+966583647255" at bounding box center [266, 161] width 160 height 34
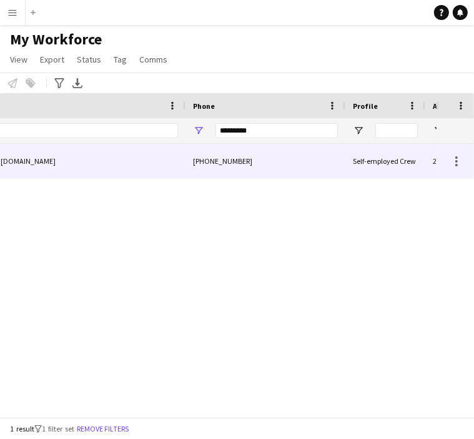
click at [232, 157] on div "+966583647255" at bounding box center [266, 161] width 160 height 34
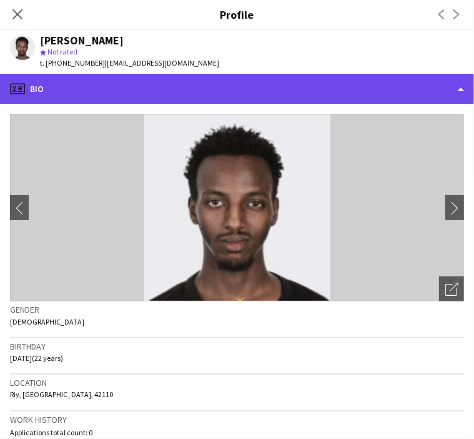
click at [75, 86] on div "profile Bio" at bounding box center [237, 89] width 474 height 30
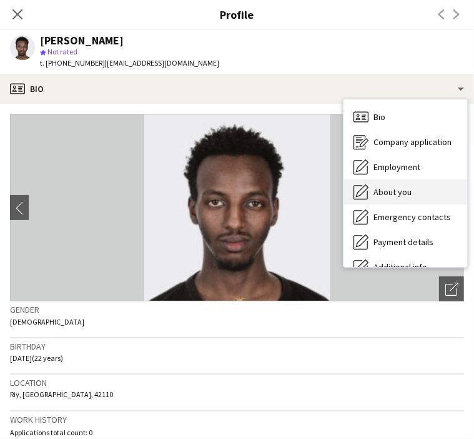
click at [372, 185] on div "About you About you" at bounding box center [406, 191] width 124 height 25
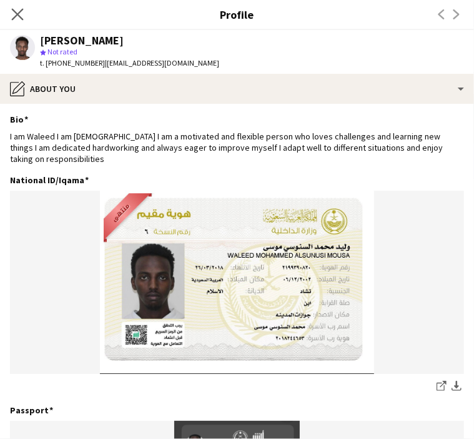
click at [24, 12] on app-icon "Close pop-in" at bounding box center [18, 15] width 18 height 18
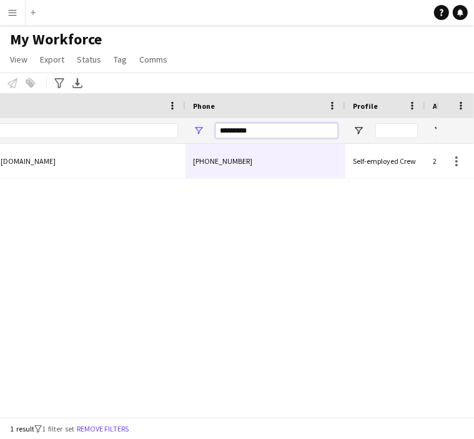
click at [247, 136] on input "*********" at bounding box center [277, 130] width 122 height 15
paste input "Phone Filter Input"
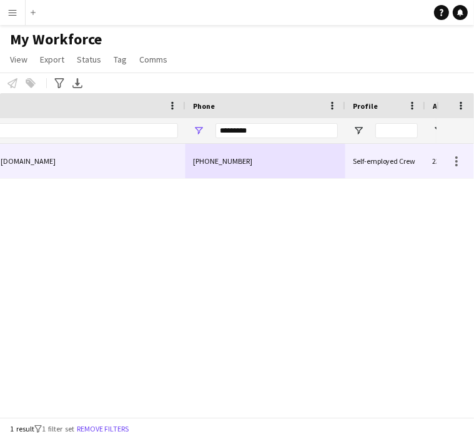
click at [254, 153] on div "+966553849693" at bounding box center [266, 161] width 160 height 34
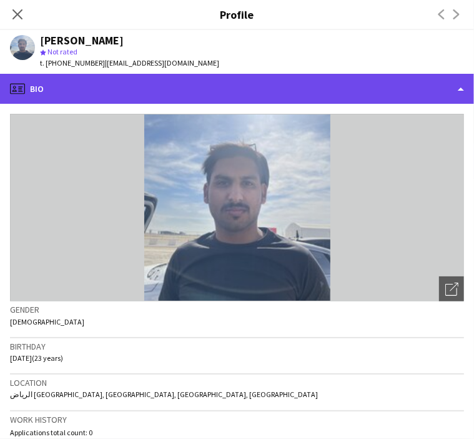
click at [106, 87] on div "profile Bio" at bounding box center [237, 89] width 474 height 30
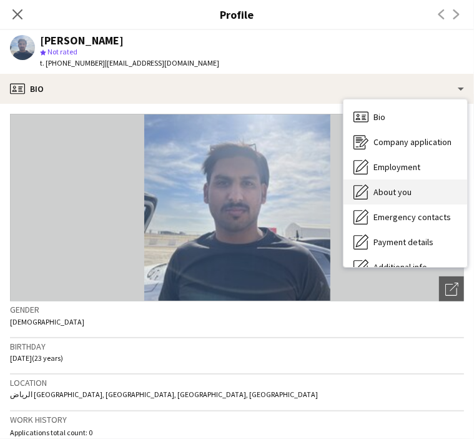
click at [409, 199] on div "About you About you" at bounding box center [406, 191] width 124 height 25
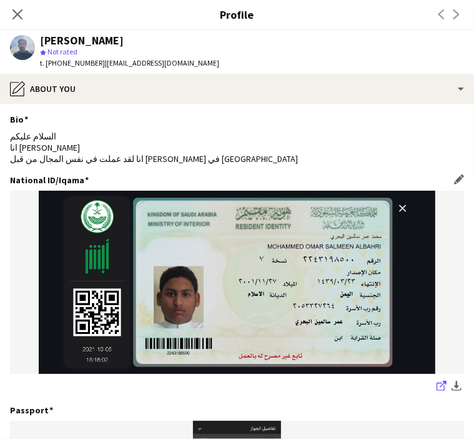
click at [434, 384] on link "share-external-link-1" at bounding box center [441, 386] width 15 height 15
click at [16, 18] on icon "Close pop-in" at bounding box center [17, 14] width 12 height 12
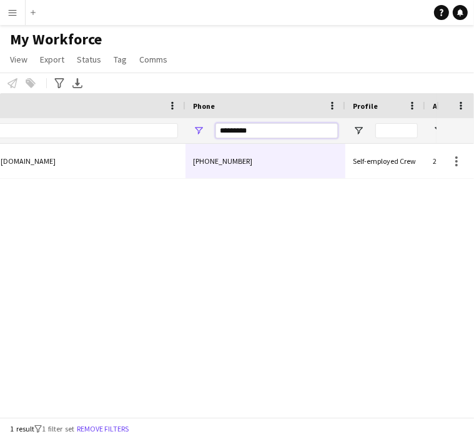
click at [236, 132] on input "*********" at bounding box center [277, 130] width 122 height 15
paste input "Phone Filter Input"
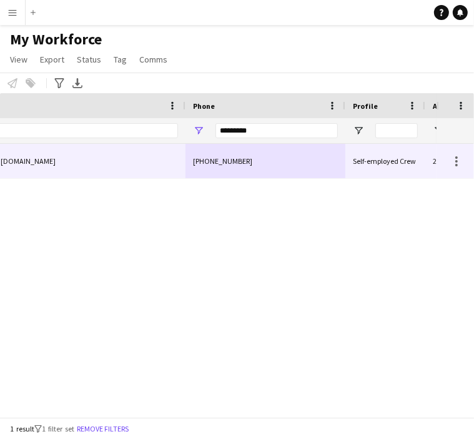
click at [211, 162] on div "+966530716643" at bounding box center [266, 161] width 160 height 34
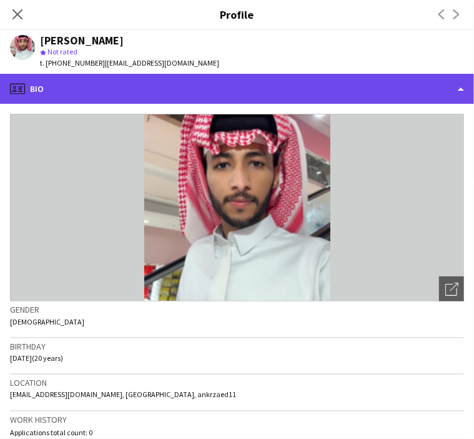
click at [77, 86] on div "profile Bio" at bounding box center [237, 89] width 474 height 30
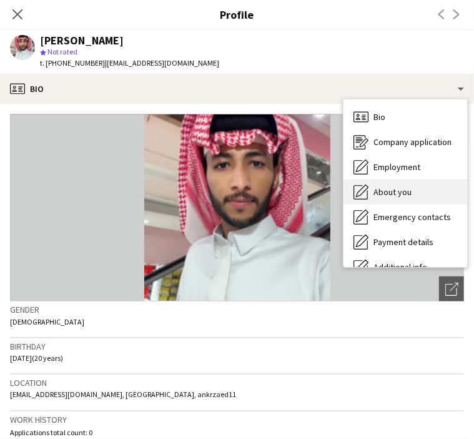
click at [370, 182] on div "About you About you" at bounding box center [406, 191] width 124 height 25
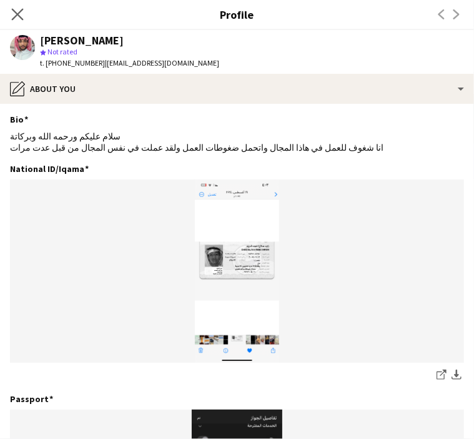
click at [21, 21] on app-icon "Close pop-in" at bounding box center [18, 15] width 18 height 18
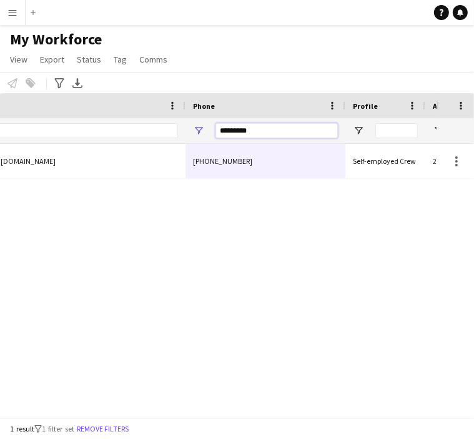
click at [232, 131] on input "*********" at bounding box center [277, 130] width 122 height 15
paste input "Phone Filter Input"
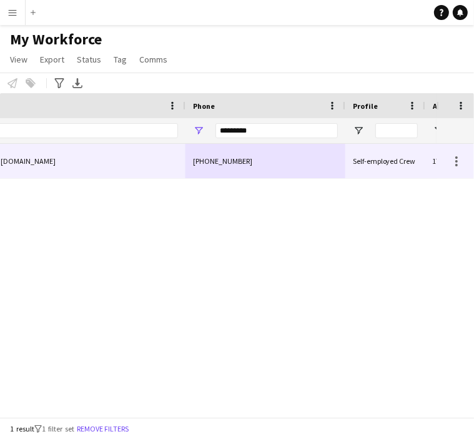
click at [247, 156] on div "+966502946020" at bounding box center [266, 161] width 160 height 34
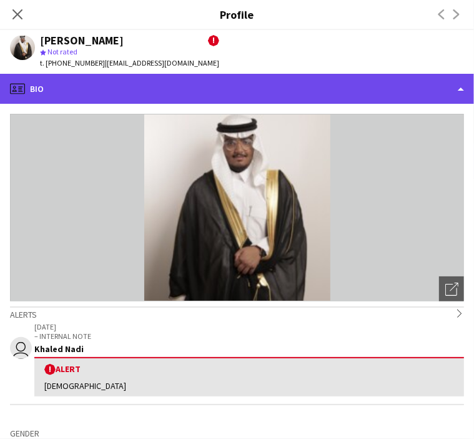
click at [60, 79] on div "profile Bio" at bounding box center [237, 89] width 474 height 30
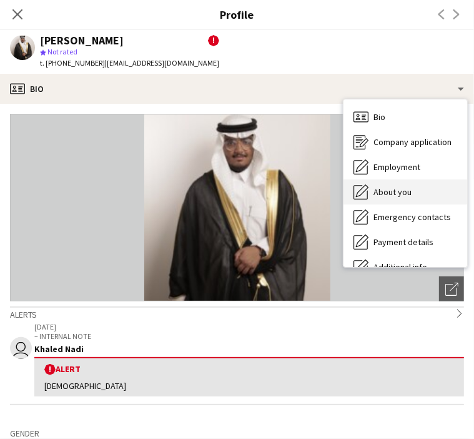
click at [384, 195] on span "About you" at bounding box center [393, 191] width 38 height 11
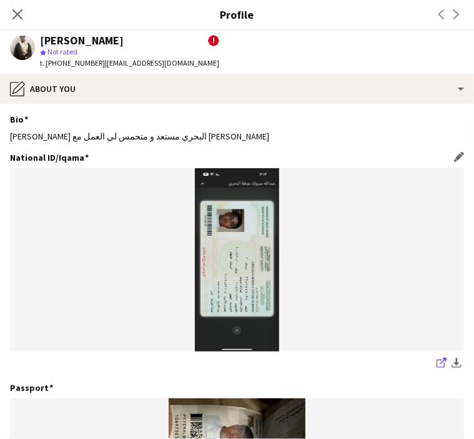
click at [434, 361] on link "share-external-link-1" at bounding box center [441, 364] width 15 height 15
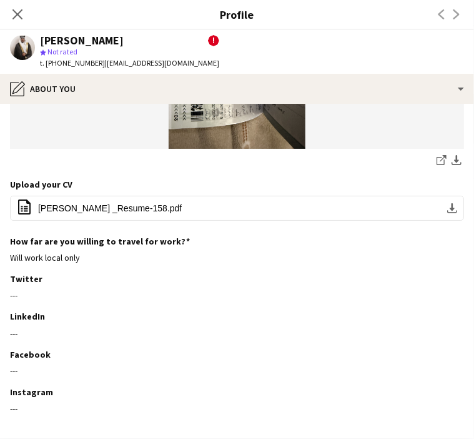
scroll to position [487, 0]
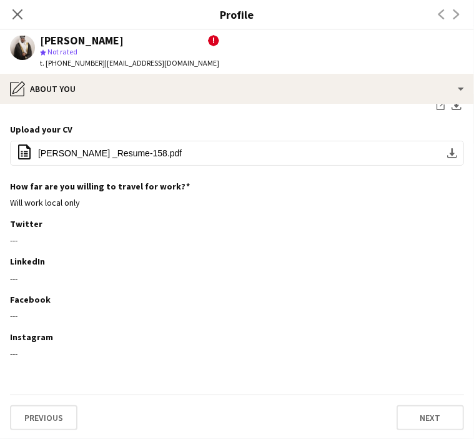
click at [208, 39] on span "!" at bounding box center [213, 40] width 11 height 11
click at [19, 13] on icon at bounding box center [17, 14] width 12 height 12
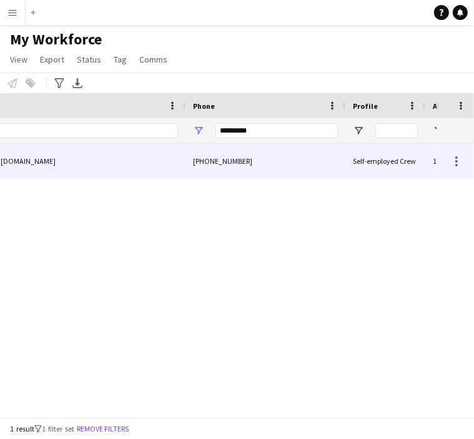
click at [189, 158] on div "+966502946020" at bounding box center [266, 161] width 160 height 34
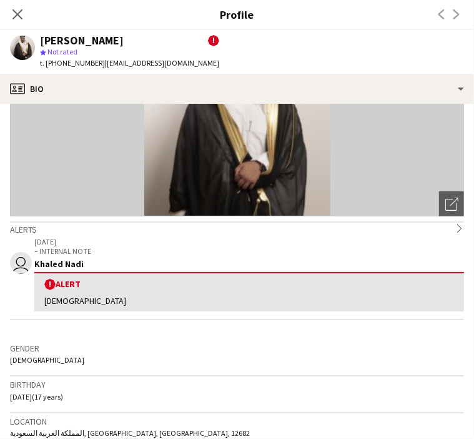
scroll to position [0, 0]
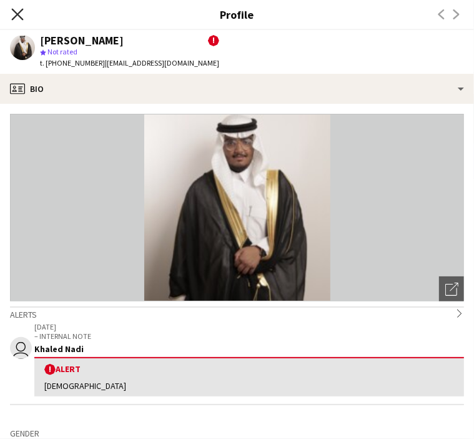
click at [17, 14] on icon at bounding box center [17, 14] width 12 height 12
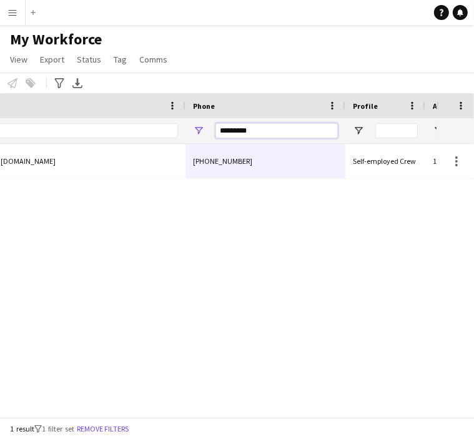
click at [234, 131] on input "*********" at bounding box center [277, 130] width 122 height 15
paste input "Phone Filter Input"
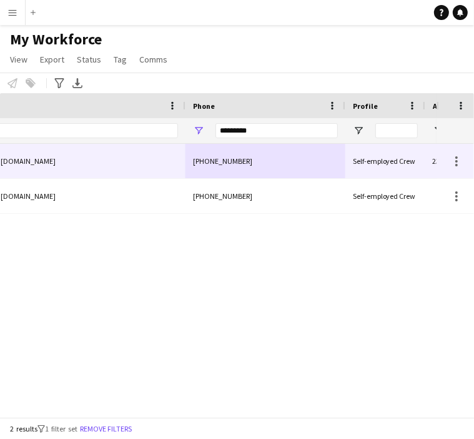
click at [248, 168] on div "+966531569942" at bounding box center [266, 161] width 160 height 34
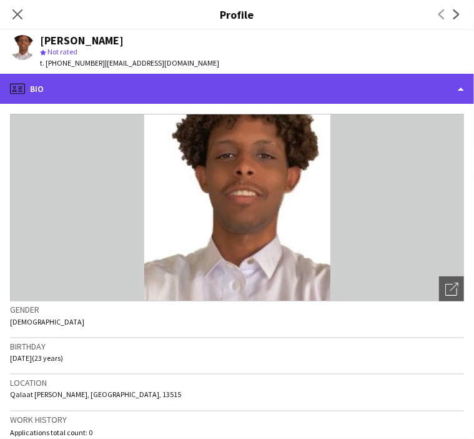
click at [86, 79] on div "profile Bio" at bounding box center [237, 89] width 474 height 30
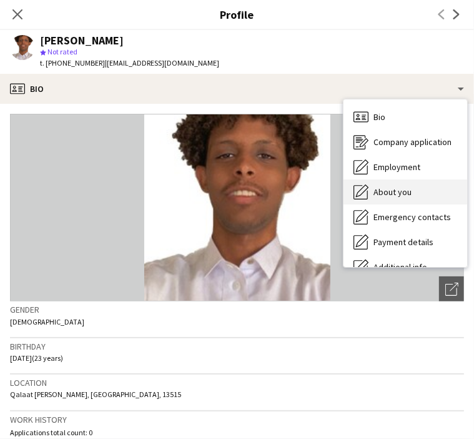
click at [380, 189] on span "About you" at bounding box center [393, 191] width 38 height 11
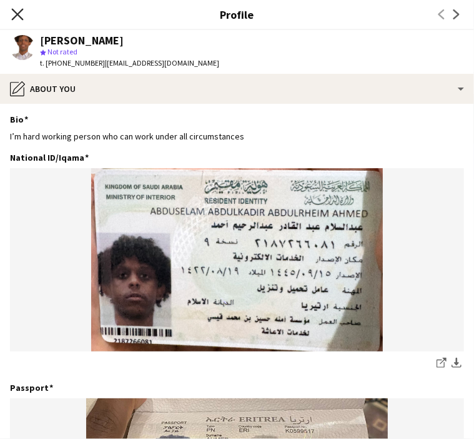
click at [18, 11] on icon "Close pop-in" at bounding box center [17, 14] width 12 height 12
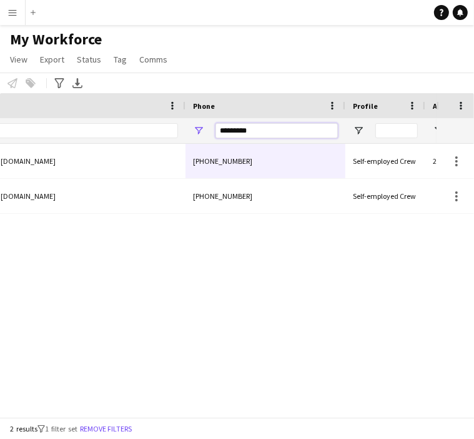
click at [237, 134] on input "*********" at bounding box center [277, 130] width 122 height 15
paste input "**"
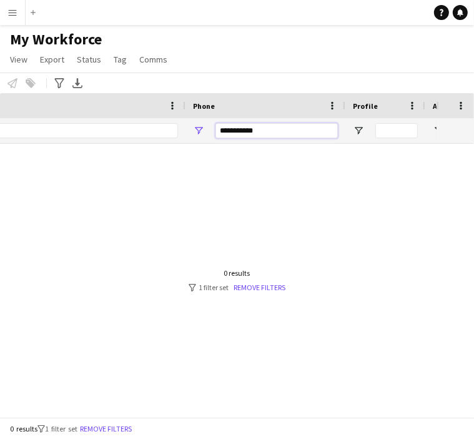
click at [226, 128] on input "**********" at bounding box center [277, 130] width 122 height 15
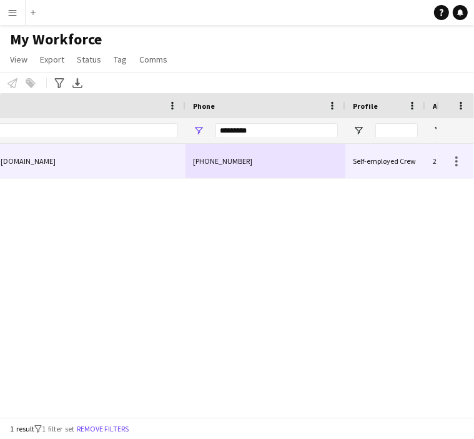
click at [222, 166] on div "+966552090141" at bounding box center [266, 161] width 160 height 34
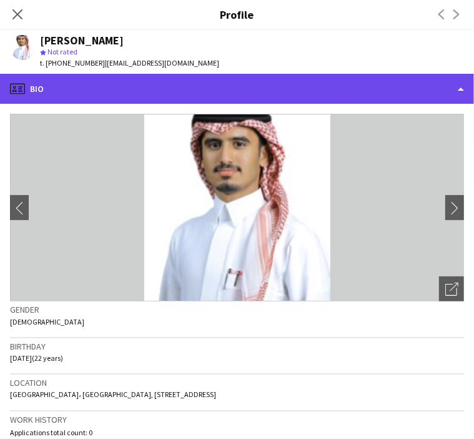
click at [104, 96] on div "profile Bio" at bounding box center [237, 89] width 474 height 30
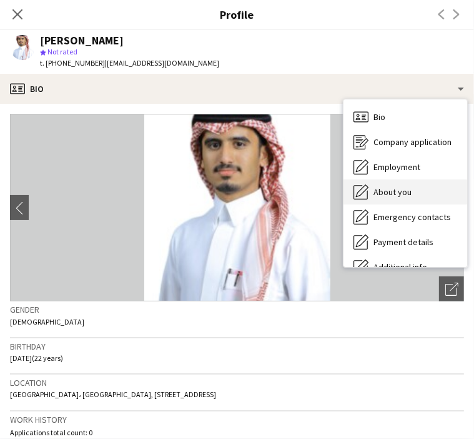
click at [410, 197] on span "About you" at bounding box center [393, 191] width 38 height 11
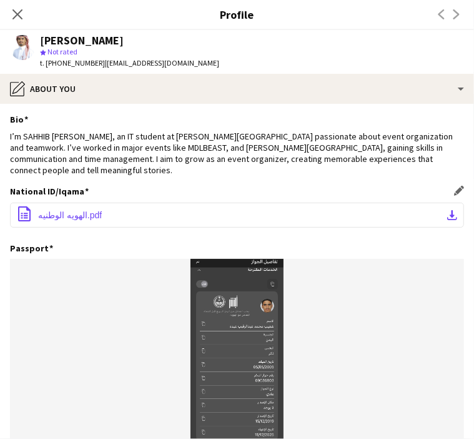
click at [409, 214] on button "office-file-sheet الهويه الوطنيه.pdf download-bottom" at bounding box center [237, 214] width 454 height 25
click at [17, 13] on icon at bounding box center [17, 14] width 12 height 12
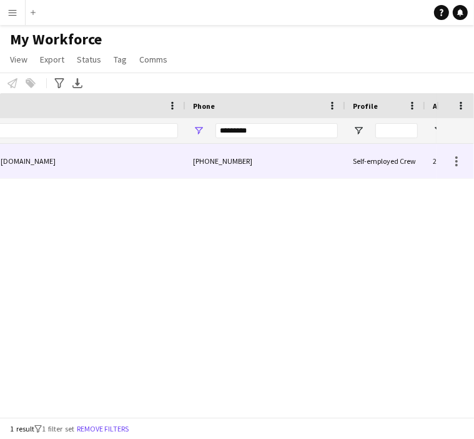
click at [248, 159] on div "+966552090141" at bounding box center [266, 161] width 160 height 34
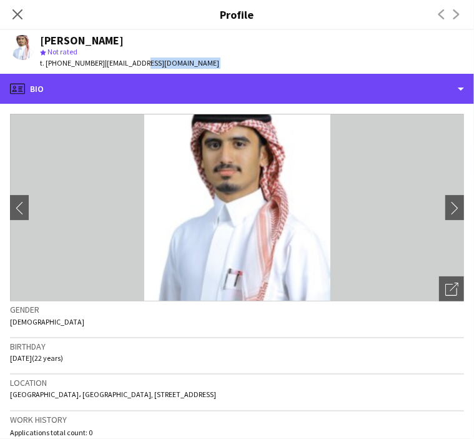
click at [141, 73] on app-crew-profile "Close pop-in Profile Previous Next Shoaib Mohammed star Not rated t. +966552090…" at bounding box center [237, 219] width 474 height 439
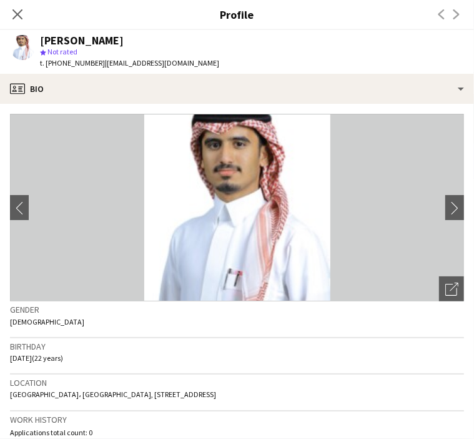
drag, startPoint x: 141, startPoint y: 73, endPoint x: 62, endPoint y: 64, distance: 79.9
click at [62, 64] on span "t. +966552090141" at bounding box center [72, 62] width 65 height 9
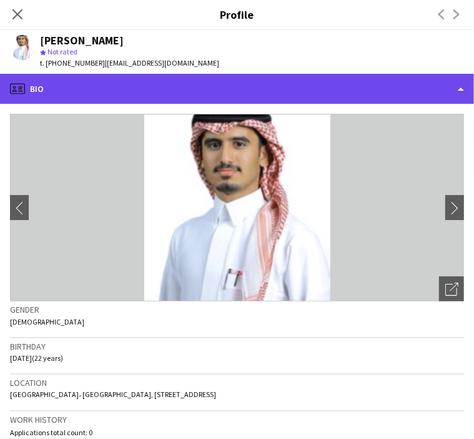
click at [70, 96] on div "profile Bio" at bounding box center [237, 89] width 474 height 30
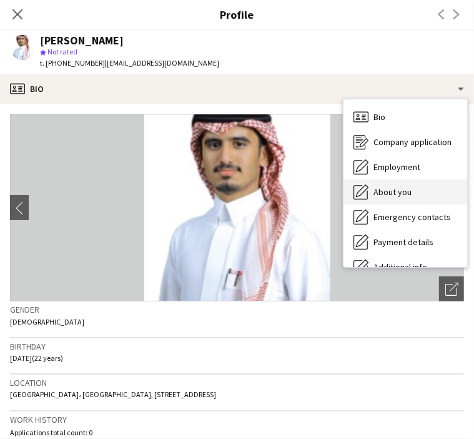
click at [389, 196] on span "About you" at bounding box center [393, 191] width 38 height 11
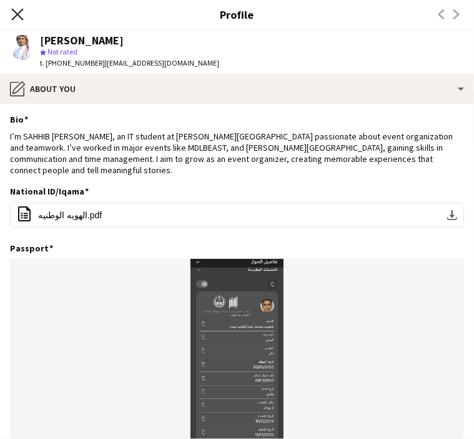
click at [18, 15] on icon at bounding box center [17, 14] width 12 height 12
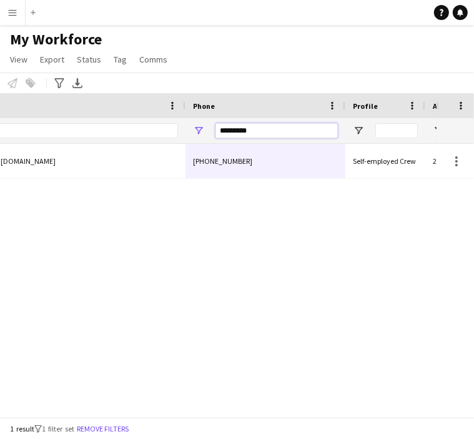
click at [242, 132] on input "*********" at bounding box center [277, 130] width 122 height 15
paste input "Phone Filter Input"
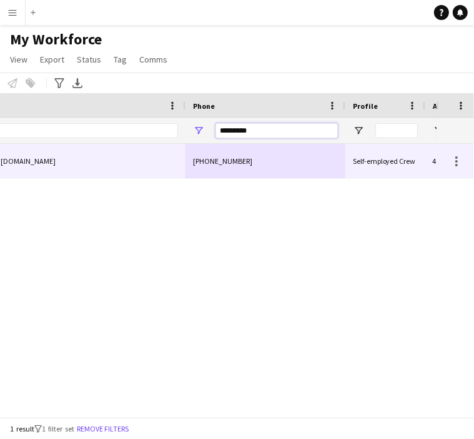
type input "*********"
click at [240, 158] on div "+966592959836" at bounding box center [266, 161] width 160 height 34
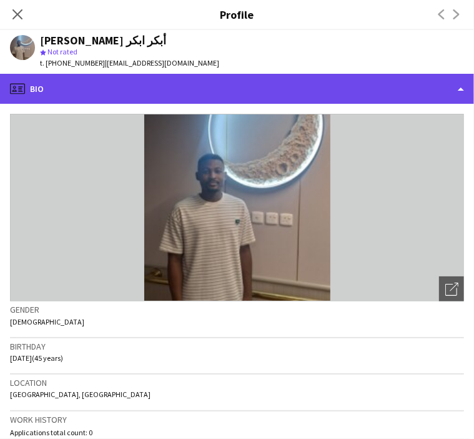
click at [123, 86] on div "profile Bio" at bounding box center [237, 89] width 474 height 30
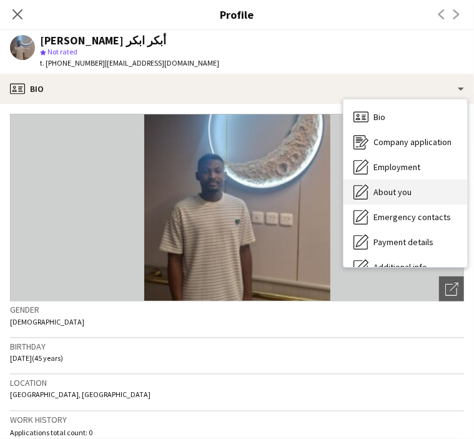
click at [396, 192] on span "About you" at bounding box center [393, 191] width 38 height 11
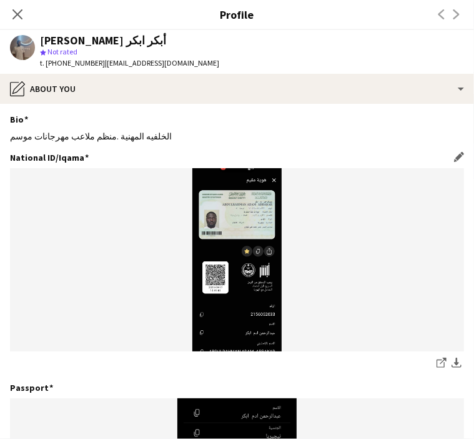
click at [227, 216] on img at bounding box center [237, 259] width 454 height 183
click at [437, 368] on app-icon "share-external-link-1" at bounding box center [442, 363] width 10 height 12
click at [22, 11] on icon "Close pop-in" at bounding box center [17, 14] width 12 height 12
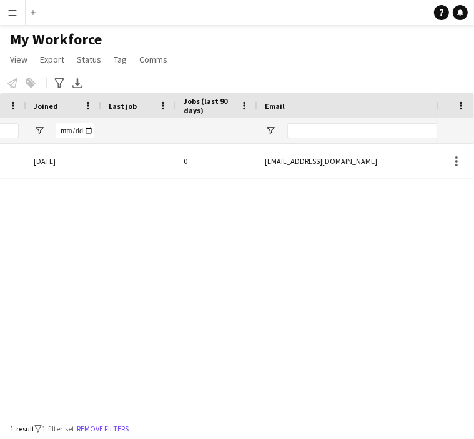
scroll to position [0, 836]
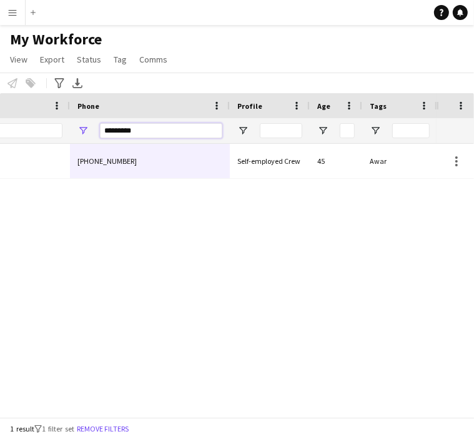
click at [112, 126] on input "*********" at bounding box center [161, 130] width 122 height 15
paste input "Phone Filter Input"
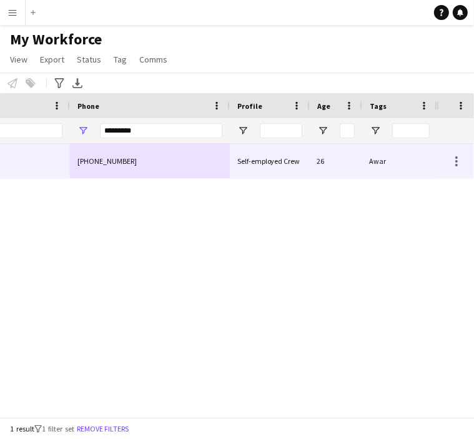
click at [139, 166] on div "+966568221400" at bounding box center [150, 161] width 160 height 34
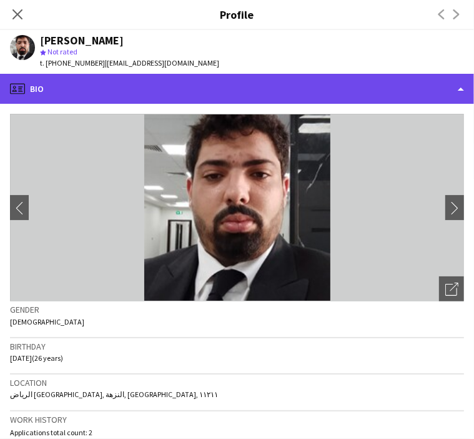
click at [132, 92] on div "profile Bio" at bounding box center [237, 89] width 474 height 30
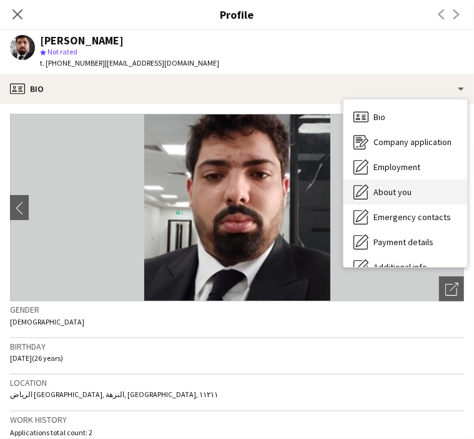
click at [385, 191] on span "About you" at bounding box center [393, 191] width 38 height 11
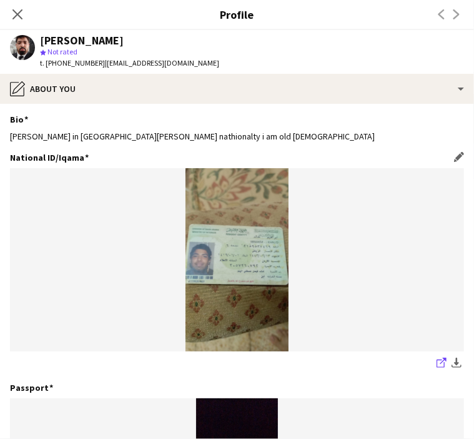
click at [437, 366] on icon "share-external-link-1" at bounding box center [442, 362] width 10 height 10
click at [17, 14] on icon at bounding box center [17, 14] width 12 height 12
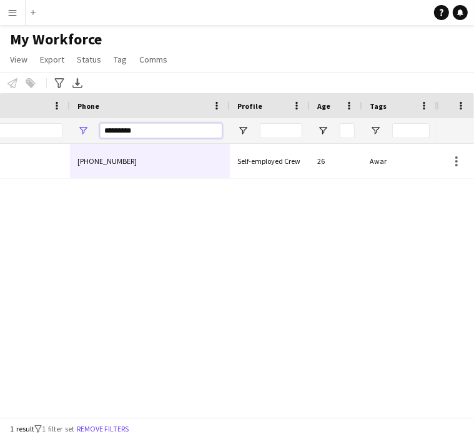
click at [114, 133] on input "*********" at bounding box center [161, 130] width 122 height 15
paste input "Phone Filter Input"
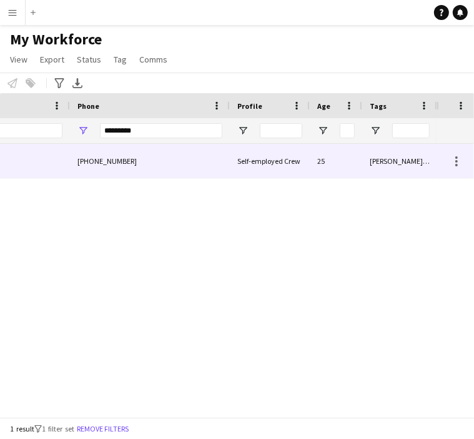
click at [142, 171] on div "+966573201901" at bounding box center [150, 161] width 160 height 34
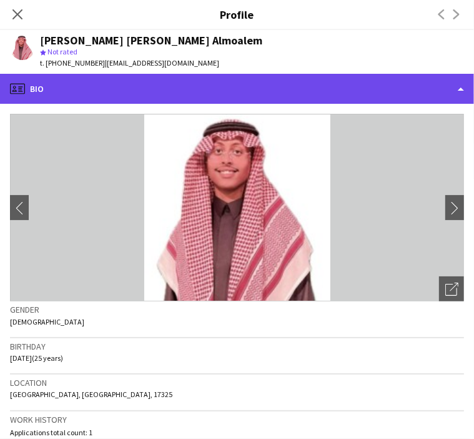
click at [99, 81] on div "profile Bio" at bounding box center [237, 89] width 474 height 30
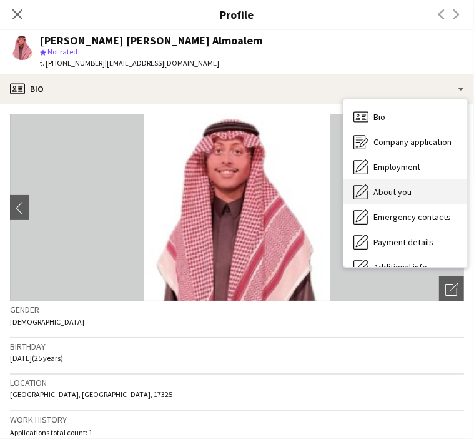
click at [402, 187] on span "About you" at bounding box center [393, 191] width 38 height 11
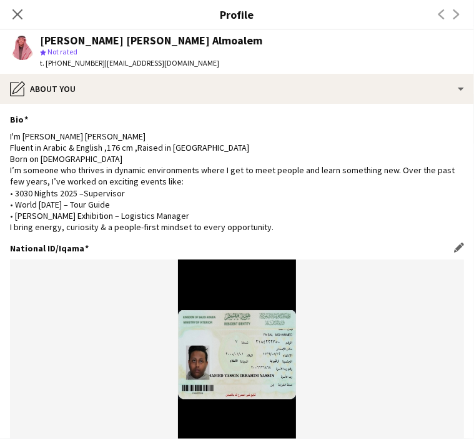
click at [254, 347] on img at bounding box center [237, 350] width 454 height 183
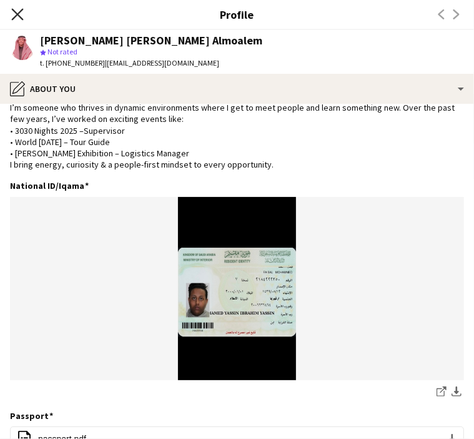
click at [14, 13] on icon "Close pop-in" at bounding box center [17, 14] width 12 height 12
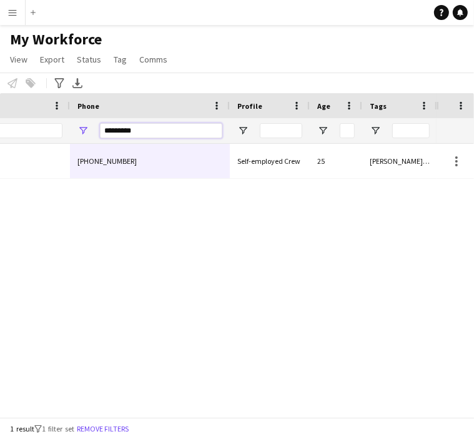
click at [129, 131] on input "*********" at bounding box center [161, 130] width 122 height 15
paste input "**"
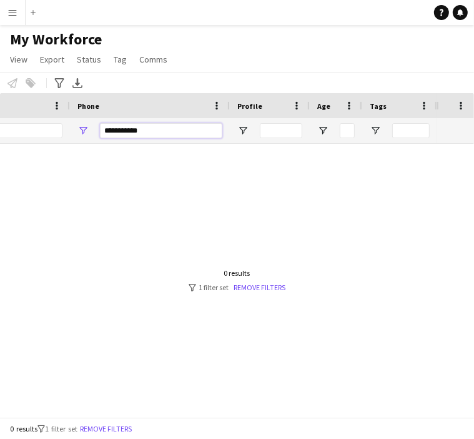
click at [114, 131] on input "**********" at bounding box center [161, 130] width 122 height 15
click at [107, 131] on input "**********" at bounding box center [161, 130] width 122 height 15
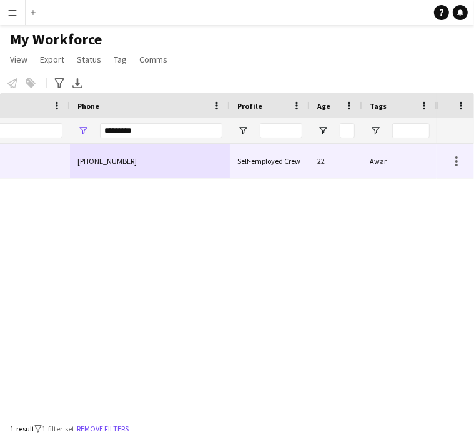
click at [124, 149] on div "+966552090141" at bounding box center [150, 161] width 160 height 34
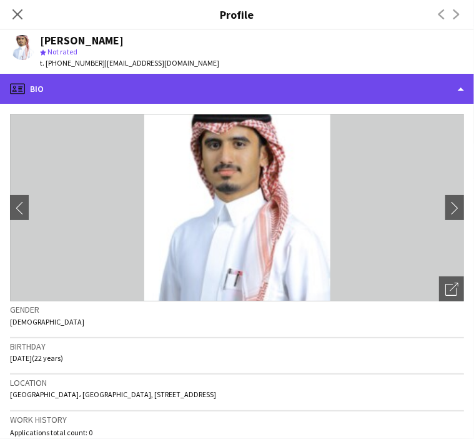
click at [82, 96] on div "profile Bio" at bounding box center [237, 89] width 474 height 30
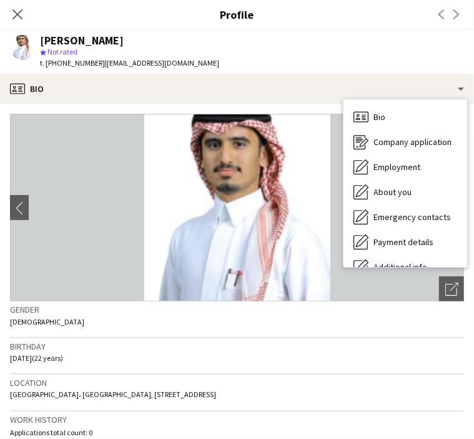
click at [3, 17] on div "Close pop-in" at bounding box center [17, 14] width 35 height 29
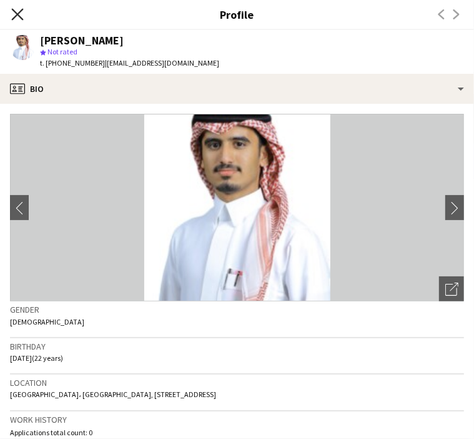
click at [14, 19] on icon "Close pop-in" at bounding box center [17, 14] width 12 height 12
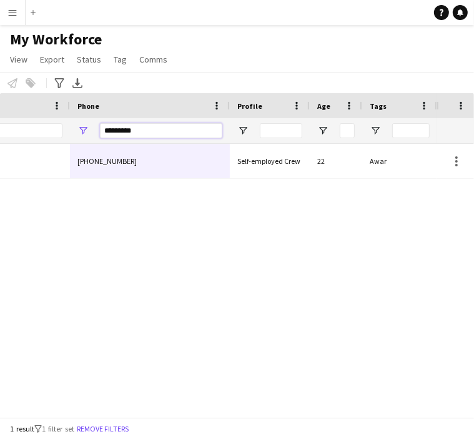
click at [120, 127] on input "*********" at bounding box center [161, 130] width 122 height 15
paste input "Phone Filter Input"
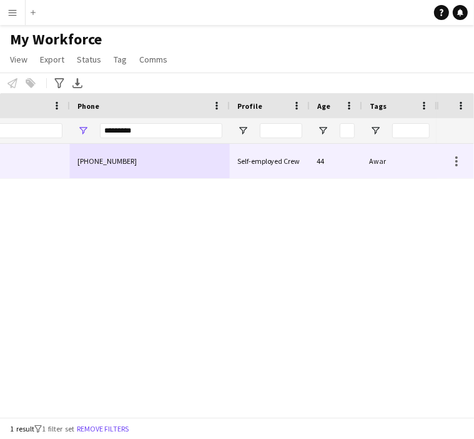
click at [125, 158] on div "+966550790564" at bounding box center [150, 161] width 160 height 34
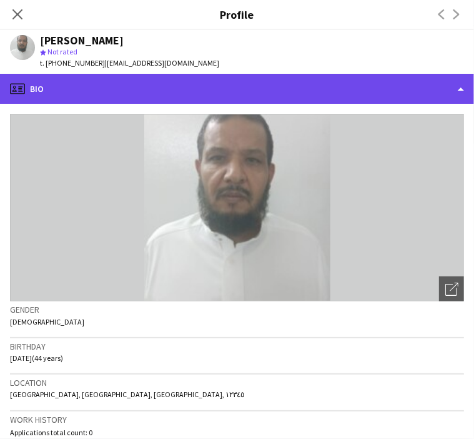
click at [74, 98] on div "profile Bio" at bounding box center [237, 89] width 474 height 30
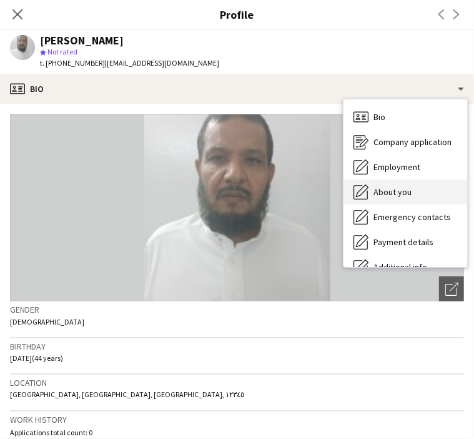
click at [405, 194] on span "About you" at bounding box center [393, 191] width 38 height 11
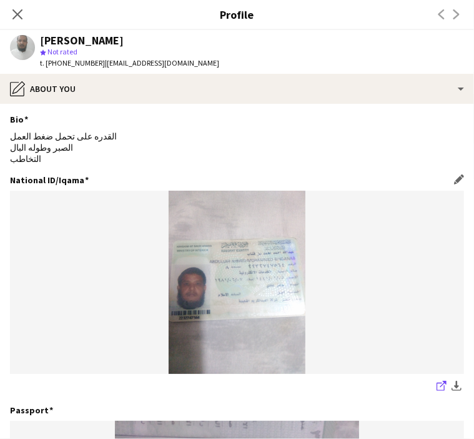
click at [434, 387] on link "share-external-link-1" at bounding box center [441, 386] width 15 height 15
click at [17, 11] on icon "Close pop-in" at bounding box center [17, 14] width 12 height 12
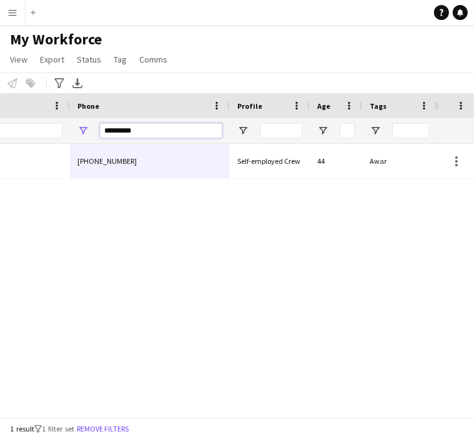
click at [123, 129] on input "*********" at bounding box center [161, 130] width 122 height 15
paste input "Phone Filter Input"
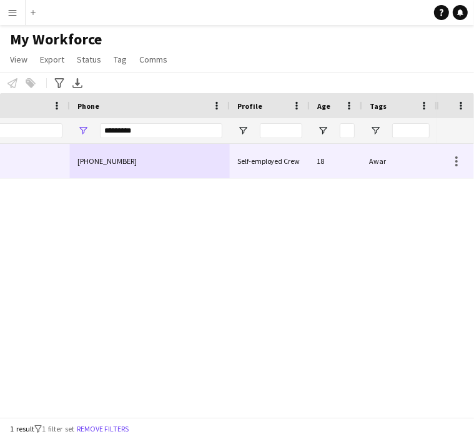
click at [135, 164] on div "+9660561052141" at bounding box center [150, 161] width 160 height 34
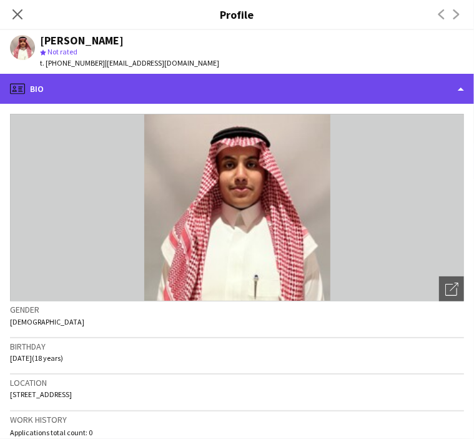
click at [117, 91] on div "profile Bio" at bounding box center [237, 89] width 474 height 30
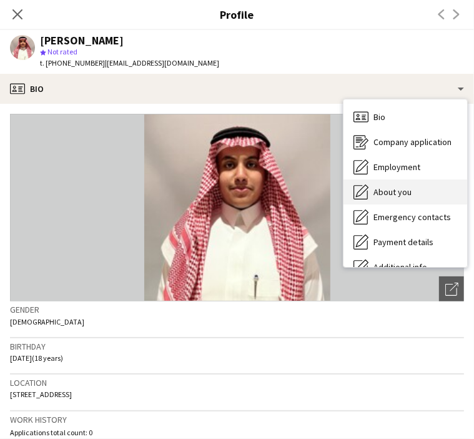
click at [392, 186] on span "About you" at bounding box center [393, 191] width 38 height 11
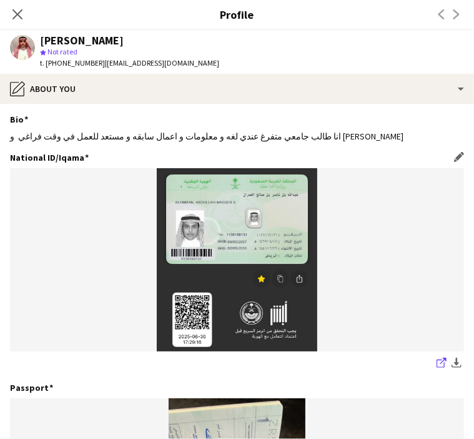
click at [437, 368] on app-icon "share-external-link-1" at bounding box center [442, 363] width 10 height 12
click at [21, 16] on icon "Close pop-in" at bounding box center [17, 14] width 12 height 12
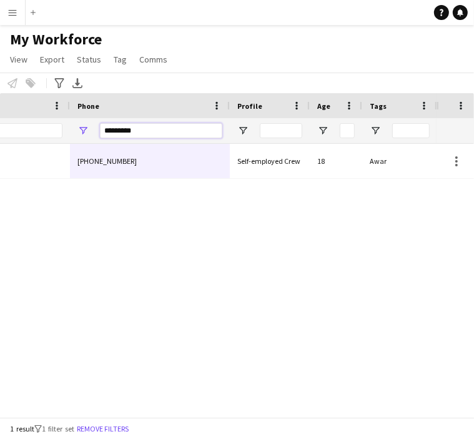
click at [134, 130] on input "*********" at bounding box center [161, 130] width 122 height 15
paste input "*"
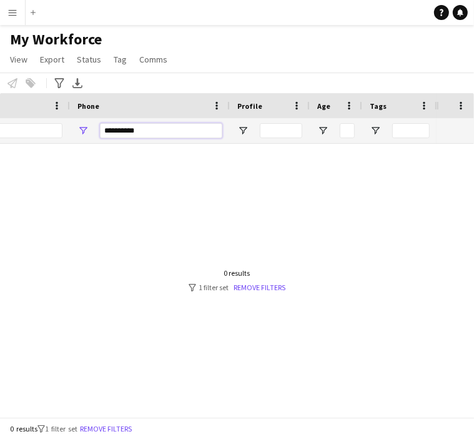
click at [112, 131] on input "**********" at bounding box center [161, 130] width 122 height 15
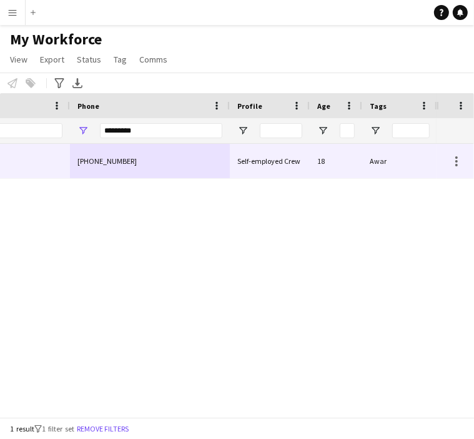
click at [147, 175] on div "+966561753618" at bounding box center [150, 161] width 160 height 34
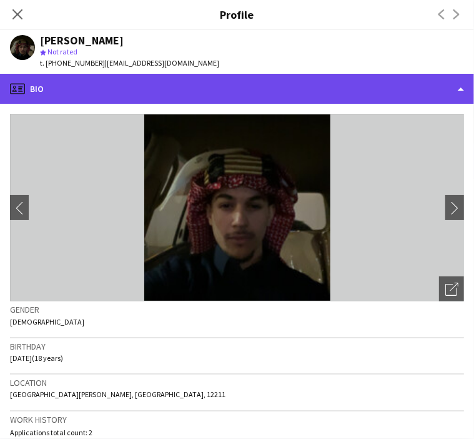
click at [115, 81] on div "profile Bio" at bounding box center [237, 89] width 474 height 30
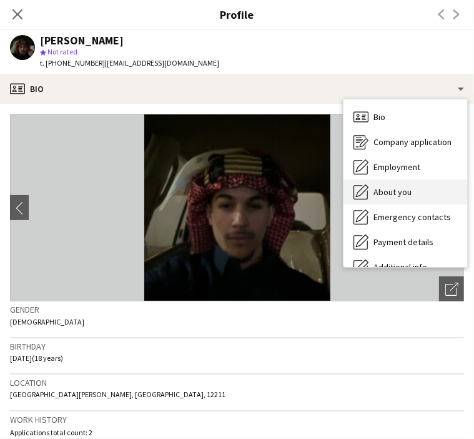
click at [404, 186] on span "About you" at bounding box center [393, 191] width 38 height 11
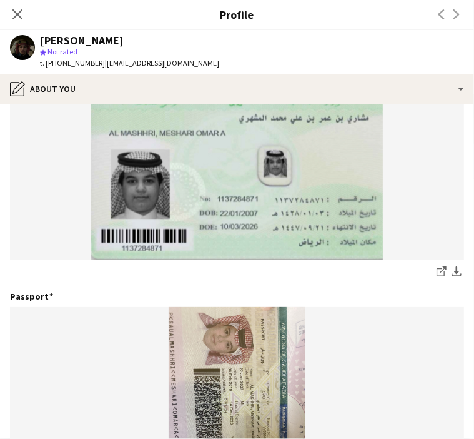
scroll to position [0, 865]
click at [12, 16] on icon "Close pop-in" at bounding box center [17, 14] width 12 height 12
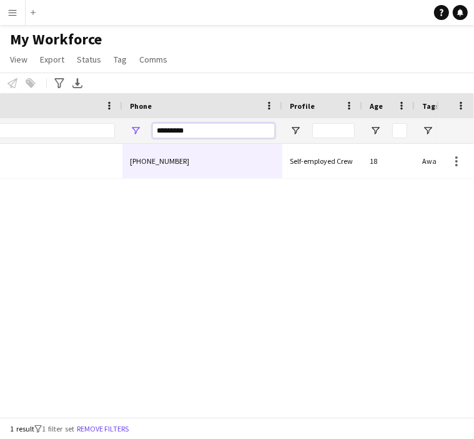
click at [183, 129] on input "*********" at bounding box center [213, 130] width 122 height 15
paste input "Phone Filter Input"
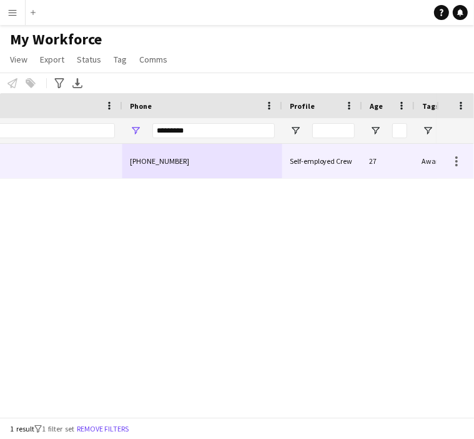
click at [193, 154] on div "+966561812055" at bounding box center [202, 161] width 160 height 34
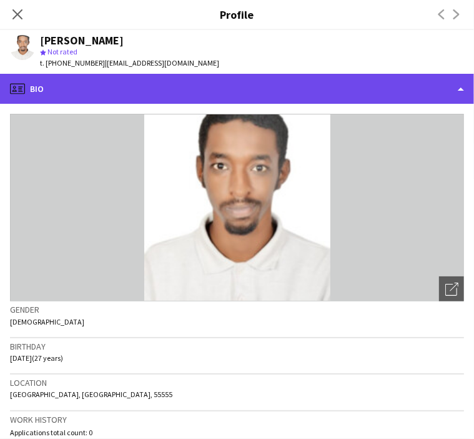
click at [147, 89] on div "profile Bio" at bounding box center [237, 89] width 474 height 30
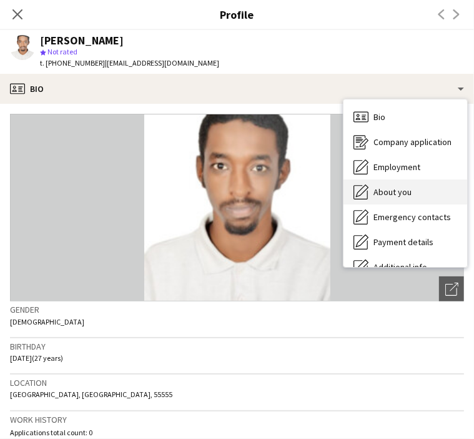
click at [371, 196] on div "About you About you" at bounding box center [406, 191] width 124 height 25
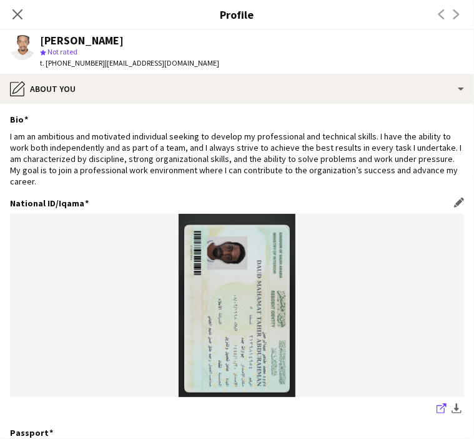
click at [437, 410] on icon "share-external-link-1" at bounding box center [442, 408] width 10 height 10
click at [21, 14] on icon "Close pop-in" at bounding box center [17, 14] width 10 height 10
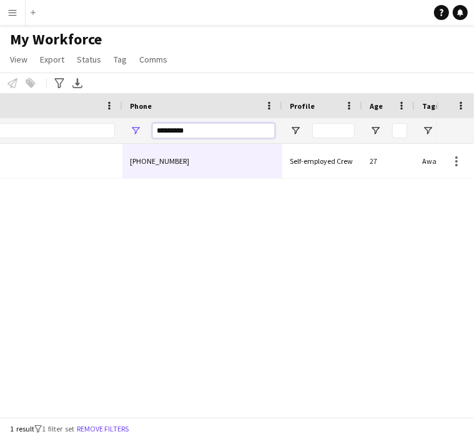
click at [177, 127] on input "*********" at bounding box center [213, 130] width 122 height 15
paste input "Phone Filter Input"
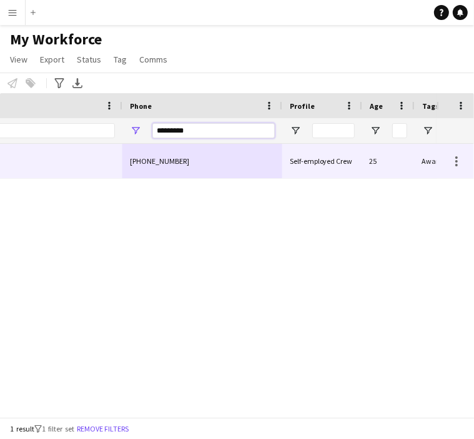
type input "*********"
click at [184, 158] on div "[PHONE_NUMBER]" at bounding box center [202, 161] width 160 height 34
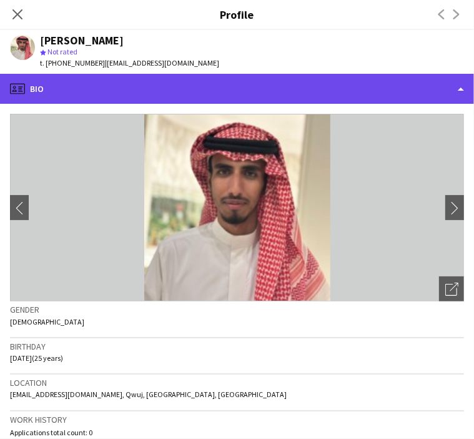
click at [104, 96] on div "profile Bio" at bounding box center [237, 89] width 474 height 30
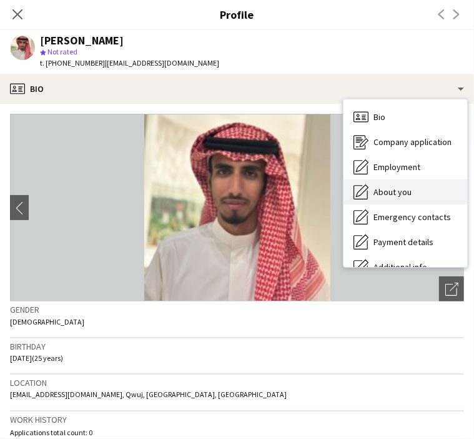
click at [384, 199] on div "About you About you" at bounding box center [406, 191] width 124 height 25
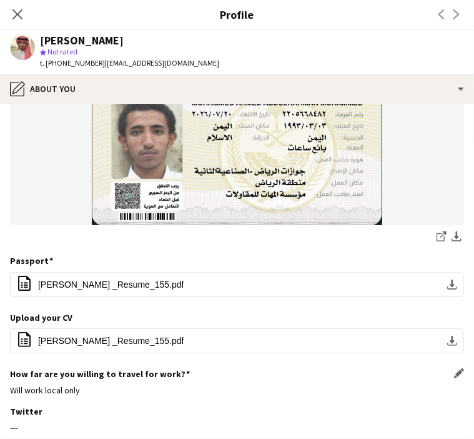
scroll to position [312, 0]
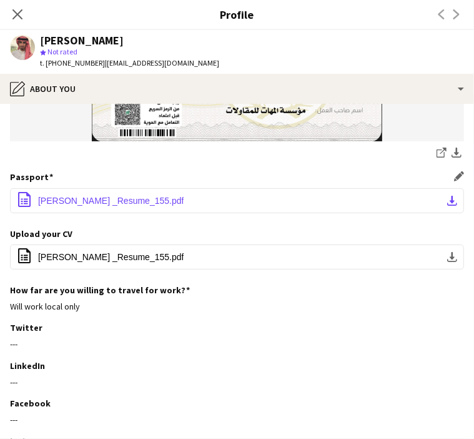
click at [212, 189] on button "office-file-sheet محمد احمد _Resume_155.pdf download-bottom" at bounding box center [237, 200] width 454 height 25
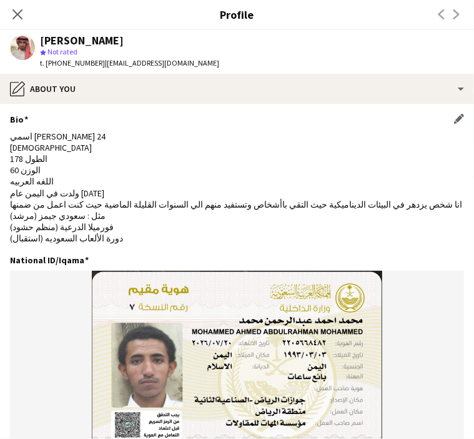
scroll to position [0, 0]
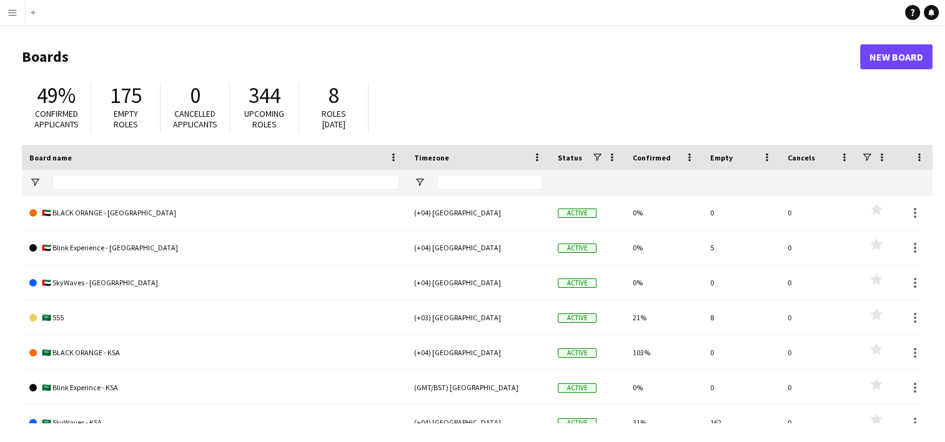
click at [17, 15] on app-icon "Menu" at bounding box center [12, 12] width 10 height 10
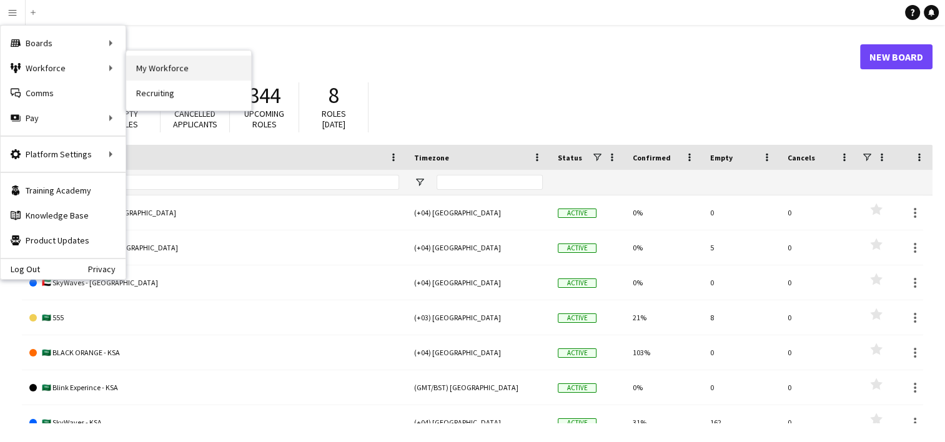
click at [184, 68] on link "My Workforce" at bounding box center [188, 68] width 125 height 25
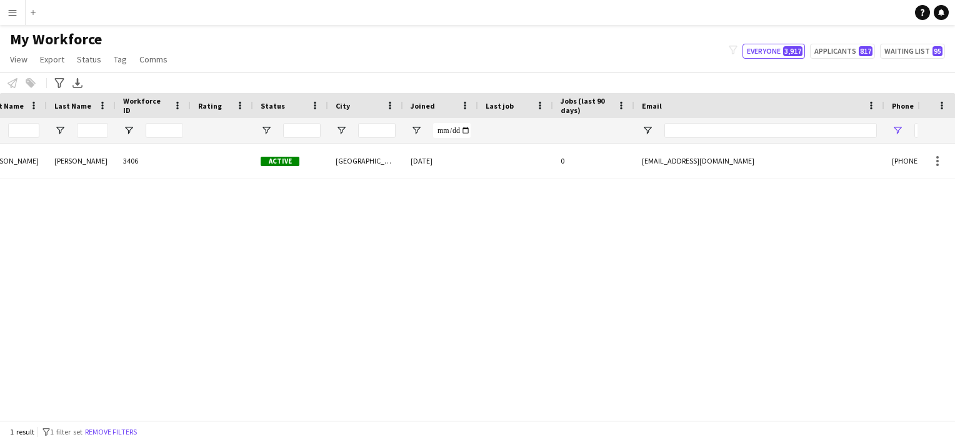
scroll to position [0, 90]
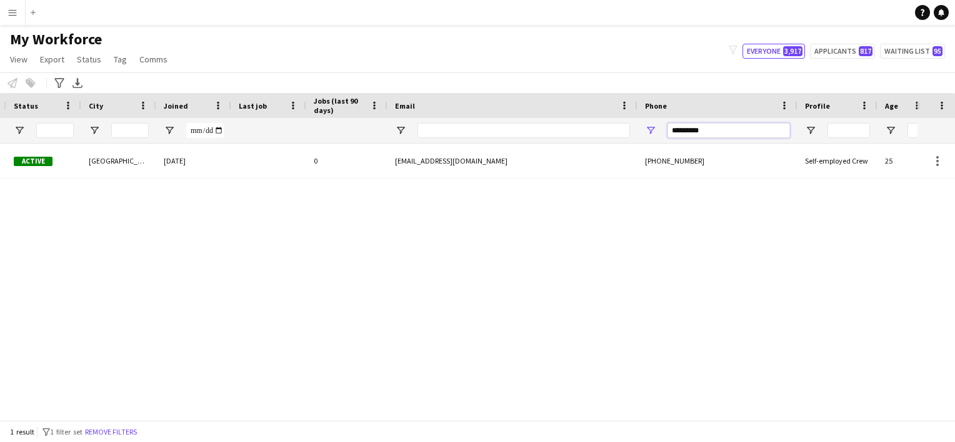
click at [680, 135] on input "*********" at bounding box center [728, 130] width 122 height 15
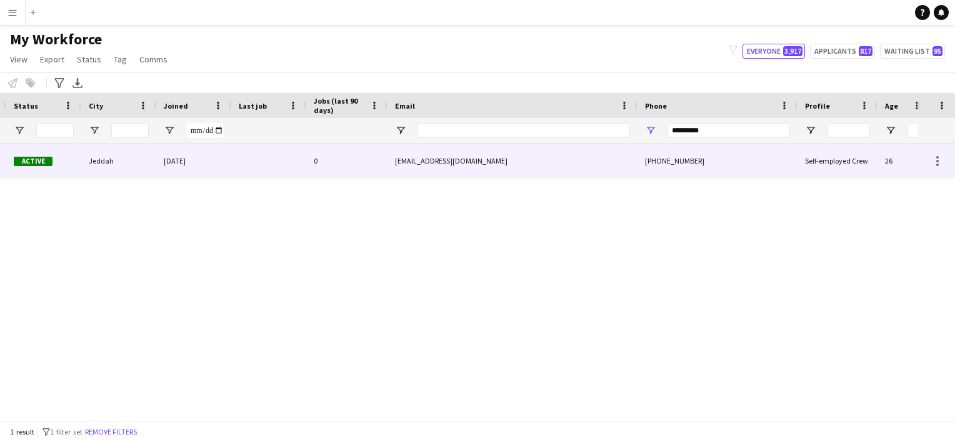
click at [656, 157] on div "[PHONE_NUMBER]" at bounding box center [717, 161] width 160 height 34
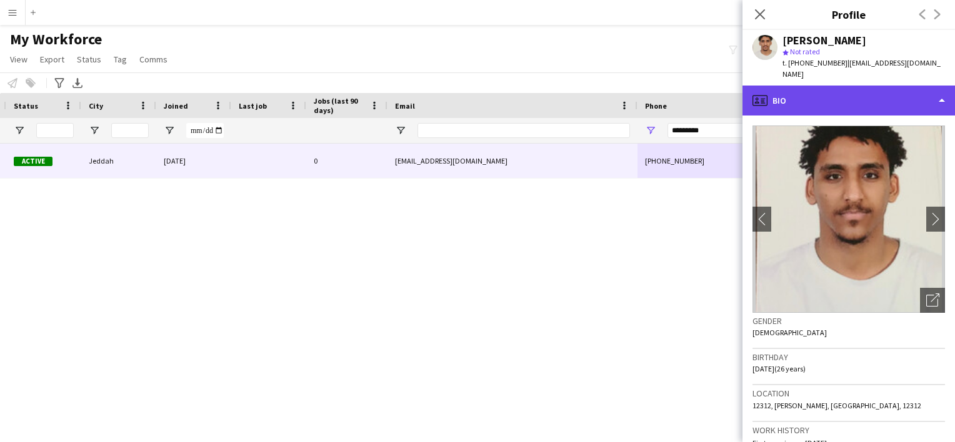
click at [810, 92] on div "profile Bio" at bounding box center [848, 101] width 212 height 30
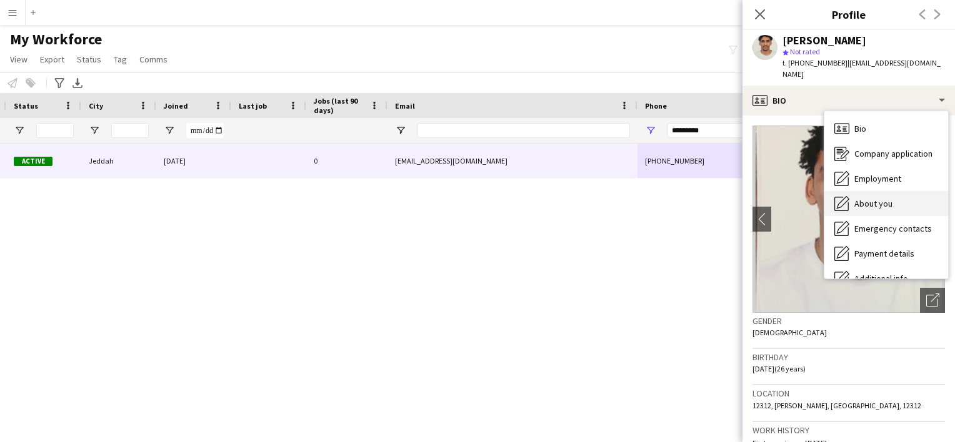
click at [862, 202] on div "About you About you" at bounding box center [886, 203] width 124 height 25
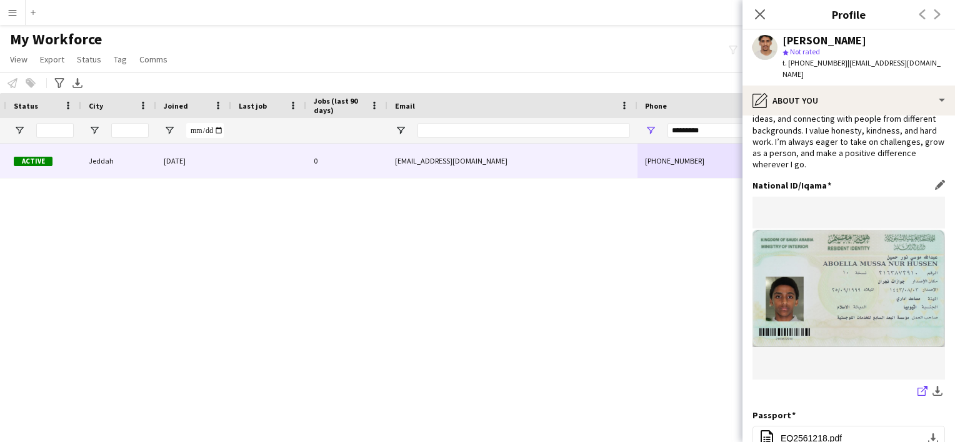
click at [917, 386] on icon "share-external-link-1" at bounding box center [922, 391] width 10 height 10
click at [755, 16] on icon "Close pop-in" at bounding box center [760, 14] width 12 height 12
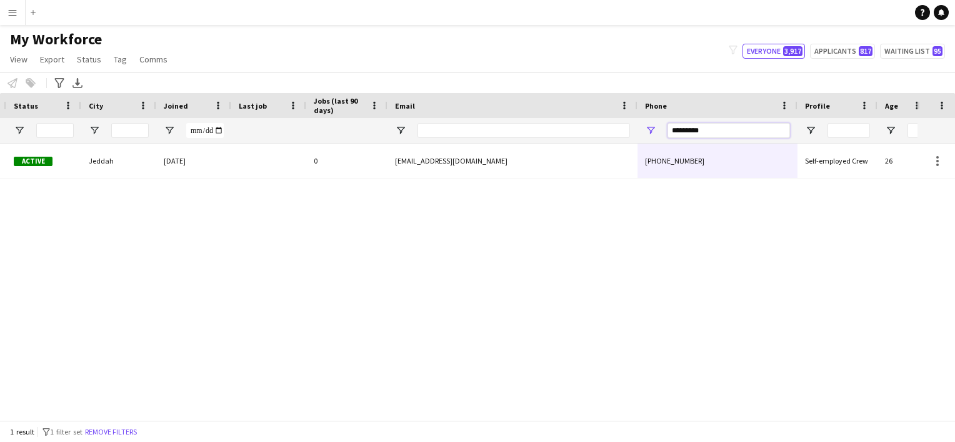
click at [687, 134] on input "*********" at bounding box center [728, 130] width 122 height 15
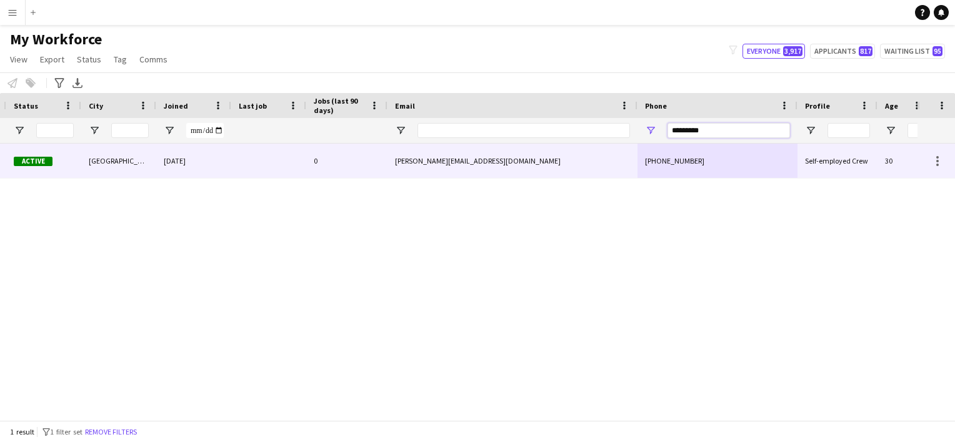
type input "*********"
click at [659, 167] on div "[PHONE_NUMBER]" at bounding box center [717, 161] width 160 height 34
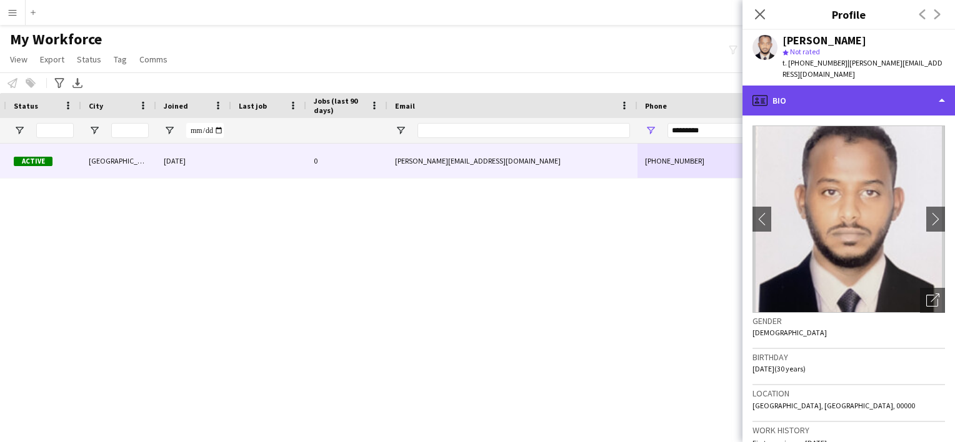
click at [785, 89] on div "profile Bio" at bounding box center [848, 101] width 212 height 30
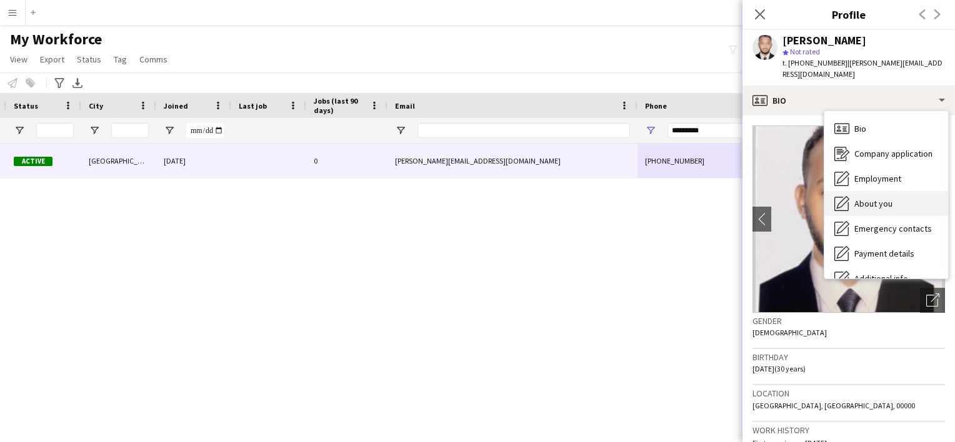
click at [858, 198] on span "About you" at bounding box center [873, 203] width 38 height 11
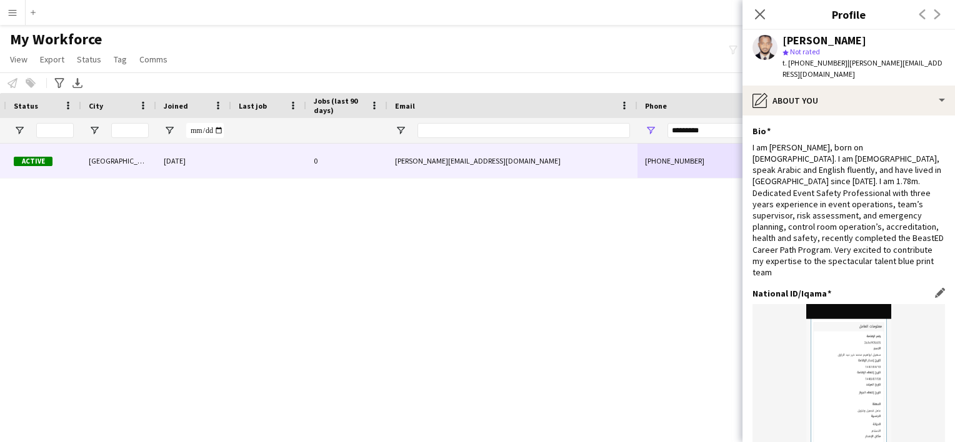
scroll to position [62, 0]
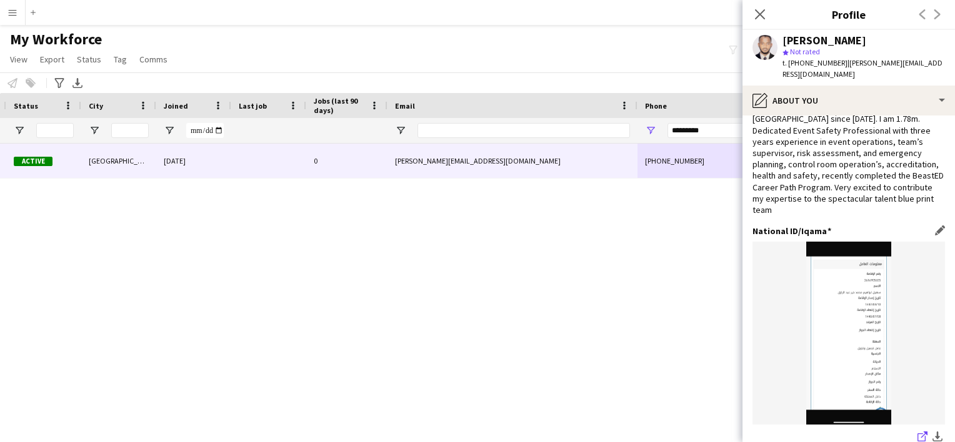
click at [915, 431] on link "share-external-link-1" at bounding box center [922, 438] width 15 height 15
click at [704, 129] on input "*********" at bounding box center [728, 130] width 122 height 15
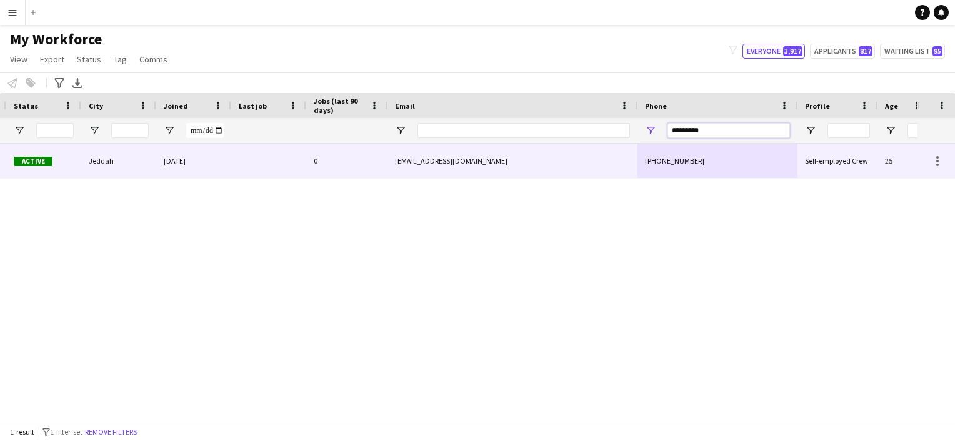
type input "*********"
click at [671, 163] on div "[PHONE_NUMBER]" at bounding box center [717, 161] width 160 height 34
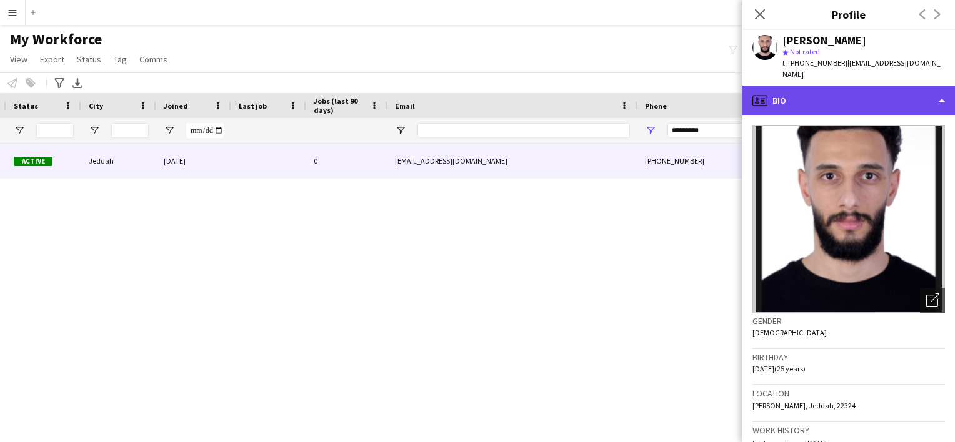
click at [820, 89] on div "profile Bio" at bounding box center [848, 101] width 212 height 30
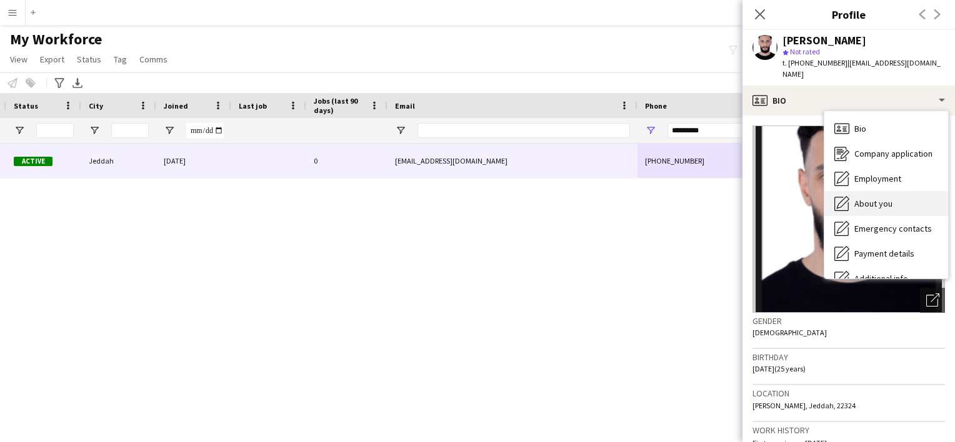
click at [872, 198] on span "About you" at bounding box center [873, 203] width 38 height 11
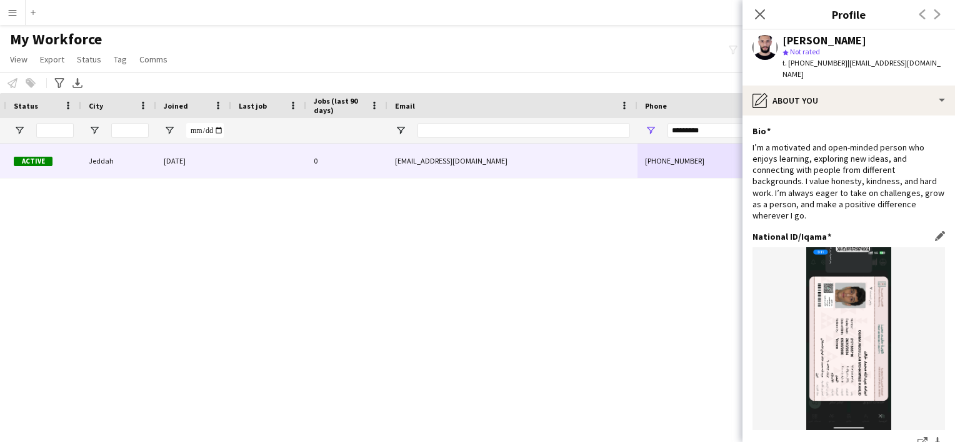
click at [905, 436] on div "share-external-link-1 download-bottom" at bounding box center [848, 444] width 192 height 16
click at [917, 437] on icon "share-external-link-1" at bounding box center [922, 442] width 10 height 10
click at [700, 131] on input "*********" at bounding box center [728, 130] width 122 height 15
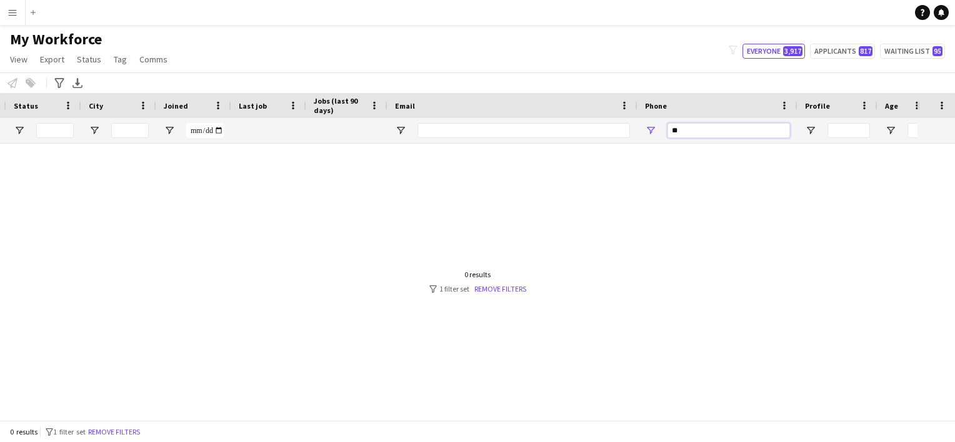
type input "*"
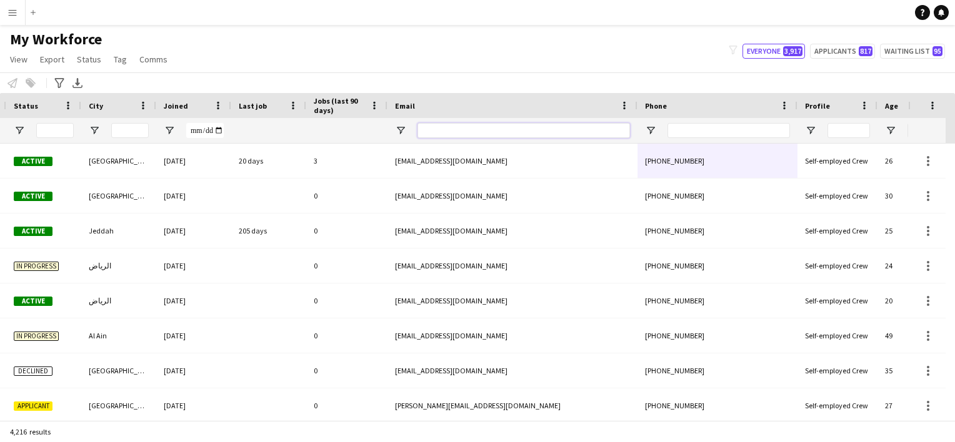
click at [481, 127] on input "Email Filter Input" at bounding box center [523, 130] width 212 height 15
paste input "**********"
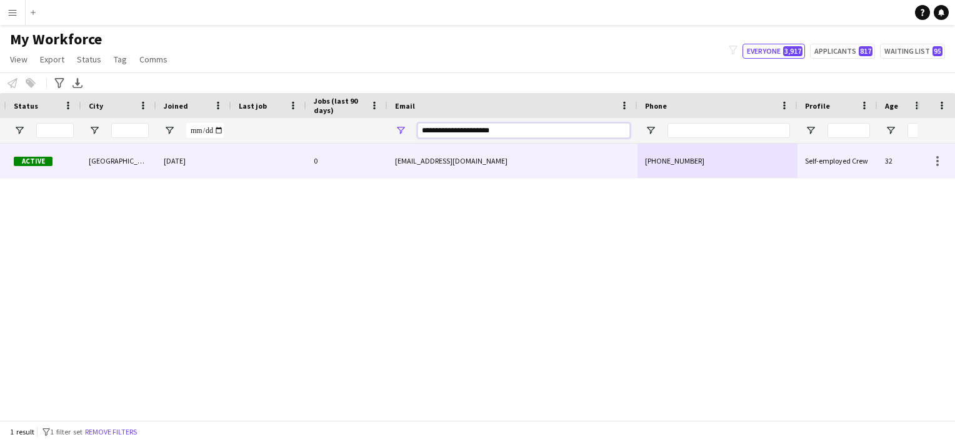
type input "**********"
click at [502, 159] on div "[EMAIL_ADDRESS][DOMAIN_NAME]" at bounding box center [512, 161] width 250 height 34
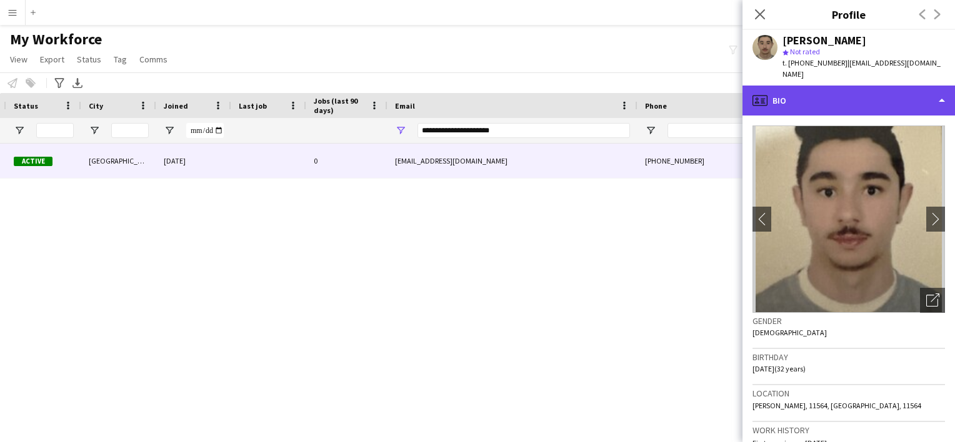
click at [795, 92] on div "profile Bio" at bounding box center [848, 101] width 212 height 30
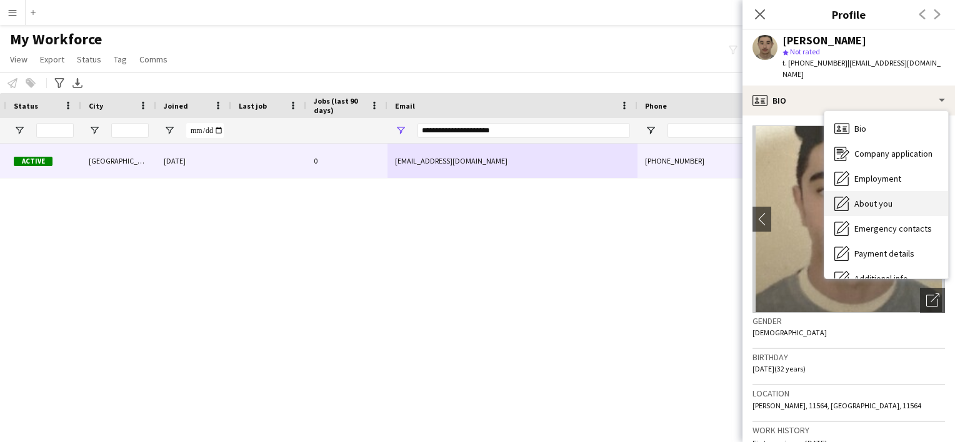
click at [867, 198] on div "About you About you" at bounding box center [886, 203] width 124 height 25
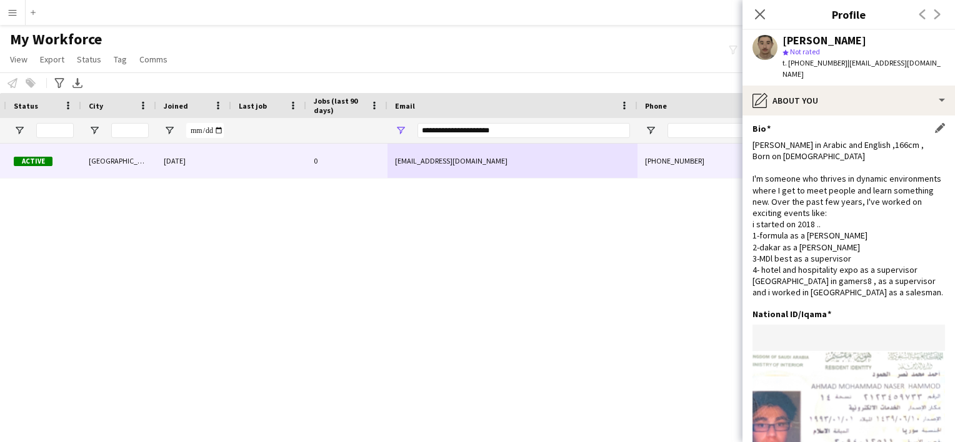
scroll to position [0, 0]
click at [702, 132] on input "Phone Filter Input" at bounding box center [728, 130] width 122 height 15
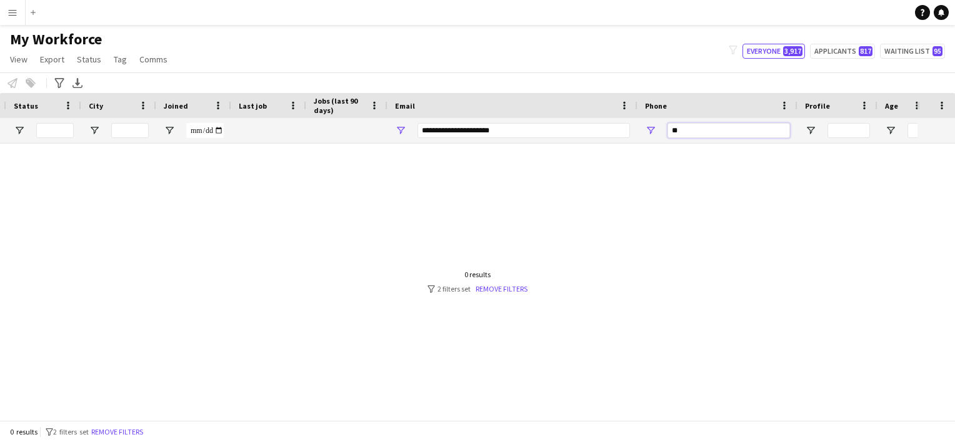
type input "*"
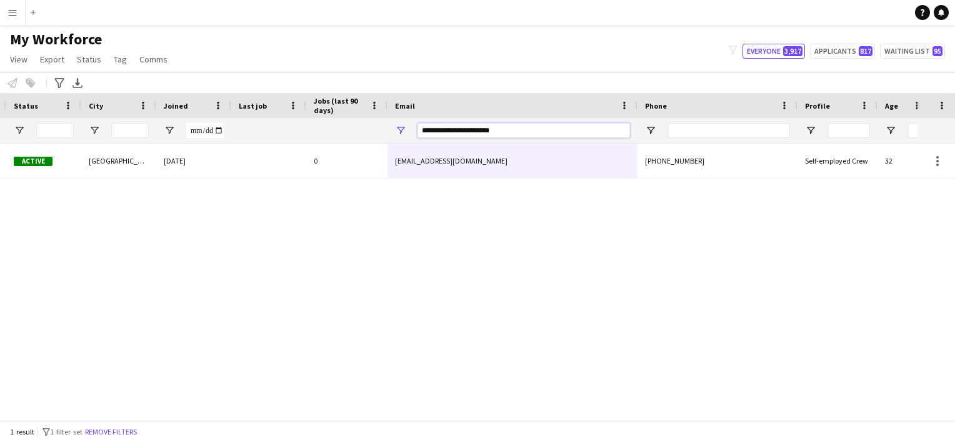
click at [511, 126] on input "**********" at bounding box center [523, 130] width 212 height 15
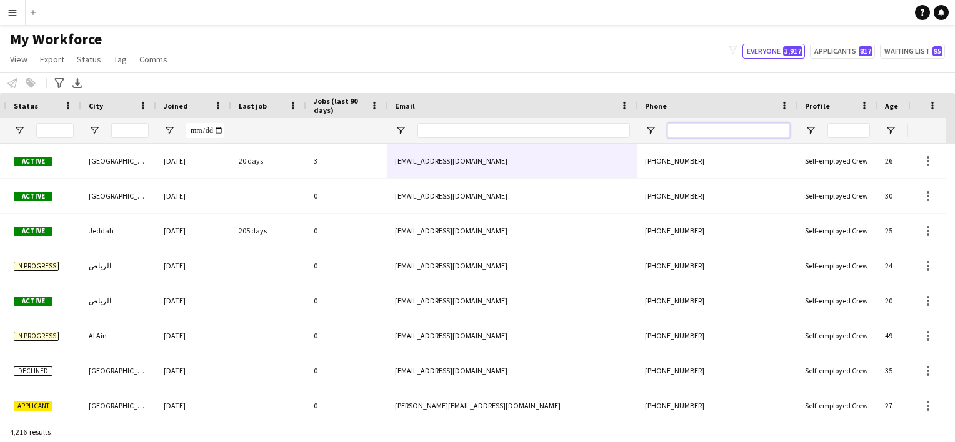
click at [715, 132] on input "Phone Filter Input" at bounding box center [728, 130] width 122 height 15
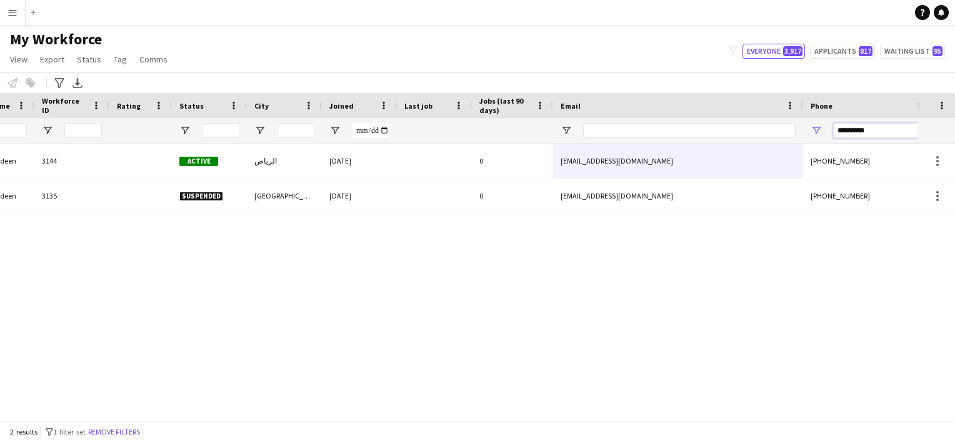
scroll to position [0, 436]
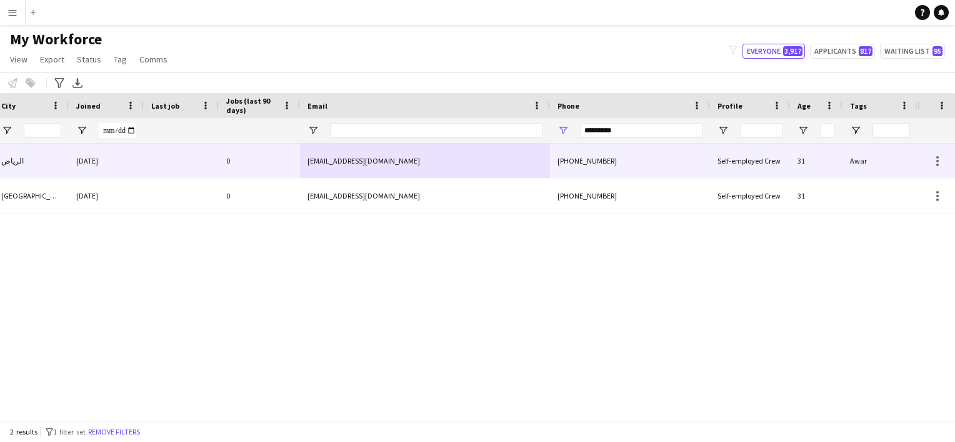
click at [653, 164] on div "[PHONE_NUMBER]" at bounding box center [630, 161] width 160 height 34
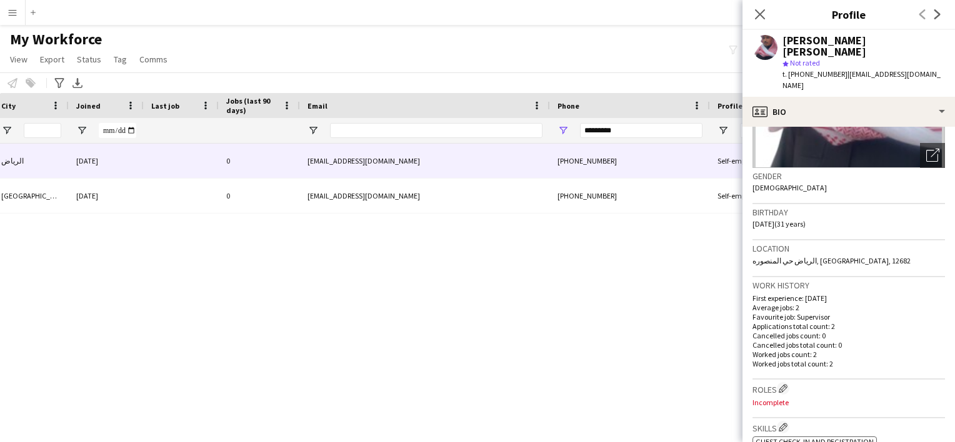
scroll to position [0, 0]
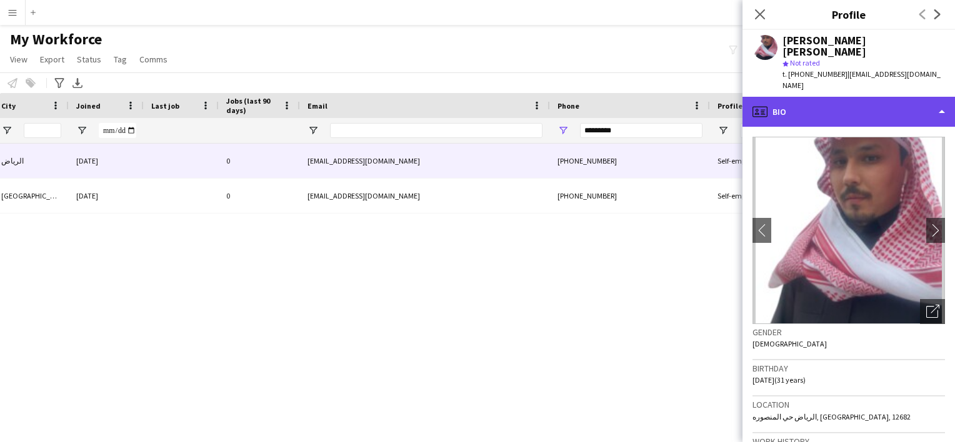
click at [819, 97] on div "profile Bio" at bounding box center [848, 112] width 212 height 30
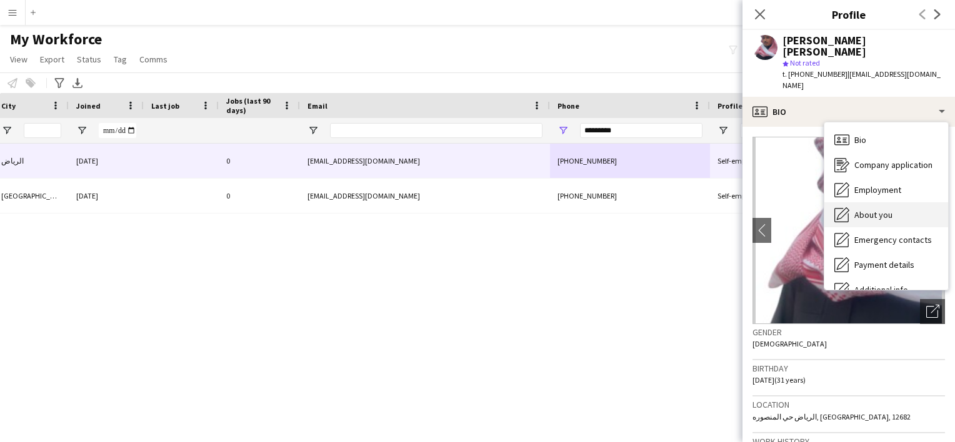
click at [882, 209] on span "About you" at bounding box center [873, 214] width 38 height 11
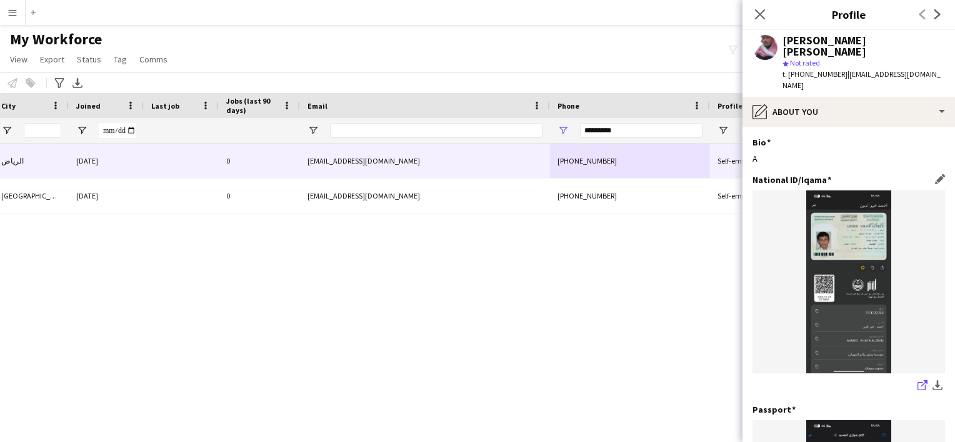
click at [917, 382] on icon at bounding box center [921, 386] width 8 height 8
click at [611, 127] on input "*********" at bounding box center [641, 130] width 122 height 15
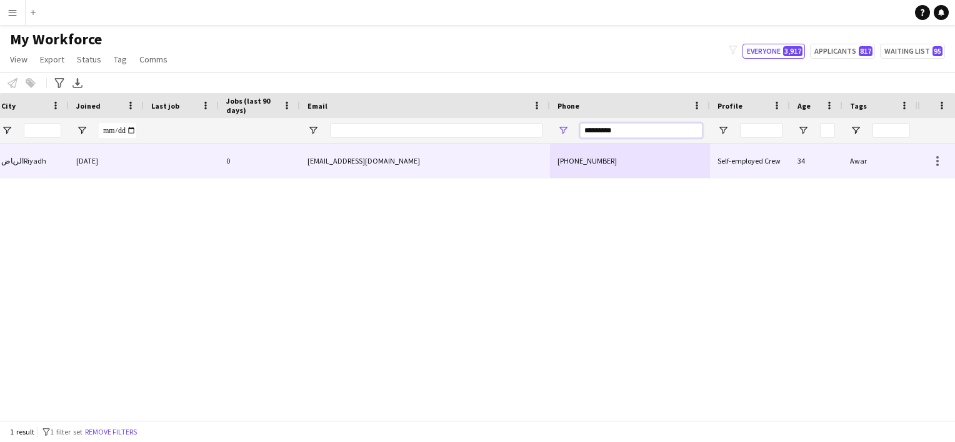
type input "*********"
click at [616, 162] on div "[PHONE_NUMBER]" at bounding box center [630, 161] width 160 height 34
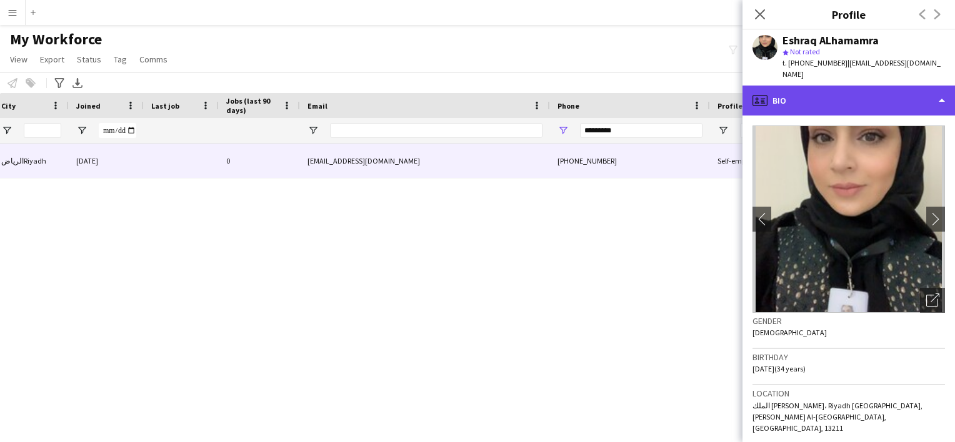
click at [797, 89] on div "profile Bio" at bounding box center [848, 101] width 212 height 30
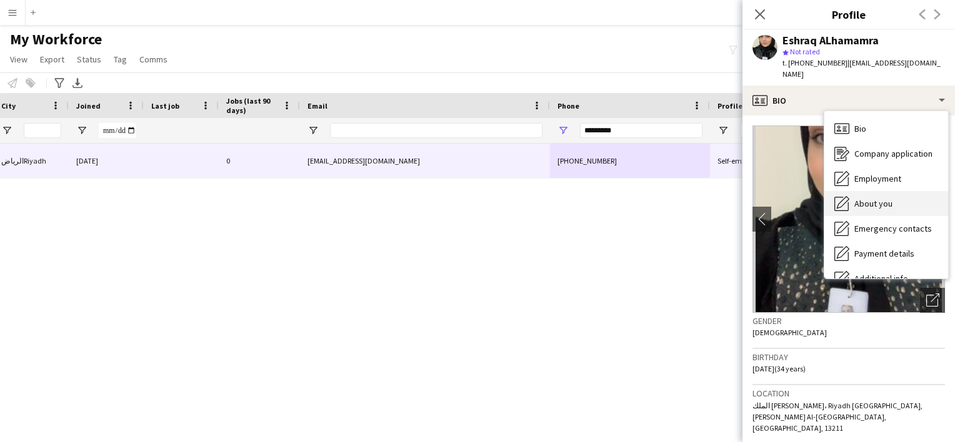
click at [887, 198] on span "About you" at bounding box center [873, 203] width 38 height 11
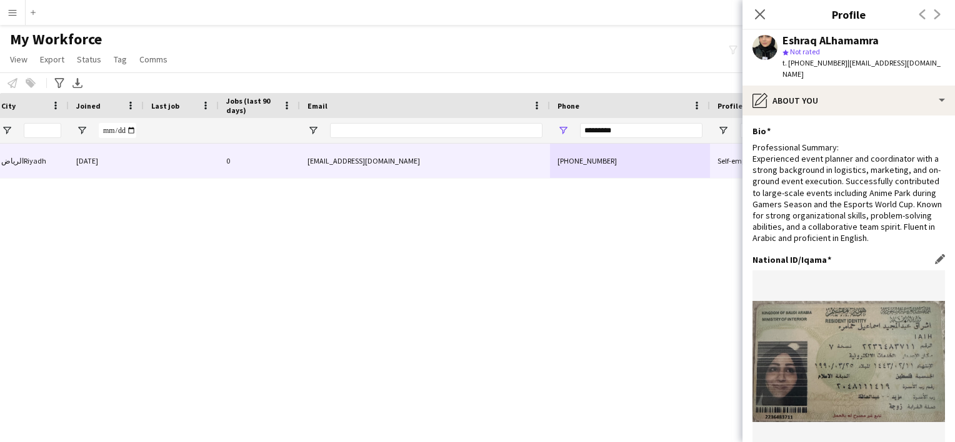
scroll to position [125, 0]
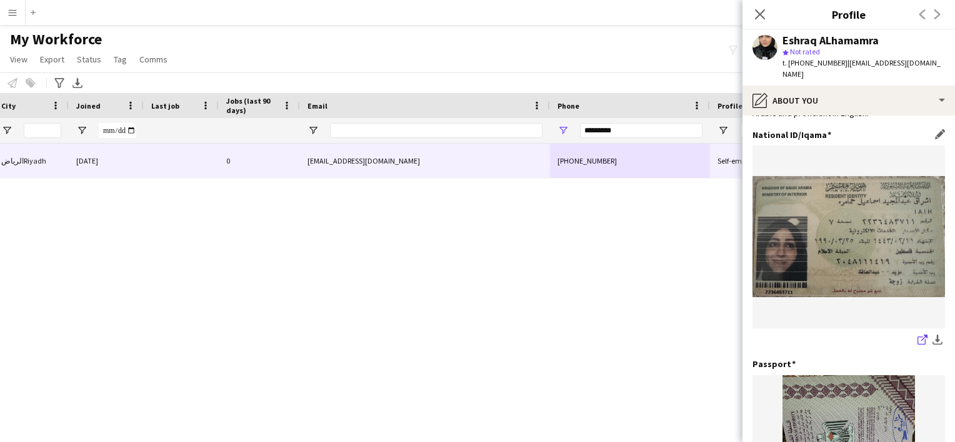
click at [917, 336] on icon "share-external-link-1" at bounding box center [922, 340] width 10 height 10
